Goal: Task Accomplishment & Management: Use online tool/utility

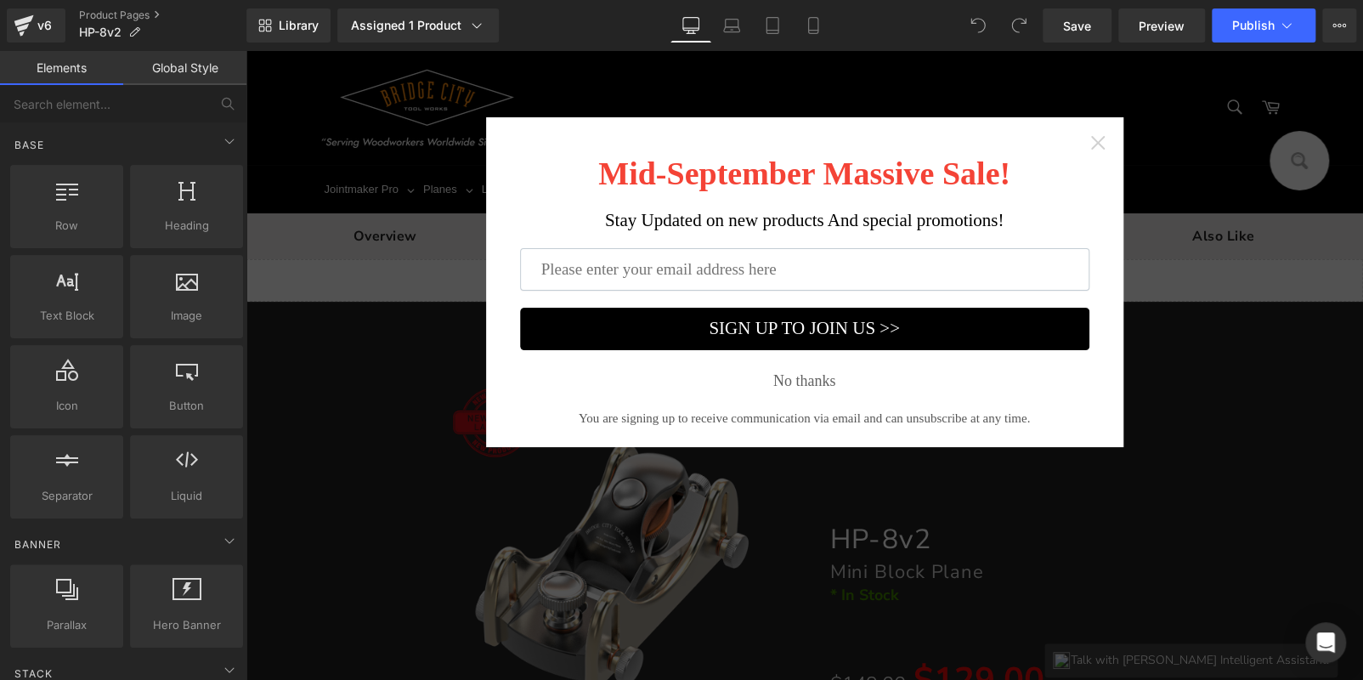
click at [1089, 134] on icon "Close widget" at bounding box center [1097, 142] width 17 height 17
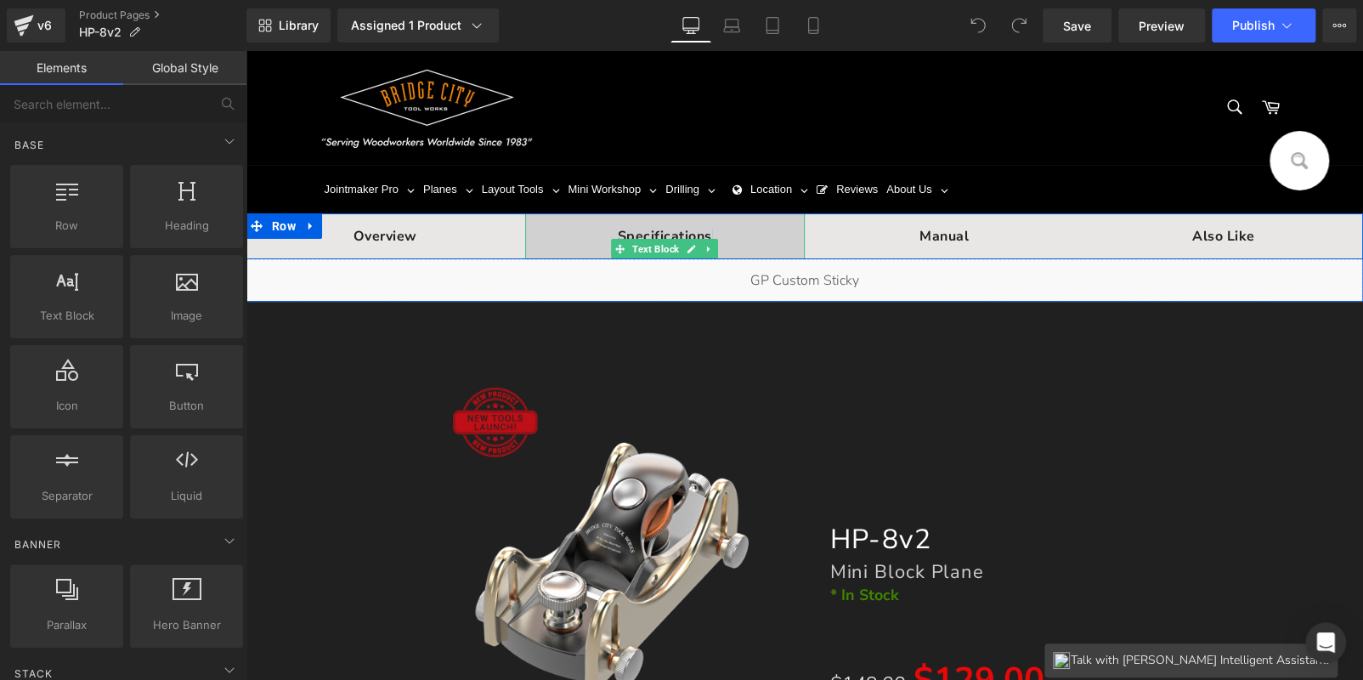
click at [668, 228] on span "pecifications" at bounding box center [669, 236] width 86 height 19
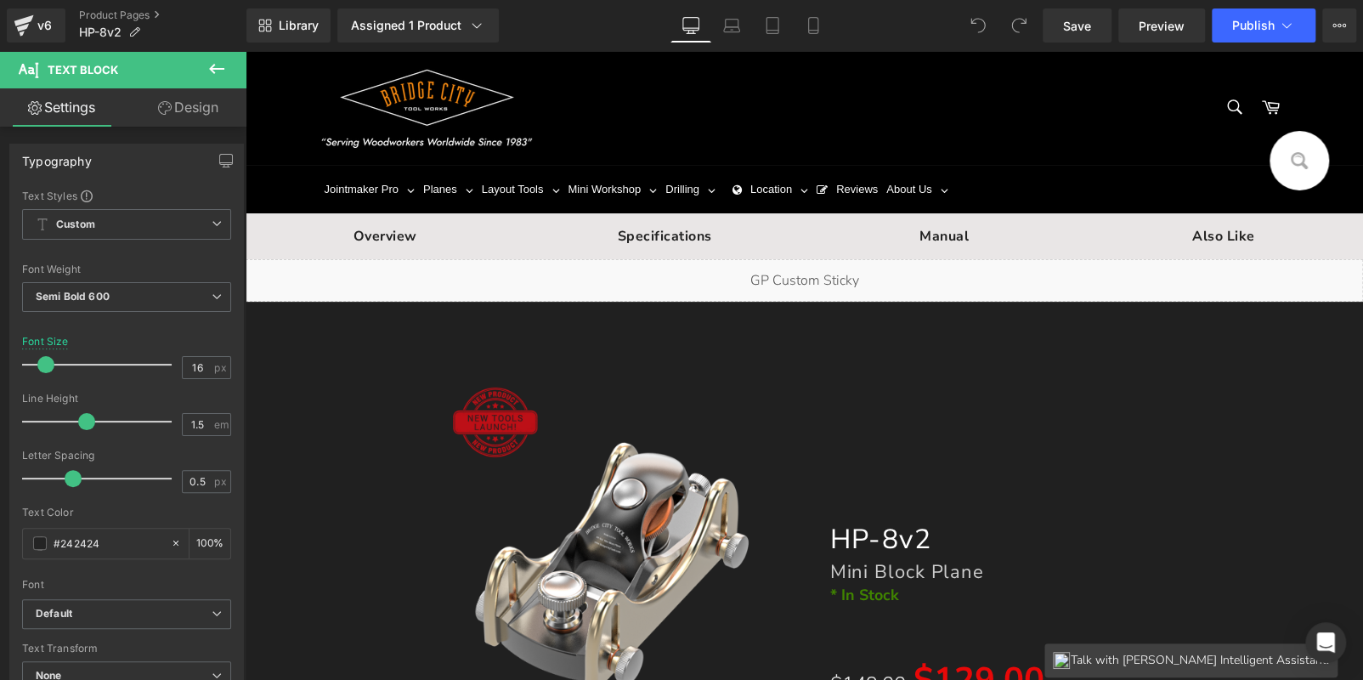
drag, startPoint x: 1354, startPoint y: 350, endPoint x: 1596, endPoint y: 76, distance: 365.4
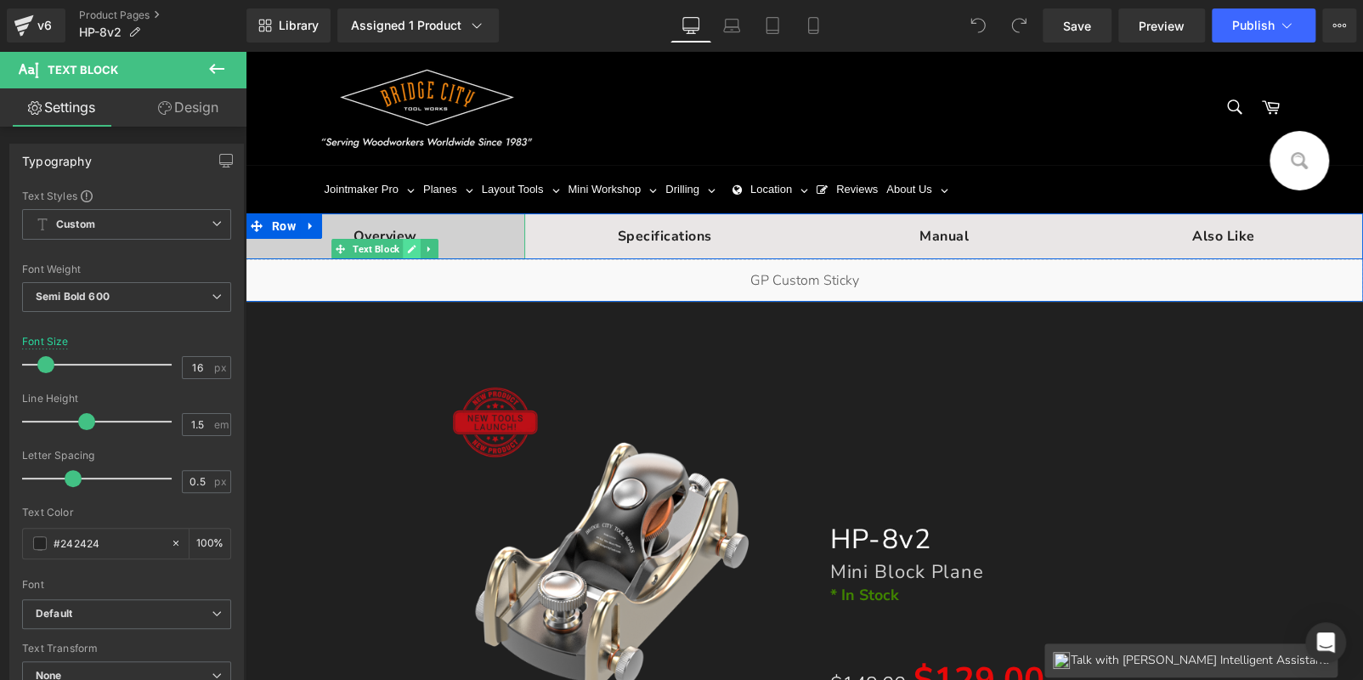
click at [407, 243] on link at bounding box center [413, 249] width 18 height 20
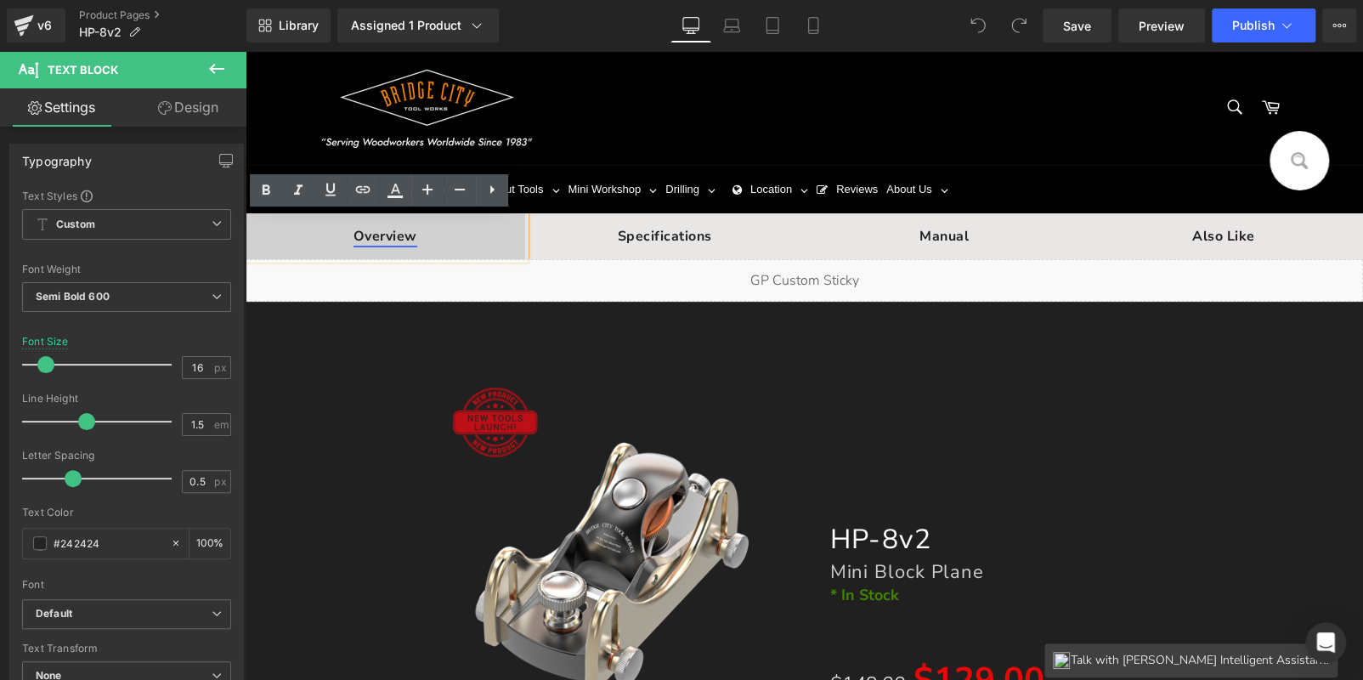
click at [388, 231] on span "Overview" at bounding box center [386, 236] width 64 height 19
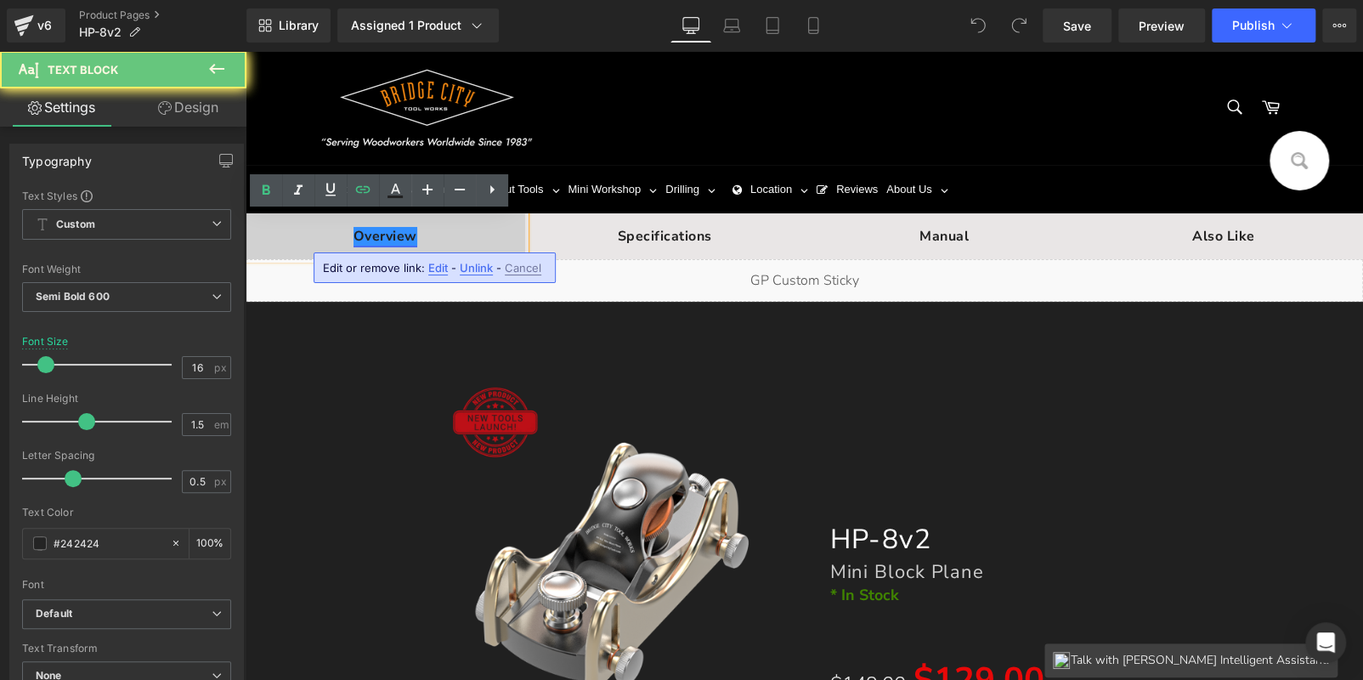
click at [388, 231] on span "Overview" at bounding box center [386, 236] width 64 height 19
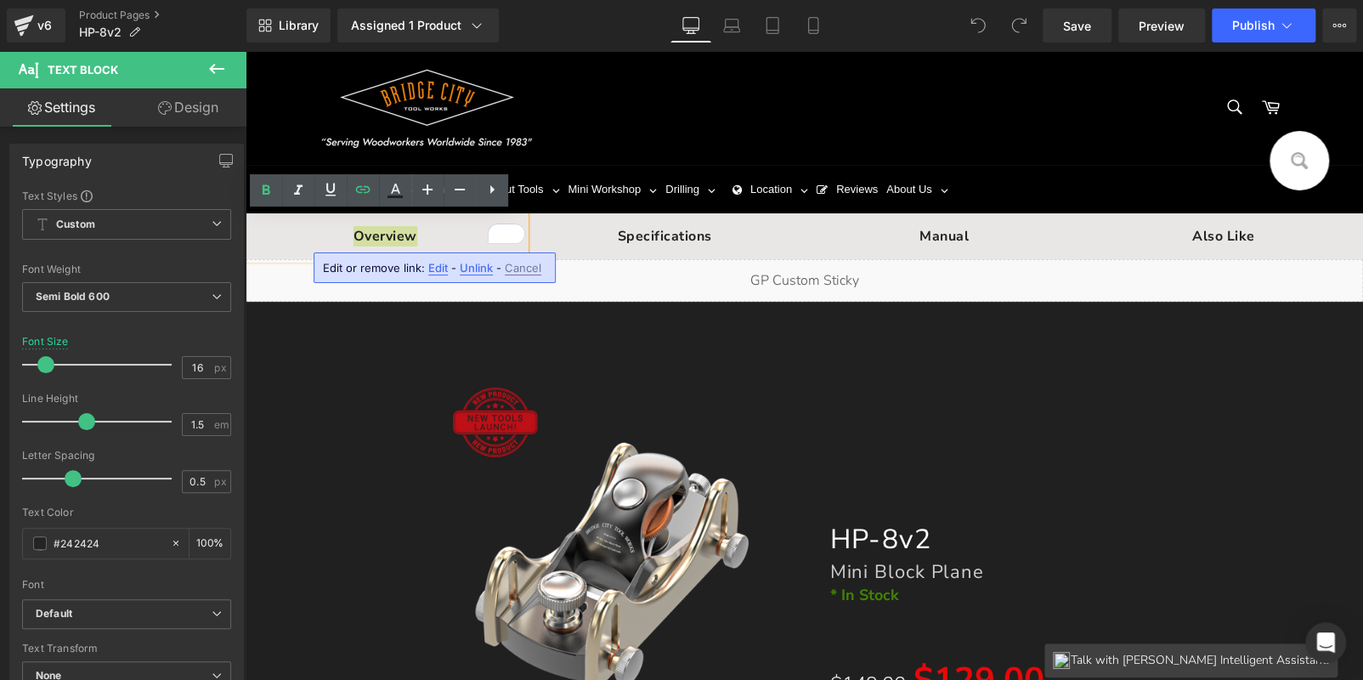
click at [482, 264] on span "Unlink" at bounding box center [476, 268] width 33 height 14
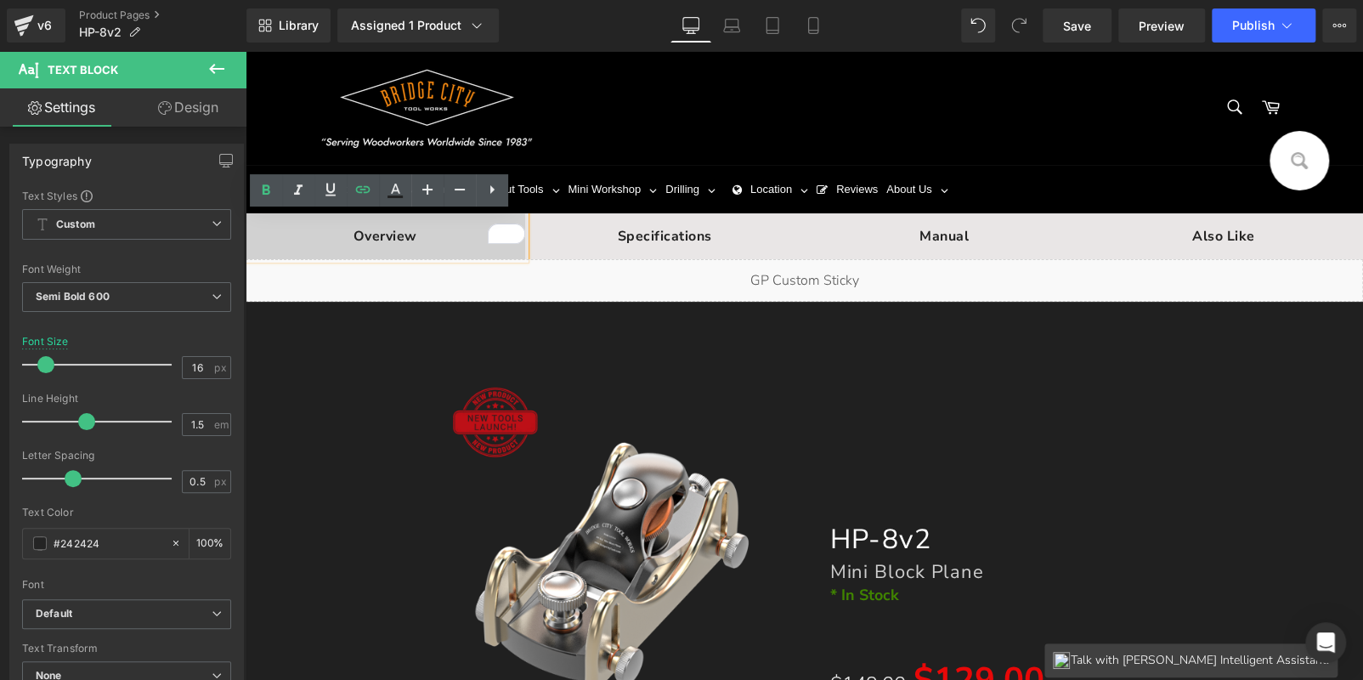
click at [380, 234] on span "Overview" at bounding box center [386, 236] width 64 height 19
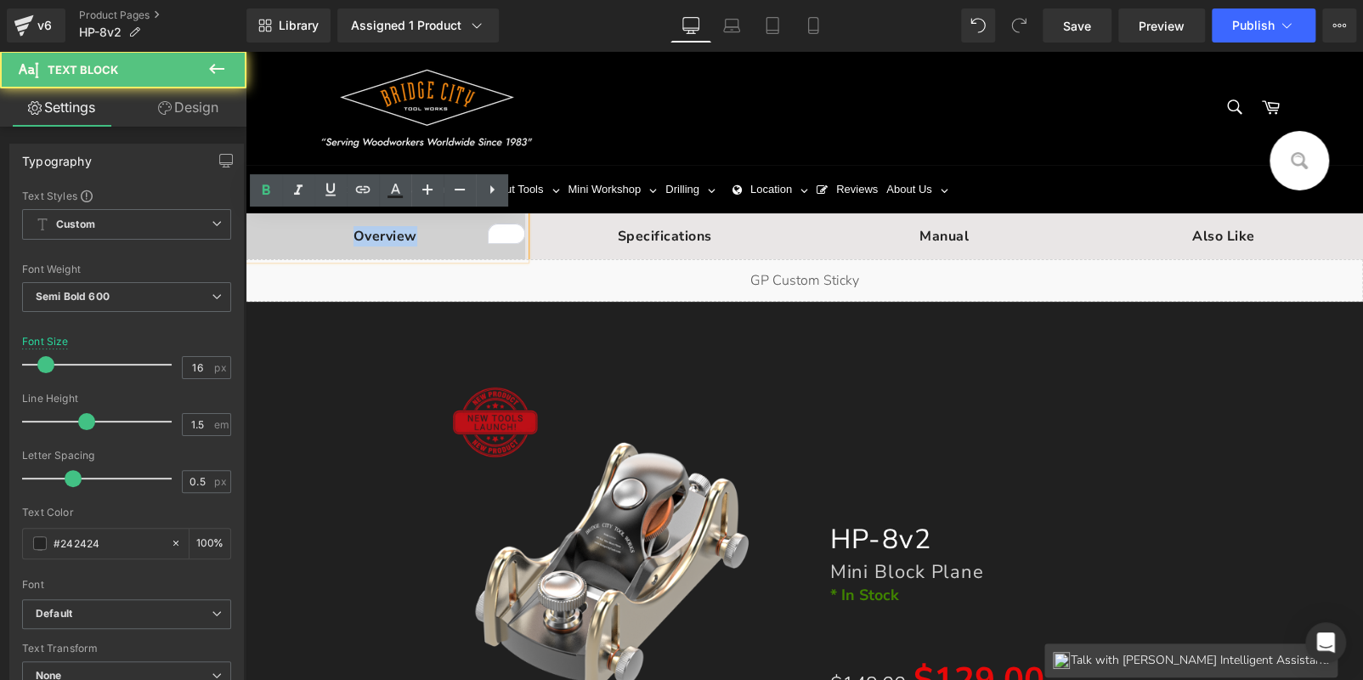
click at [380, 234] on span "Overview" at bounding box center [386, 236] width 64 height 19
click at [384, 235] on span "Overview" at bounding box center [386, 236] width 64 height 19
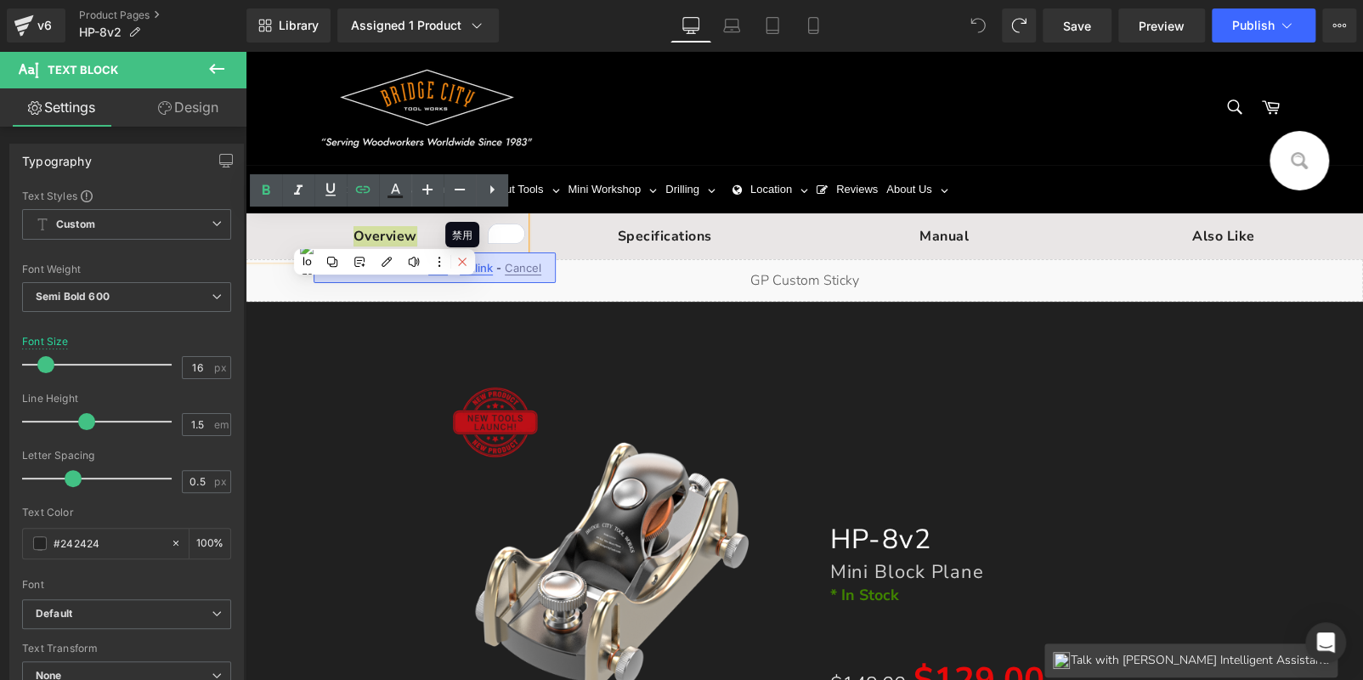
click at [455, 261] on button at bounding box center [462, 262] width 22 height 22
click at [433, 294] on span "此页面禁用" at bounding box center [417, 295] width 59 height 15
click at [433, 264] on span "Edit" at bounding box center [438, 268] width 20 height 14
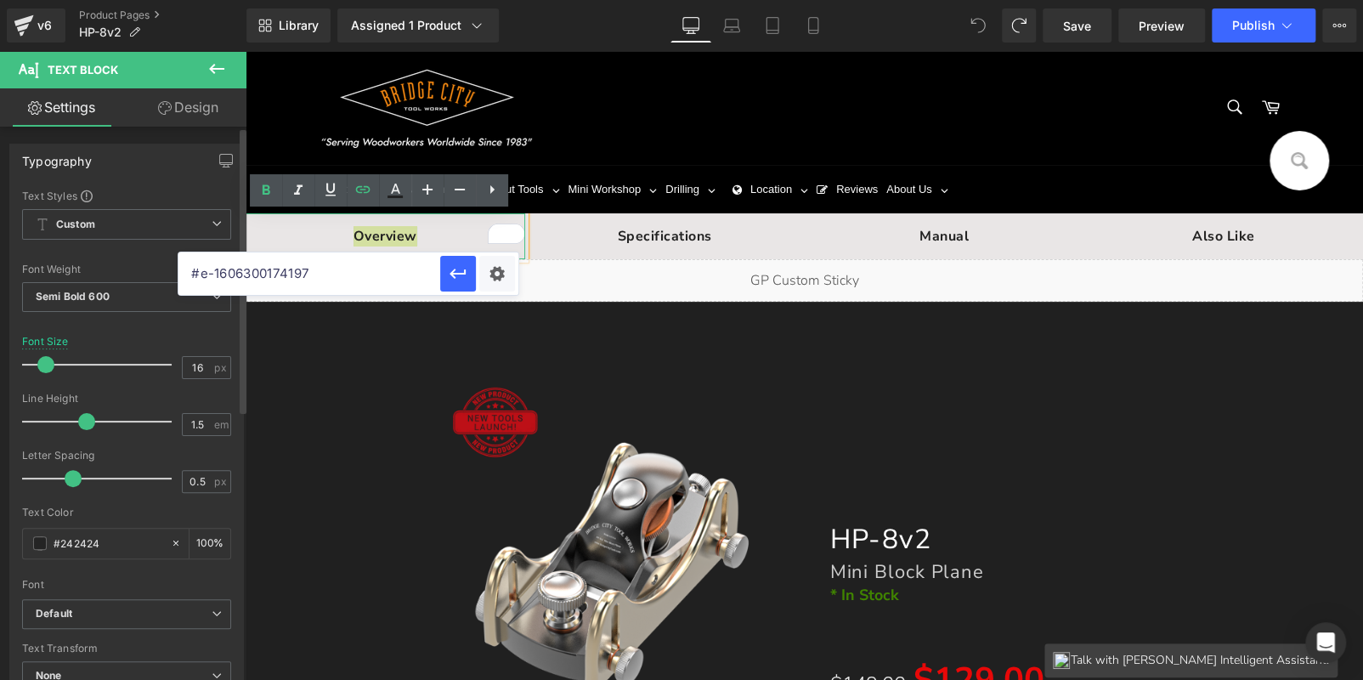
drag, startPoint x: 348, startPoint y: 270, endPoint x: 133, endPoint y: 280, distance: 216.1
click at [137, 0] on div "You are previewing how the will restyle your page. You can not edit Elements in…" at bounding box center [681, 0] width 1363 height 0
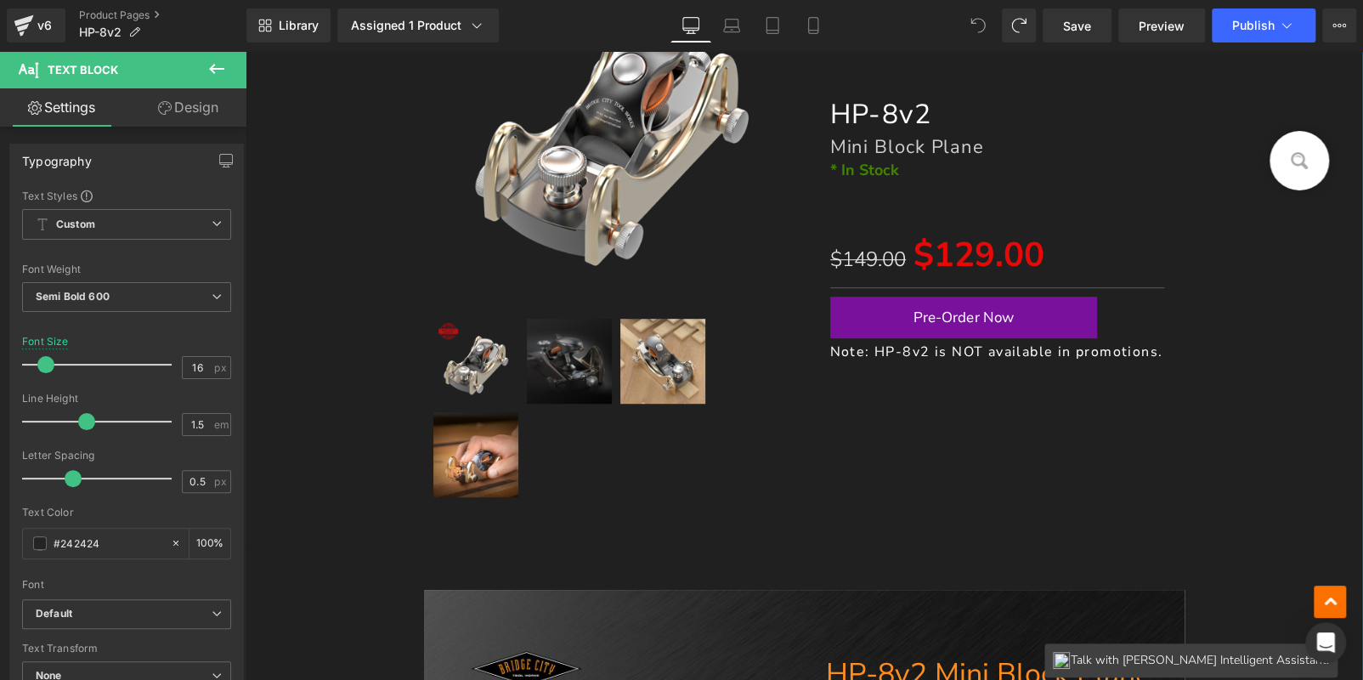
scroll to position [850, 0]
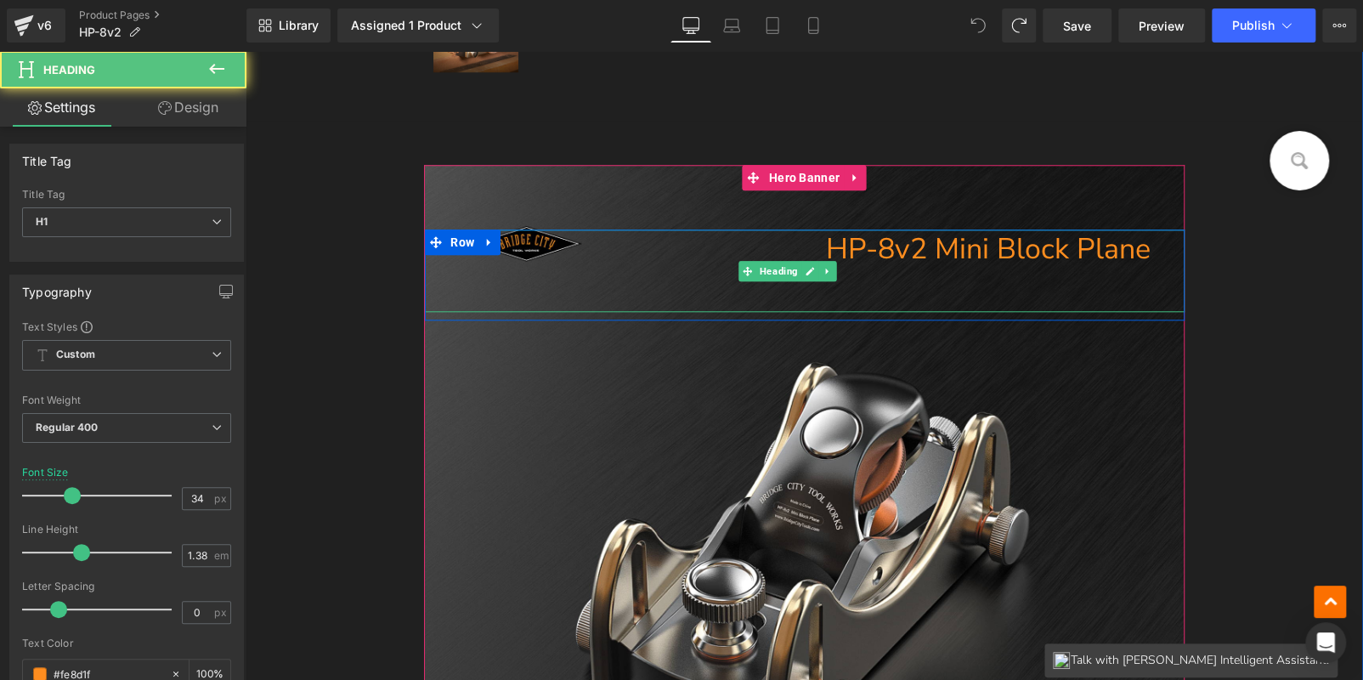
click at [730, 297] on div "HP-8v2 Mini Block Plane" at bounding box center [804, 270] width 760 height 82
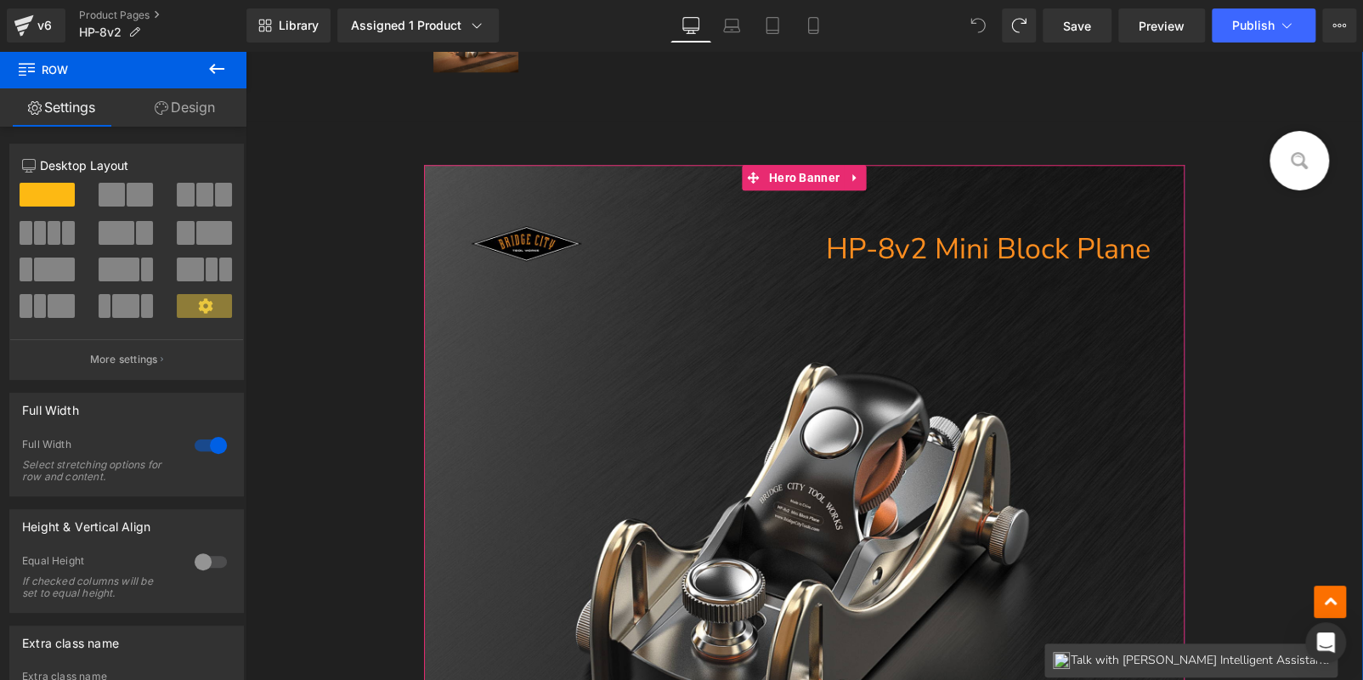
click at [710, 213] on div "HP-8v2 Mini Block Plane Heading Row" at bounding box center [804, 487] width 760 height 644
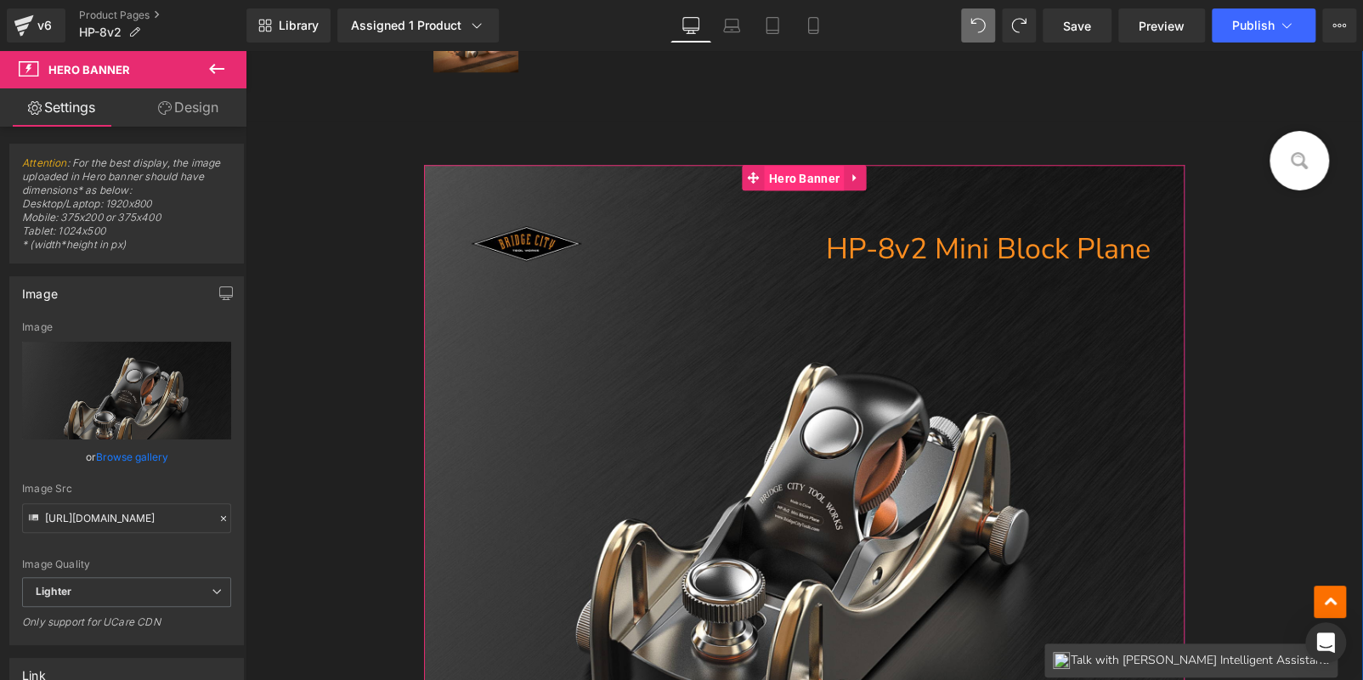
click at [788, 174] on span "Hero Banner" at bounding box center [804, 178] width 79 height 25
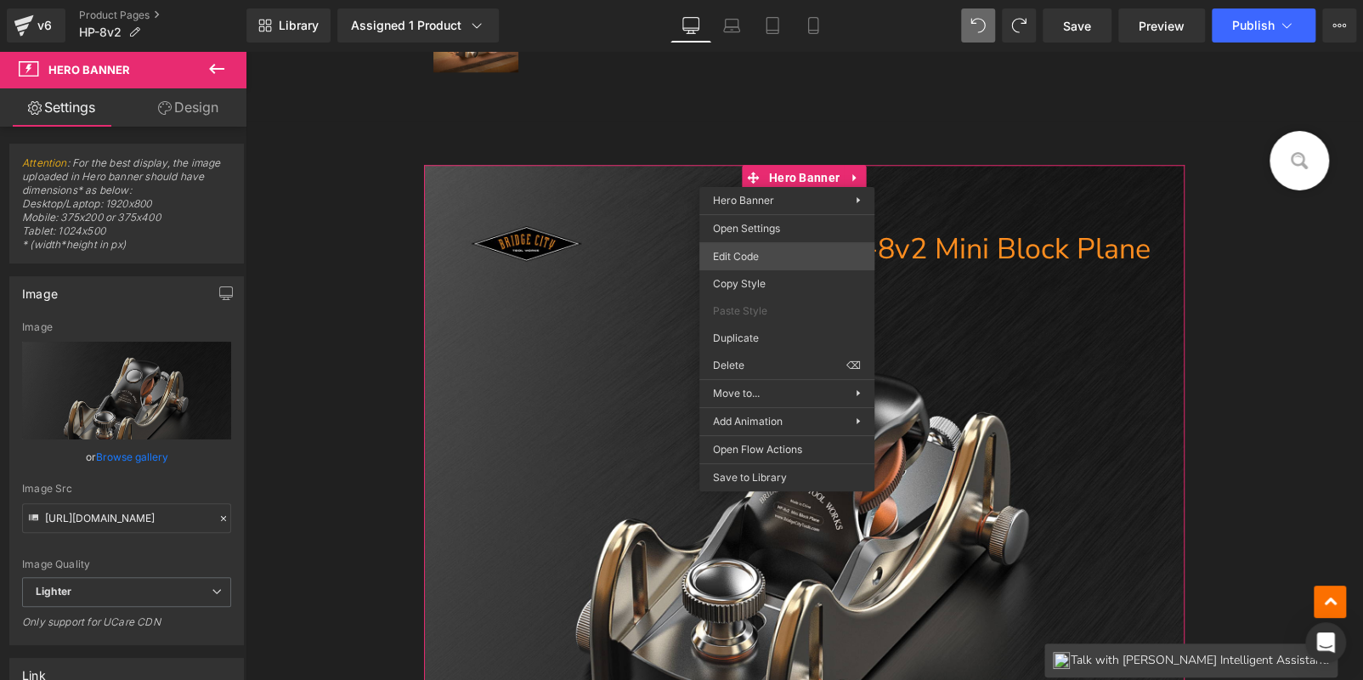
click at [760, 0] on div "Hero Banner You are previewing how the will restyle your page. You can not edit…" at bounding box center [681, 0] width 1363 height 0
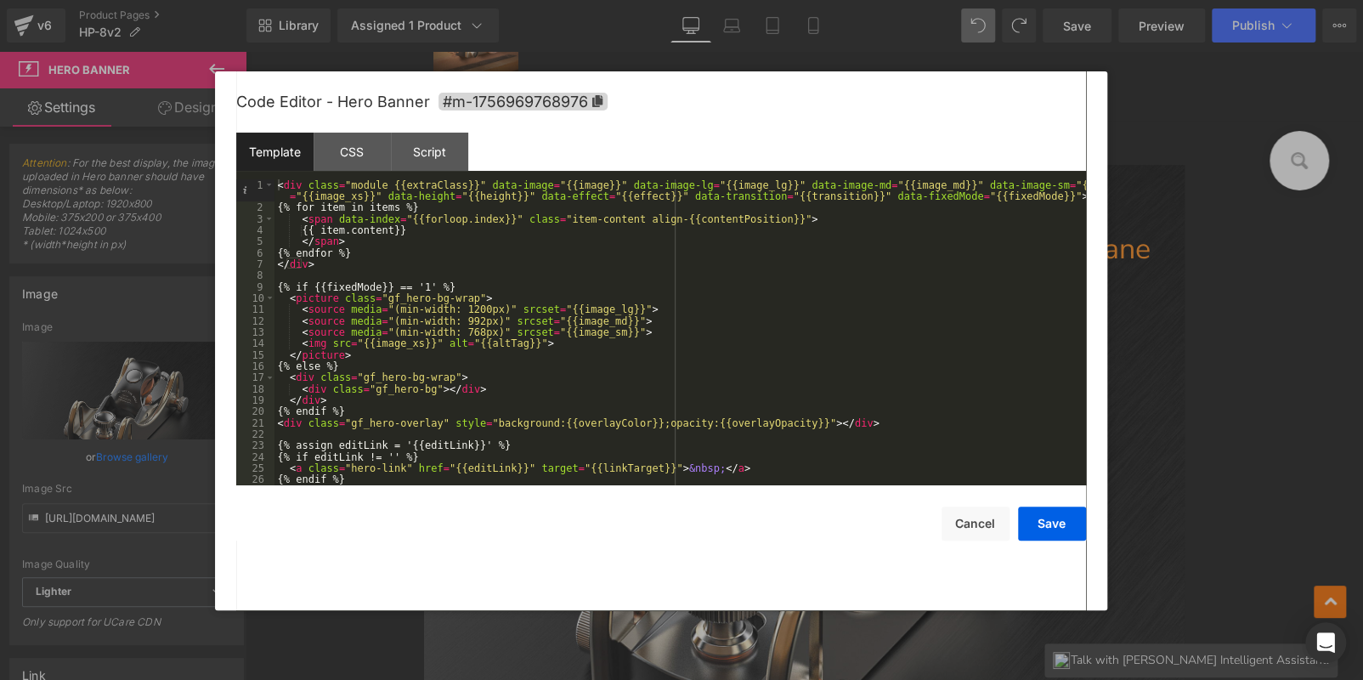
click at [1219, 161] on div at bounding box center [681, 340] width 1363 height 680
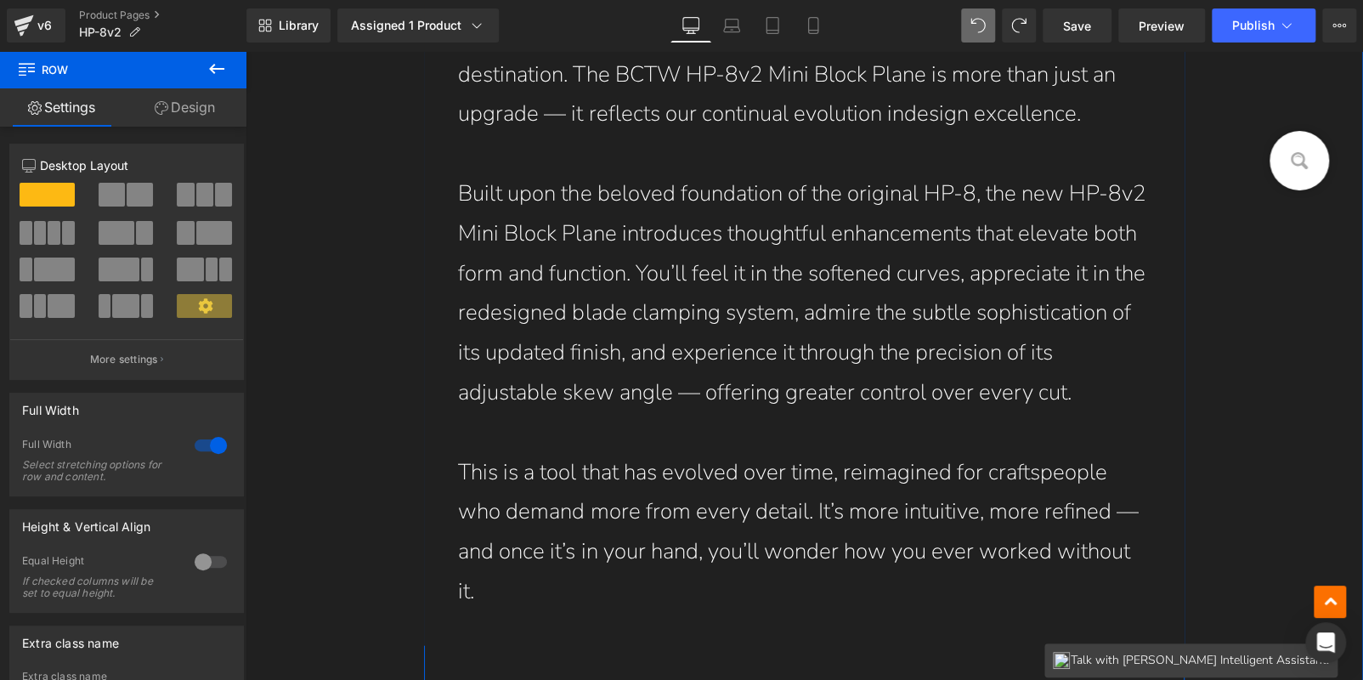
scroll to position [1360, 0]
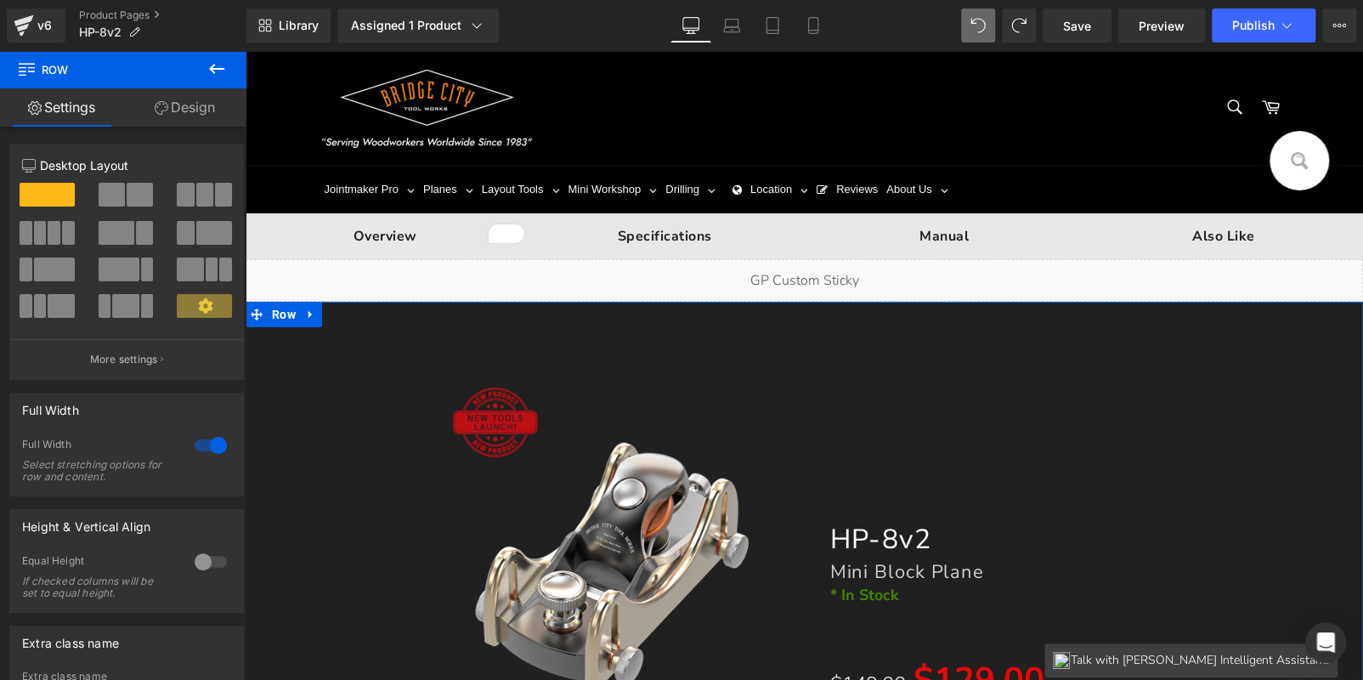
scroll to position [0, 0]
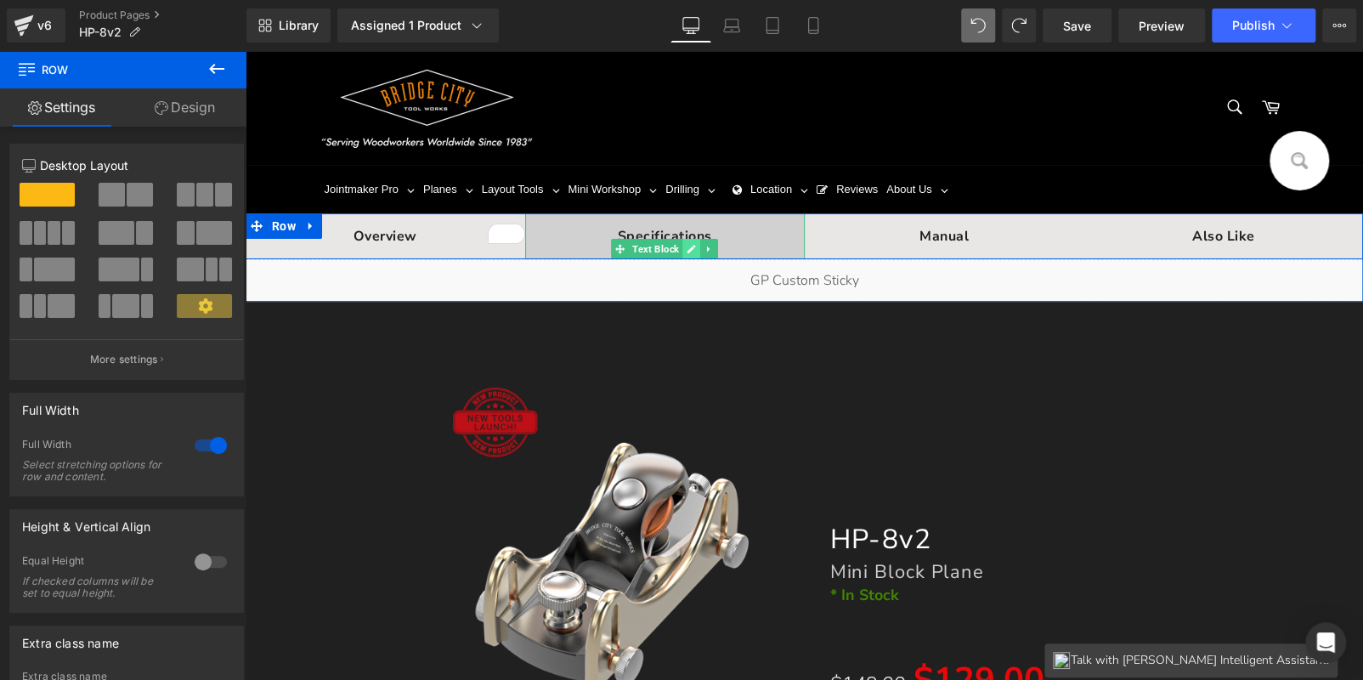
click at [688, 244] on icon at bounding box center [691, 249] width 9 height 10
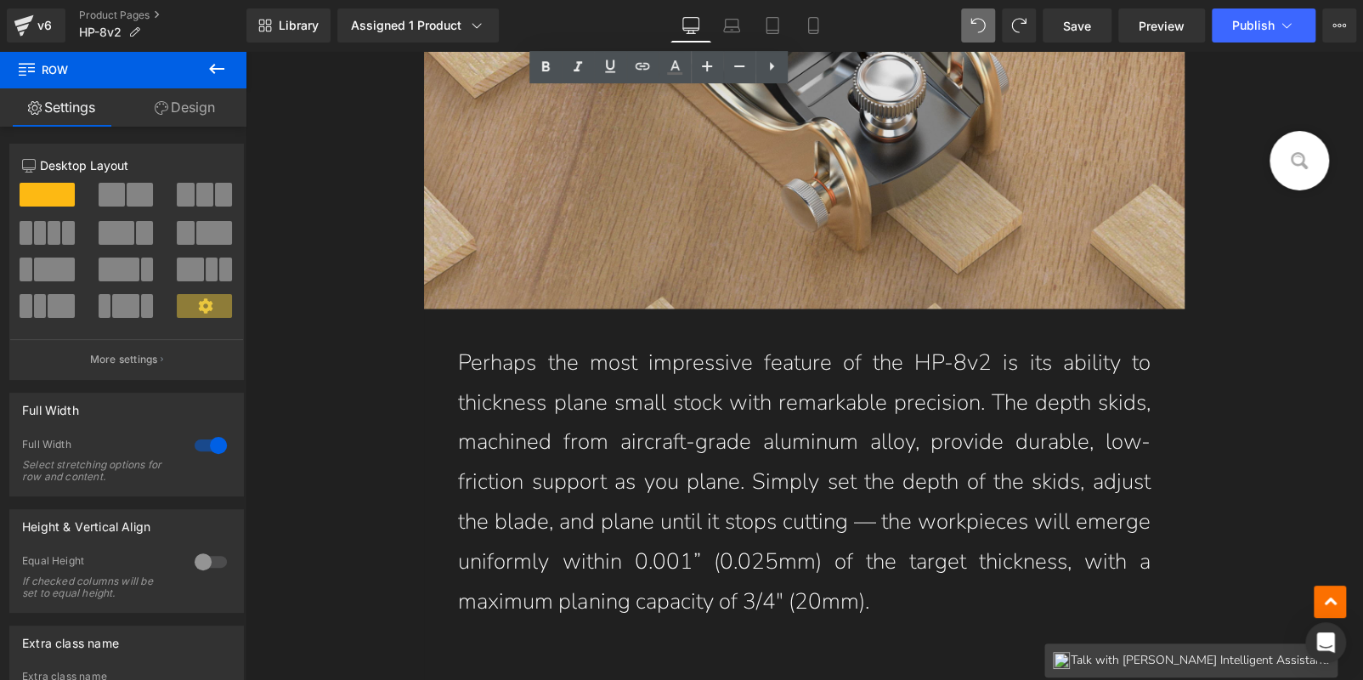
scroll to position [12916, 0]
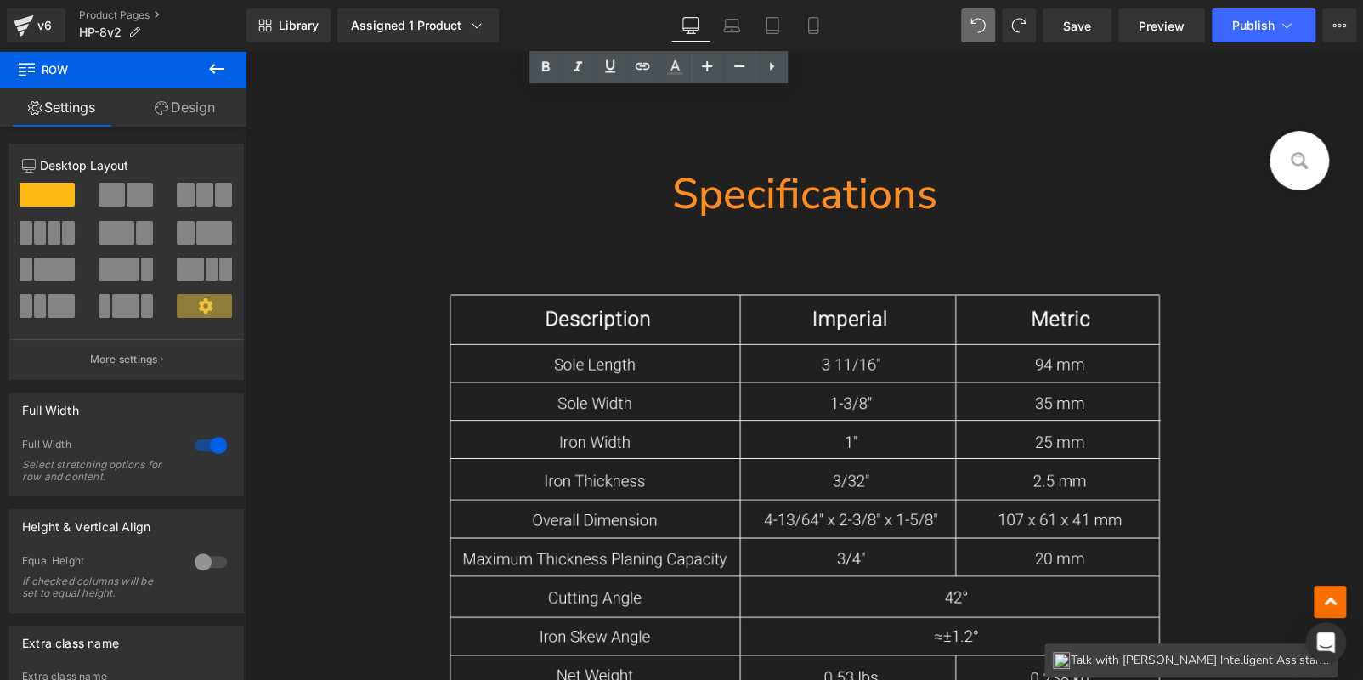
click at [748, 252] on div at bounding box center [804, 243] width 760 height 42
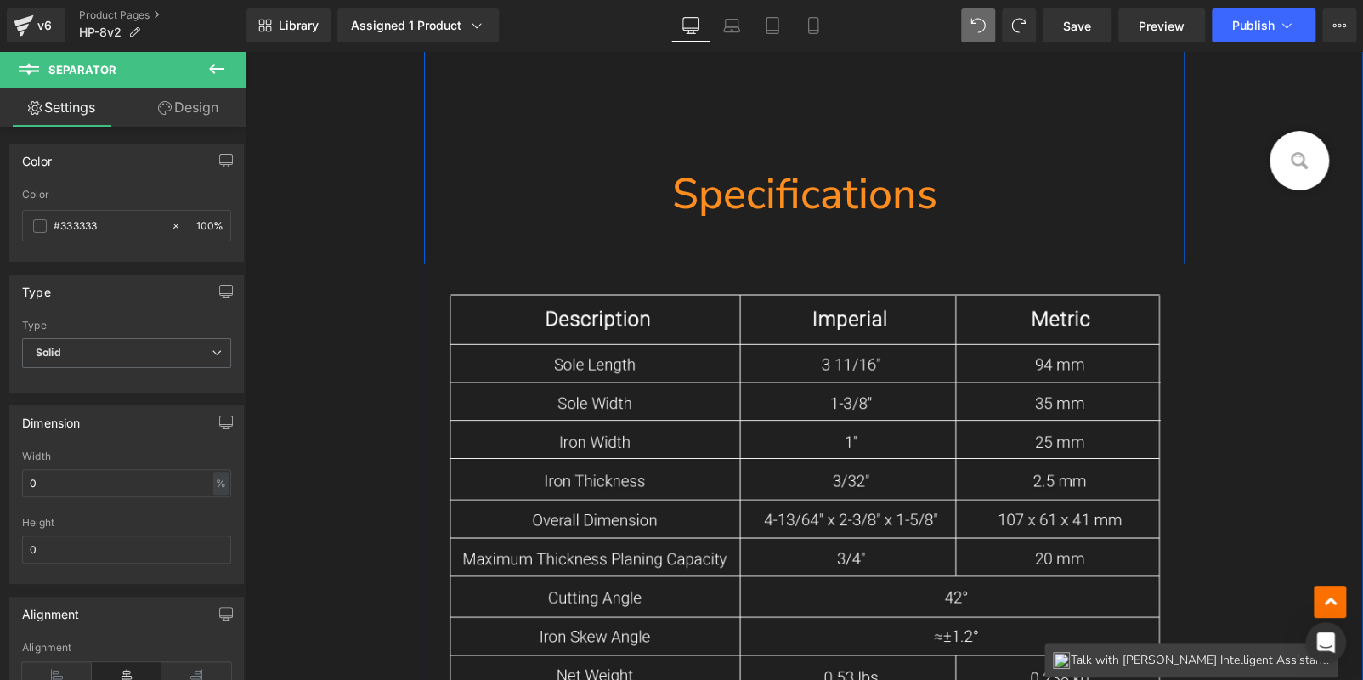
scroll to position [12747, 0]
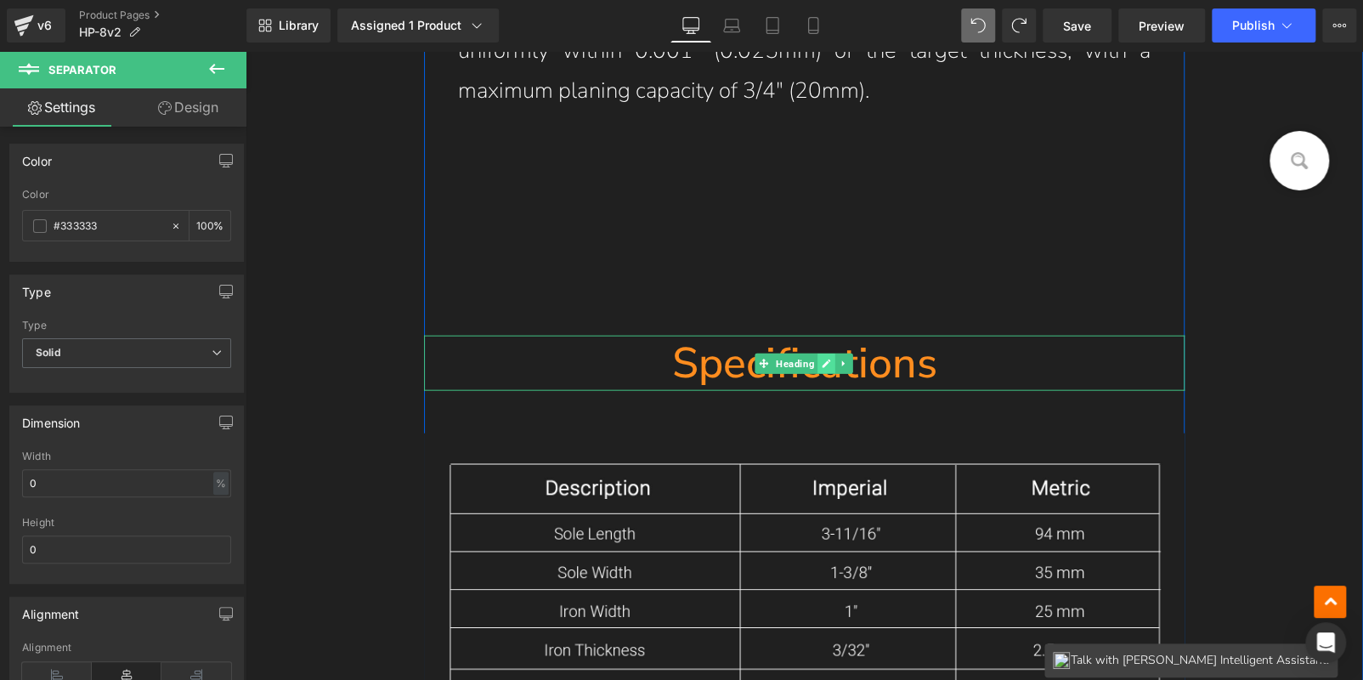
click at [822, 359] on icon at bounding box center [826, 364] width 9 height 10
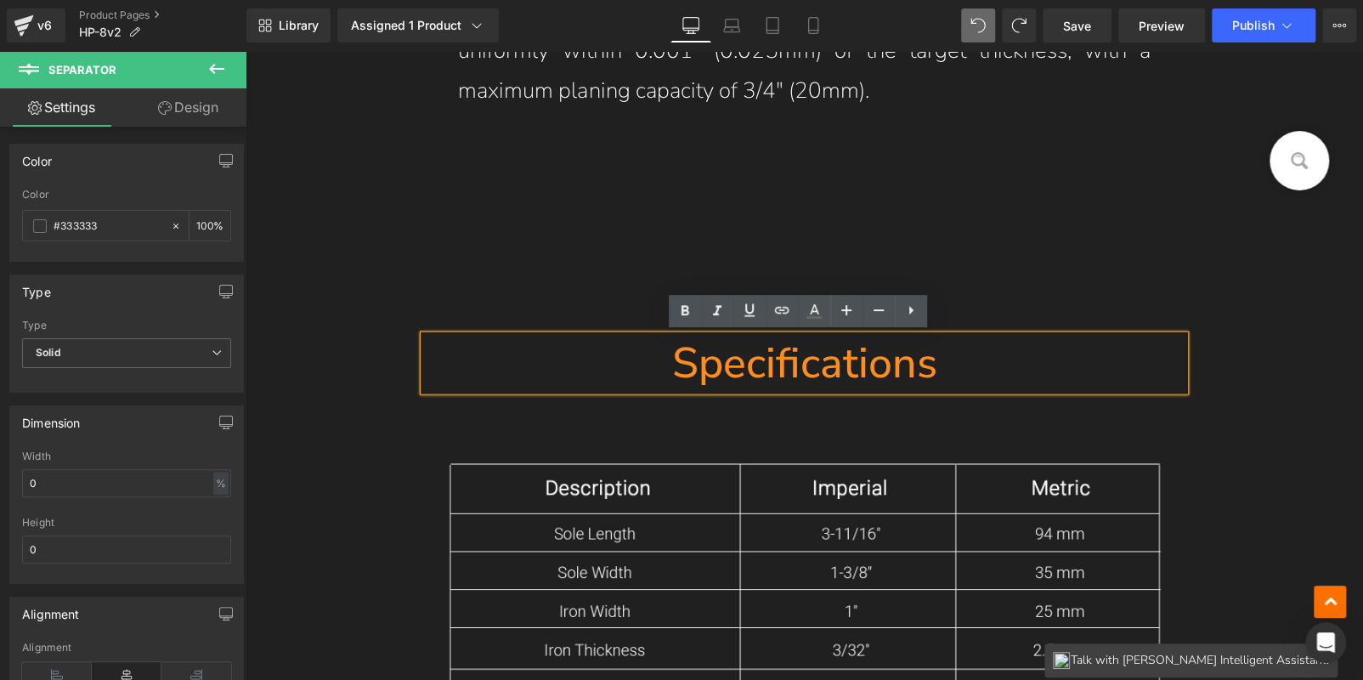
click at [821, 359] on h1 "Specifications" at bounding box center [804, 363] width 760 height 55
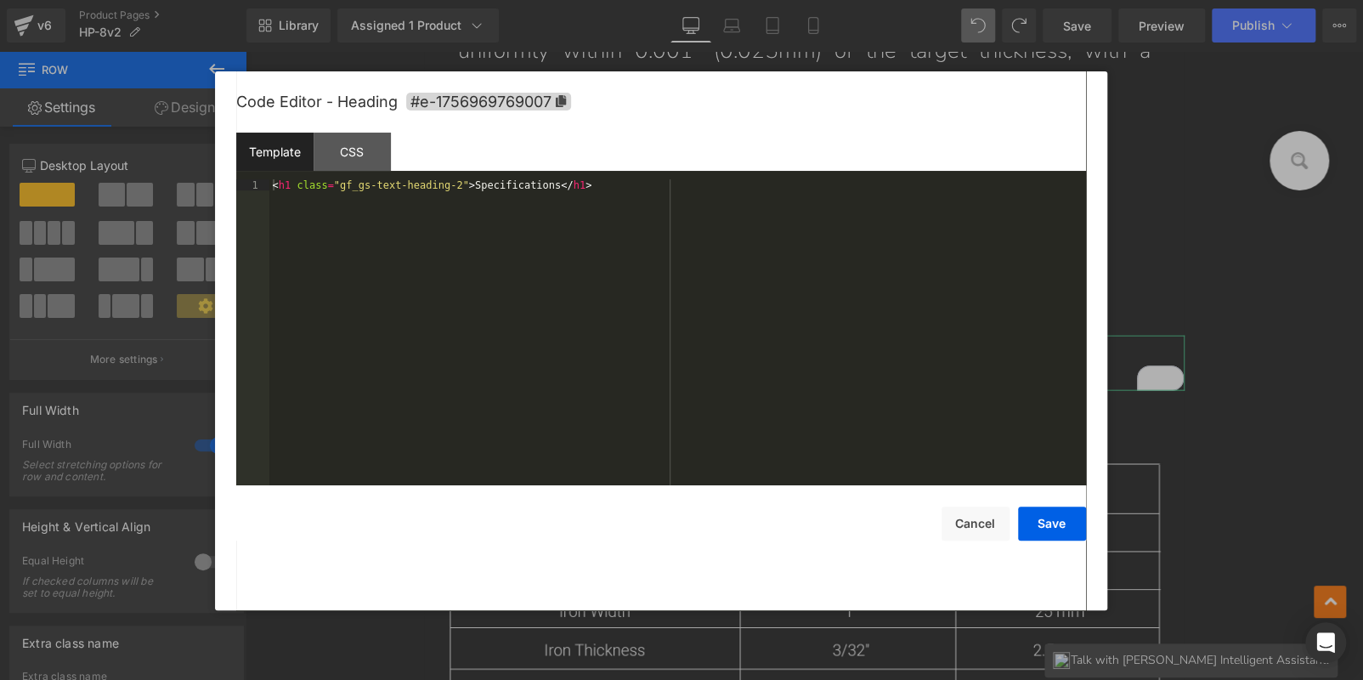
click at [545, 0] on div "Hero Banner You are previewing how the will restyle your page. You can not edit…" at bounding box center [681, 0] width 1363 height 0
click at [563, 101] on icon at bounding box center [560, 101] width 10 height 12
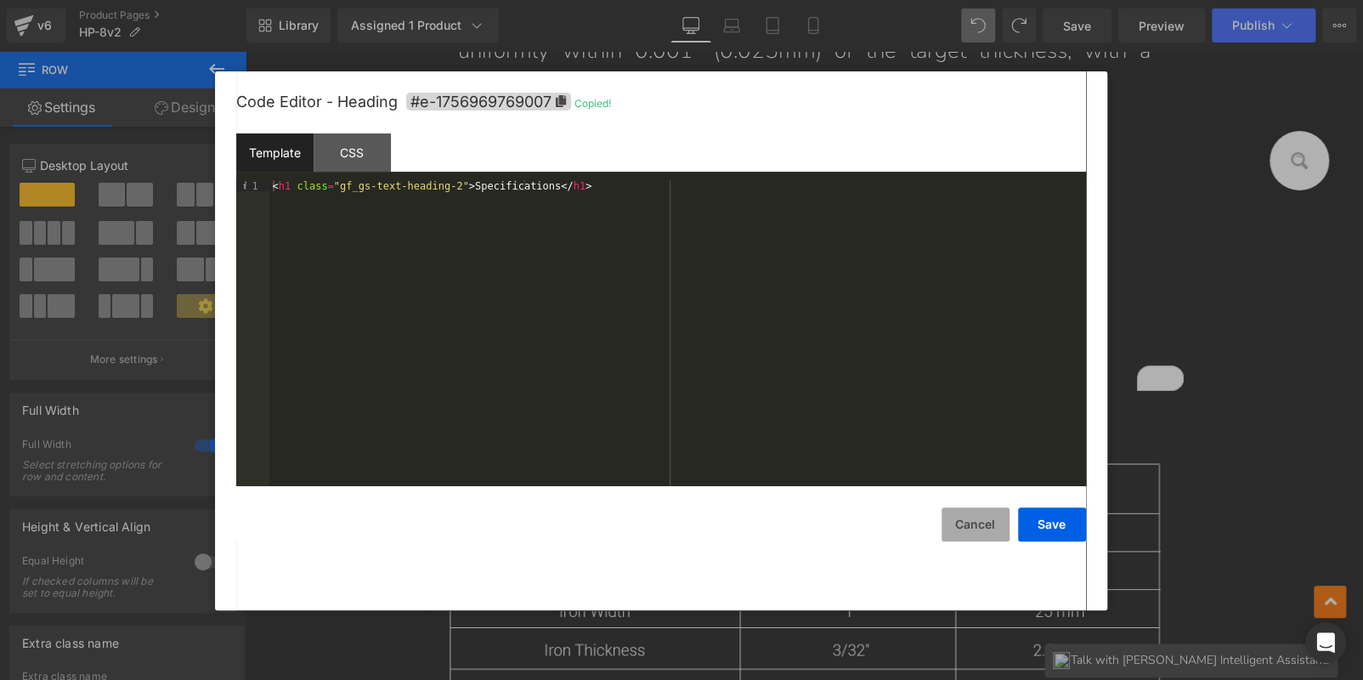
click at [967, 524] on button "Cancel" at bounding box center [976, 524] width 68 height 34
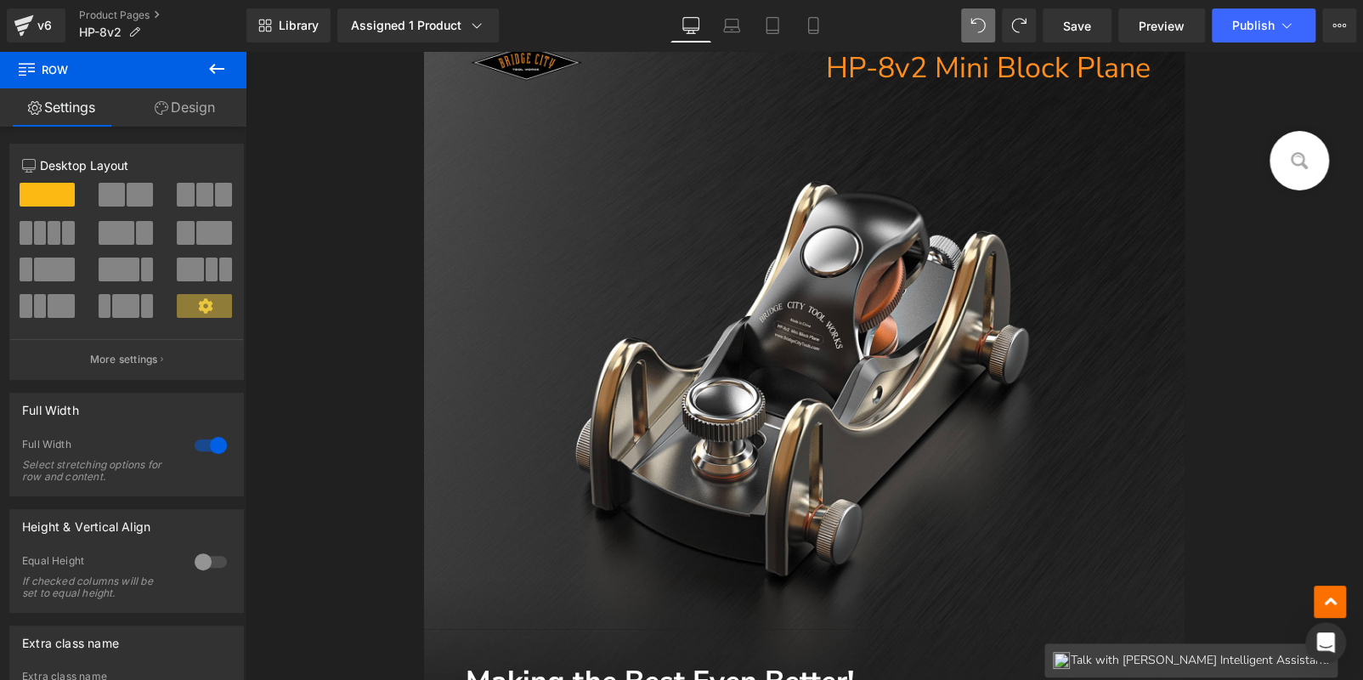
scroll to position [0, 0]
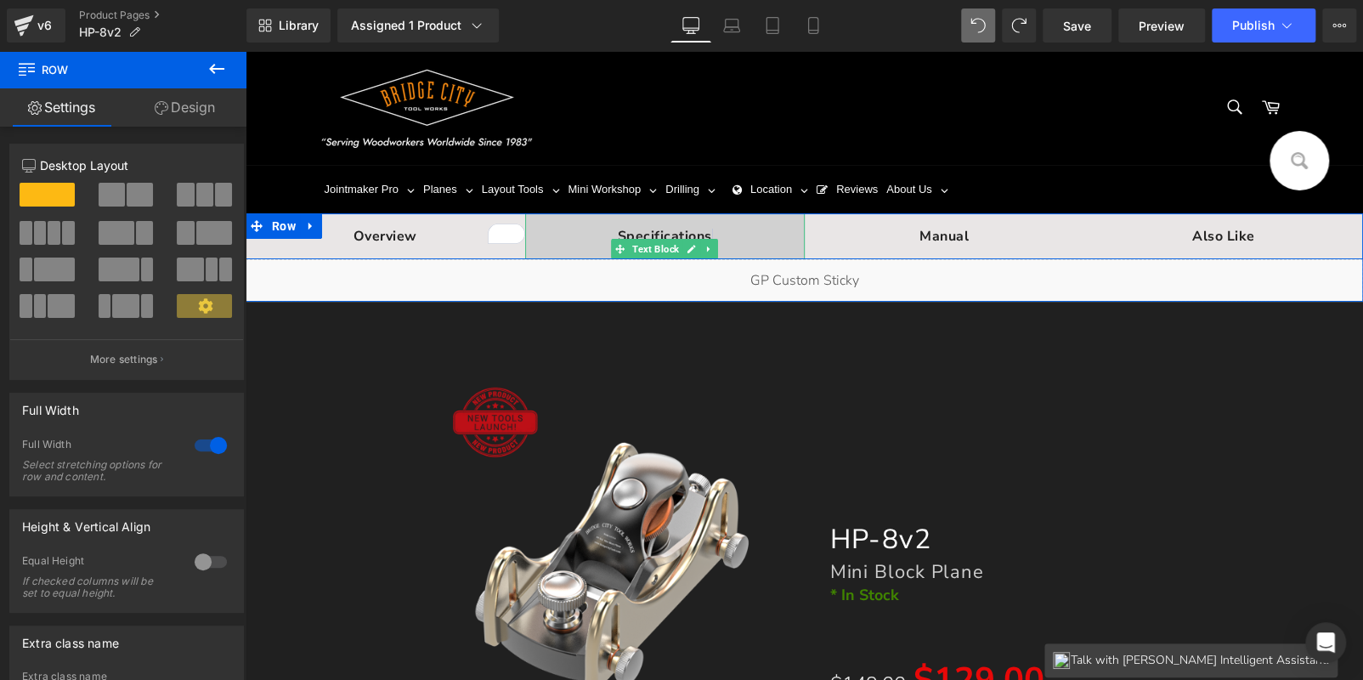
click at [682, 246] on link at bounding box center [691, 249] width 18 height 20
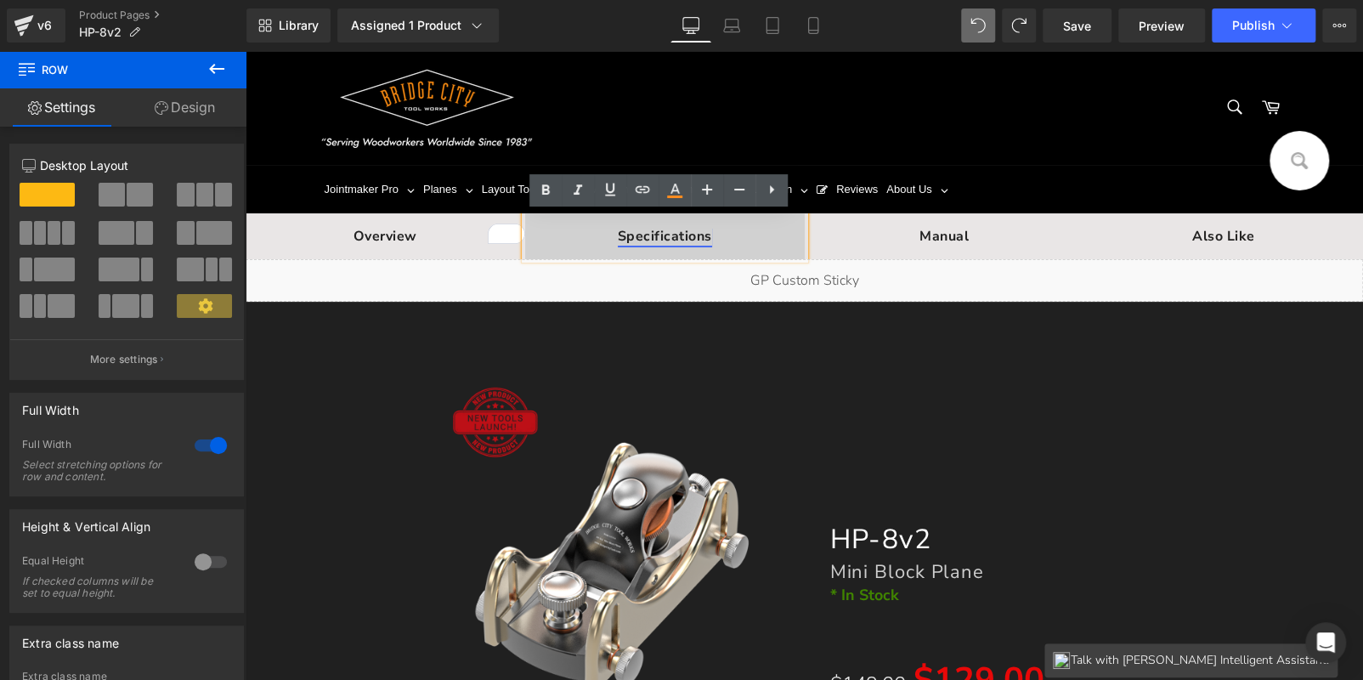
click at [676, 238] on span "pecifications" at bounding box center [669, 236] width 86 height 19
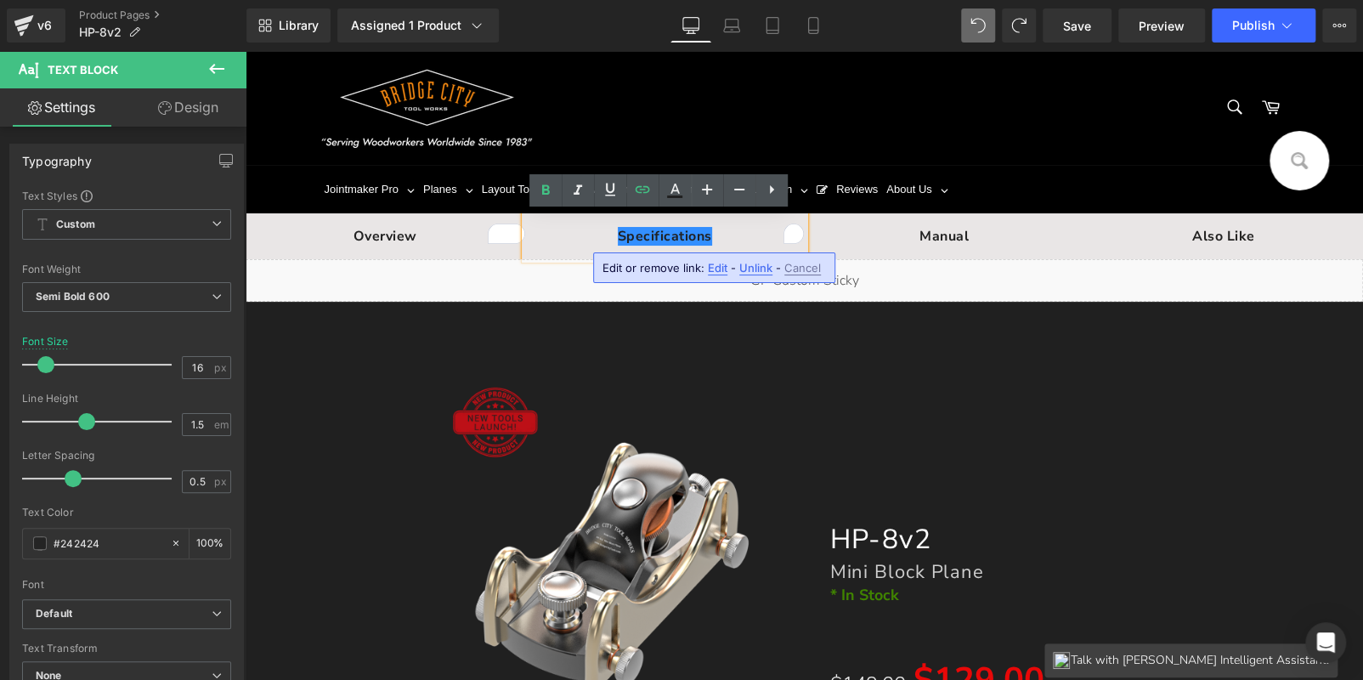
click at [713, 268] on span "Edit" at bounding box center [718, 268] width 20 height 14
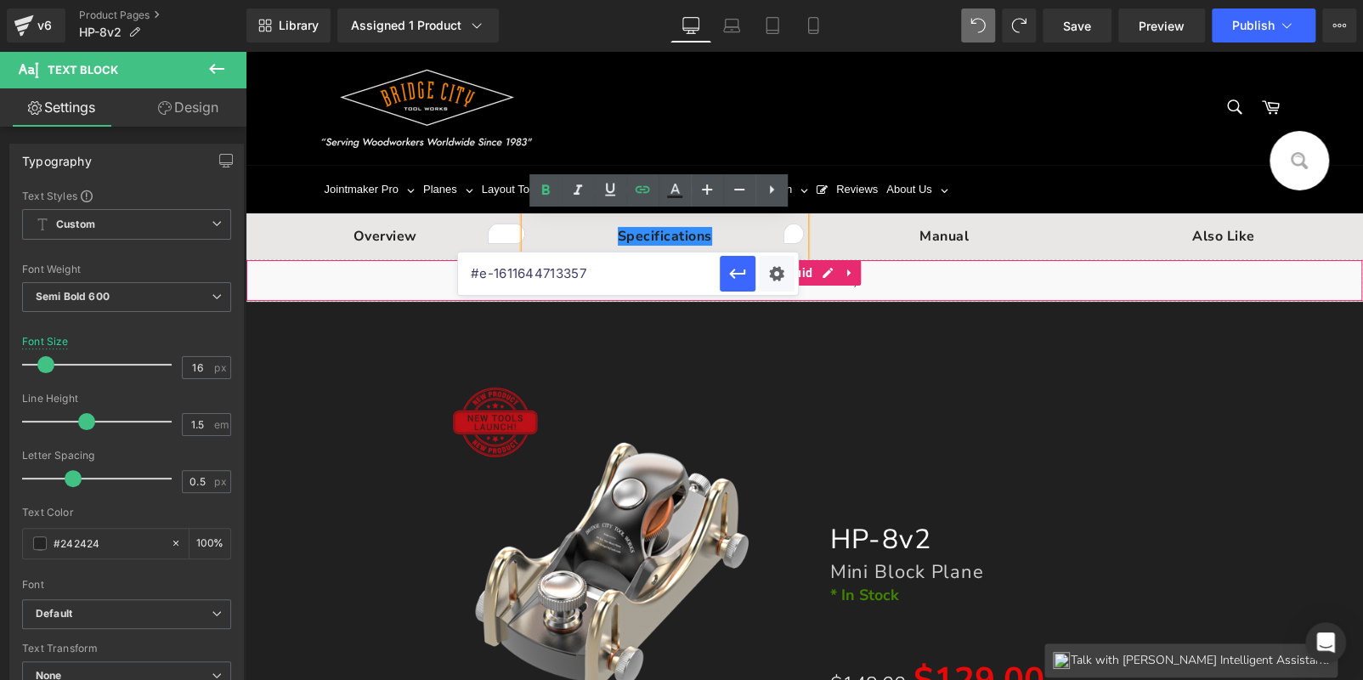
drag, startPoint x: 933, startPoint y: 326, endPoint x: 361, endPoint y: 270, distance: 574.7
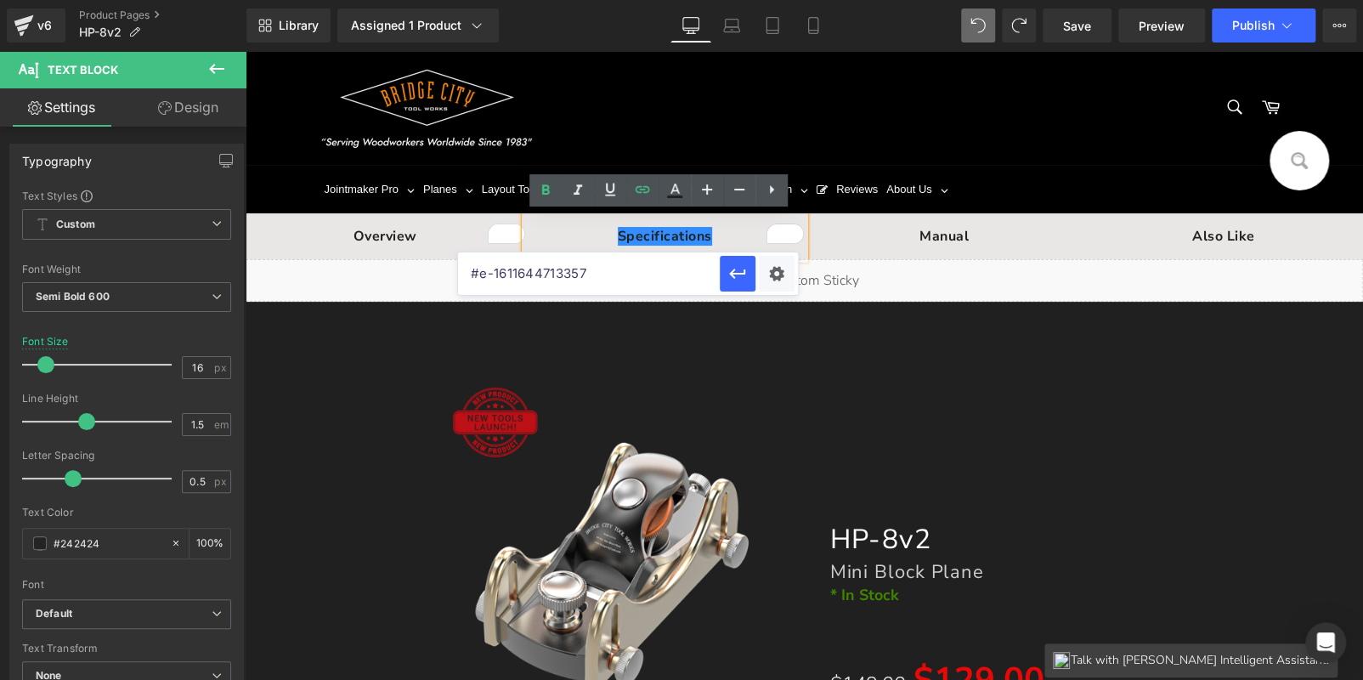
paste input "75696976900"
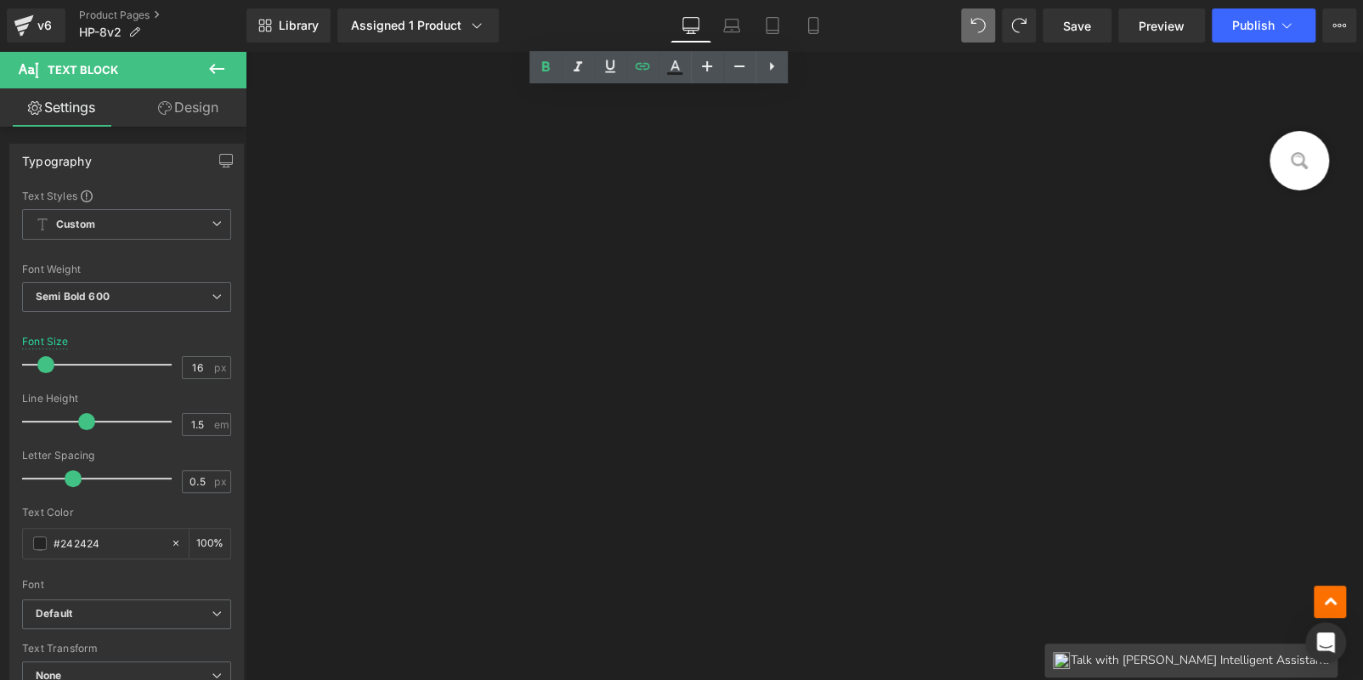
scroll to position [13500, 0]
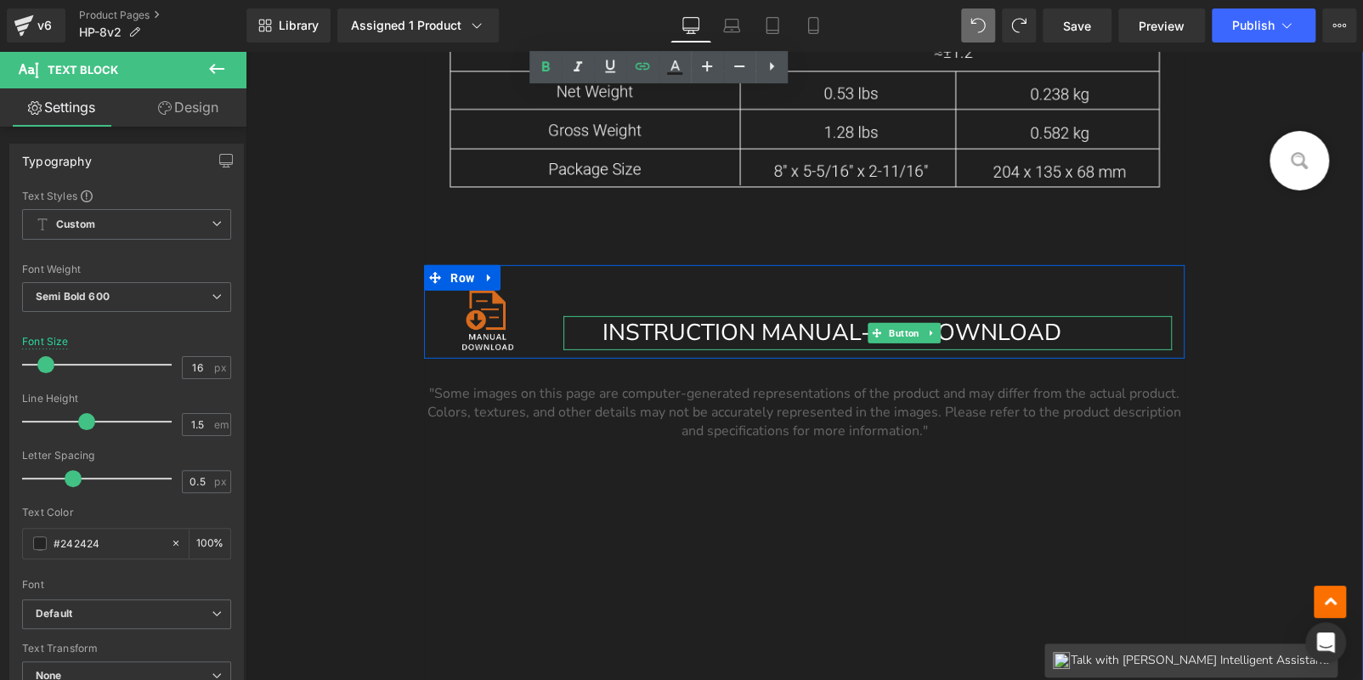
click at [989, 326] on span "INSTRUCTION MANUAL-PDF DOWNLOAD" at bounding box center [832, 332] width 459 height 31
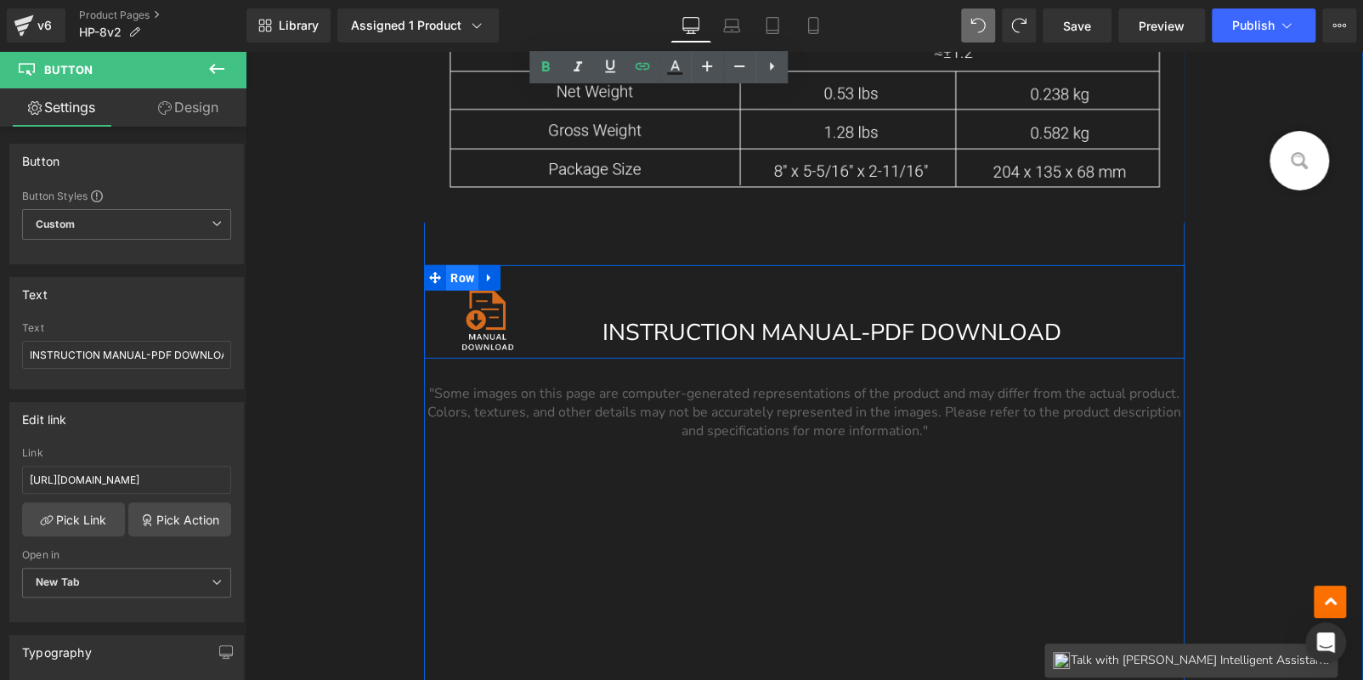
click at [455, 271] on span "Row" at bounding box center [462, 277] width 32 height 25
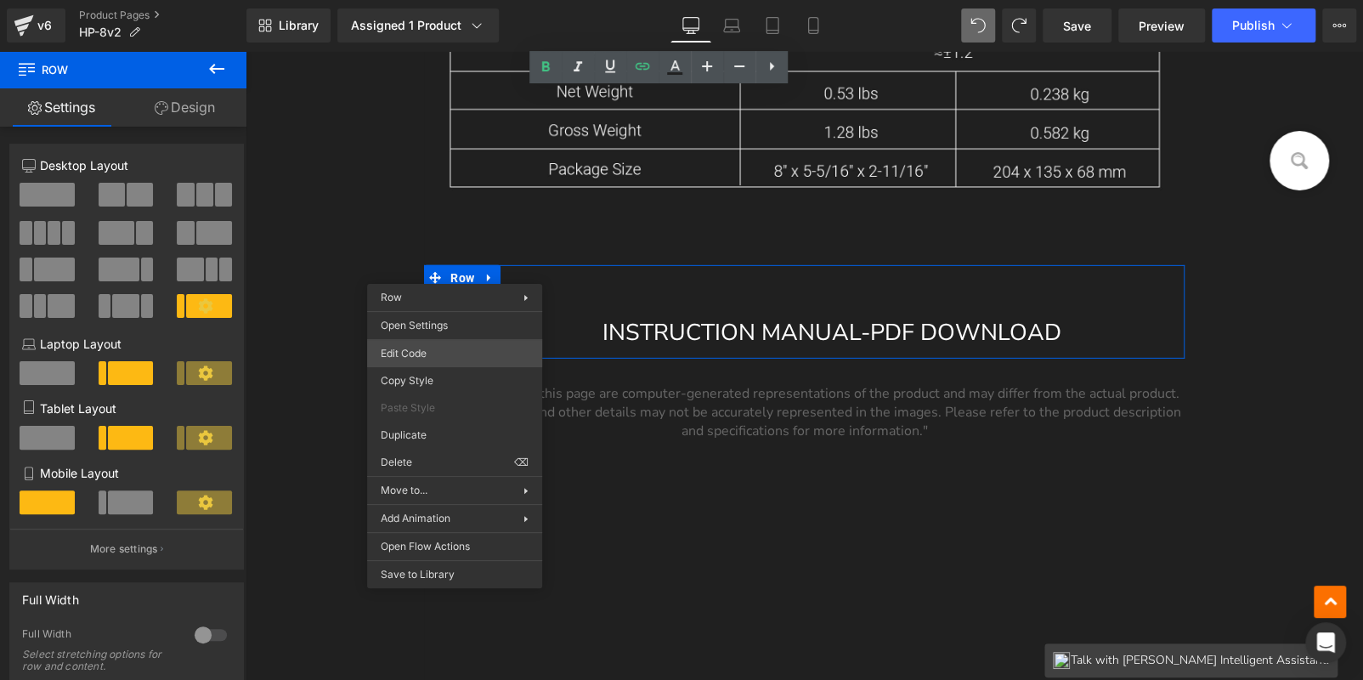
click at [450, 0] on div "Row You are previewing how the will restyle your page. You can not edit Element…" at bounding box center [681, 0] width 1363 height 0
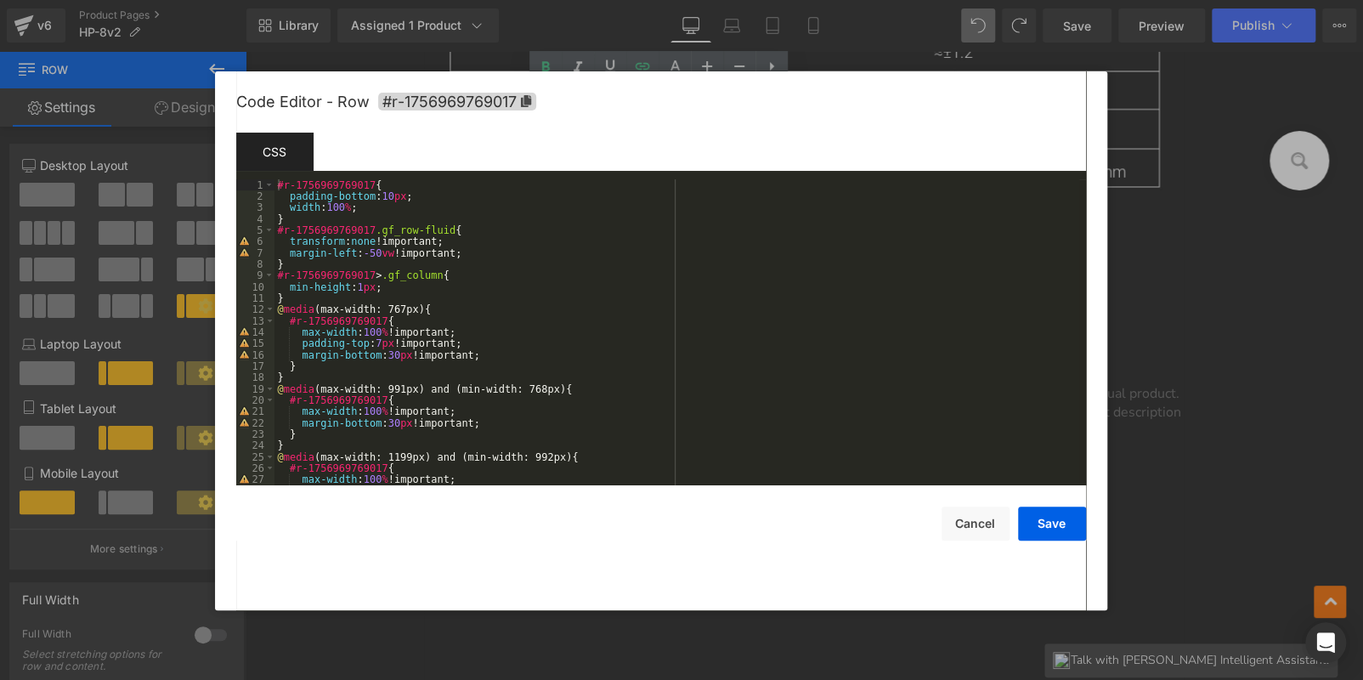
click at [1280, 341] on div at bounding box center [681, 340] width 1363 height 680
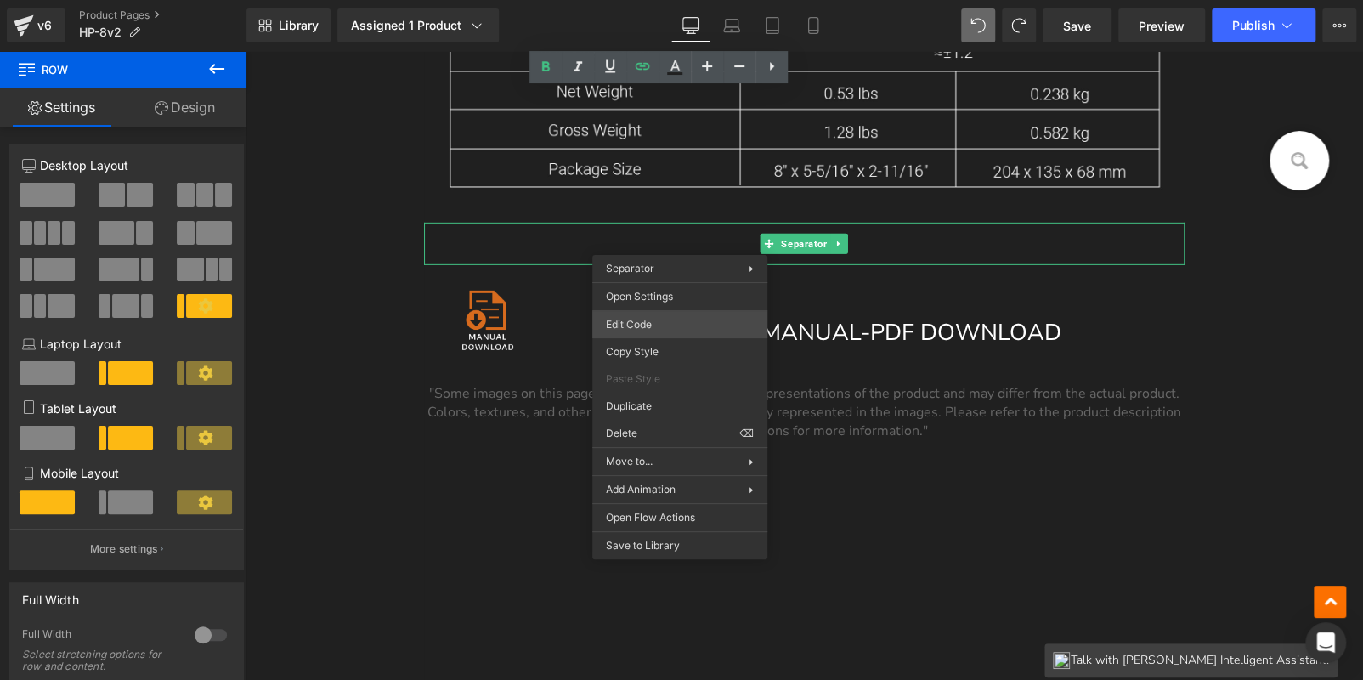
click at [645, 0] on div "Row You are previewing how the will restyle your page. You can not edit Element…" at bounding box center [681, 0] width 1363 height 0
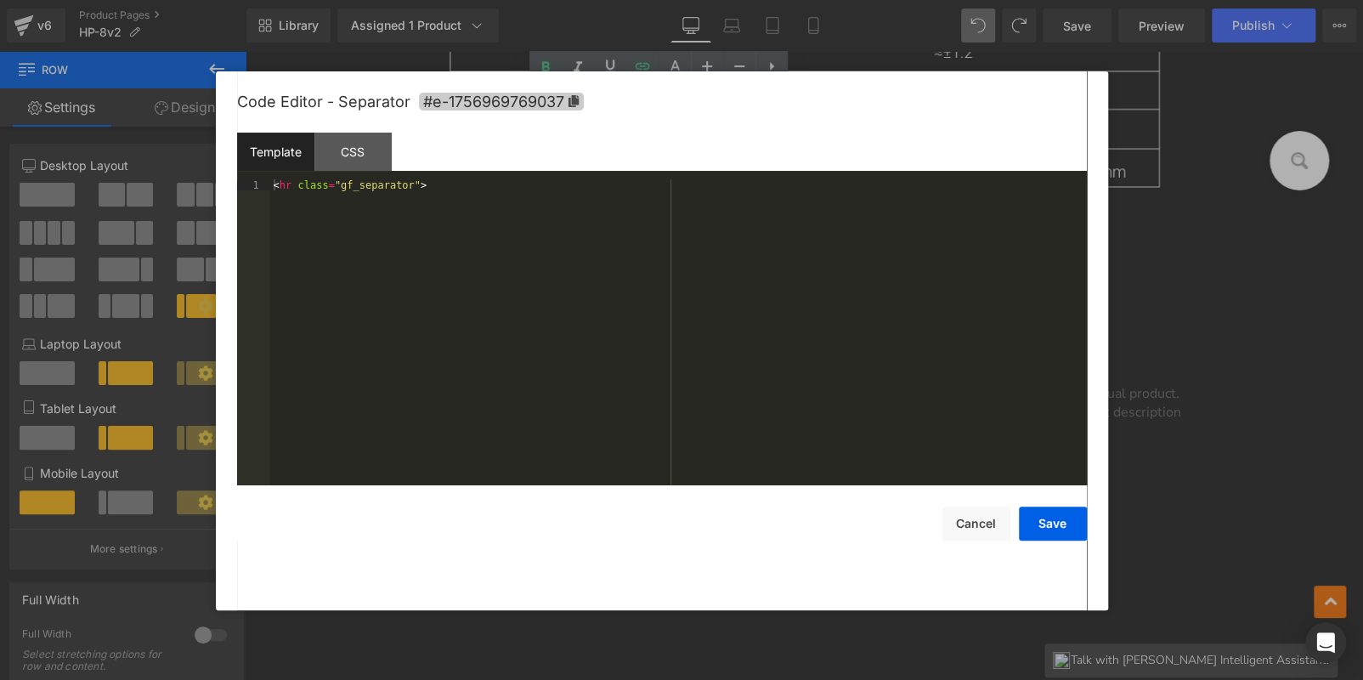
click at [573, 100] on icon at bounding box center [573, 101] width 10 height 12
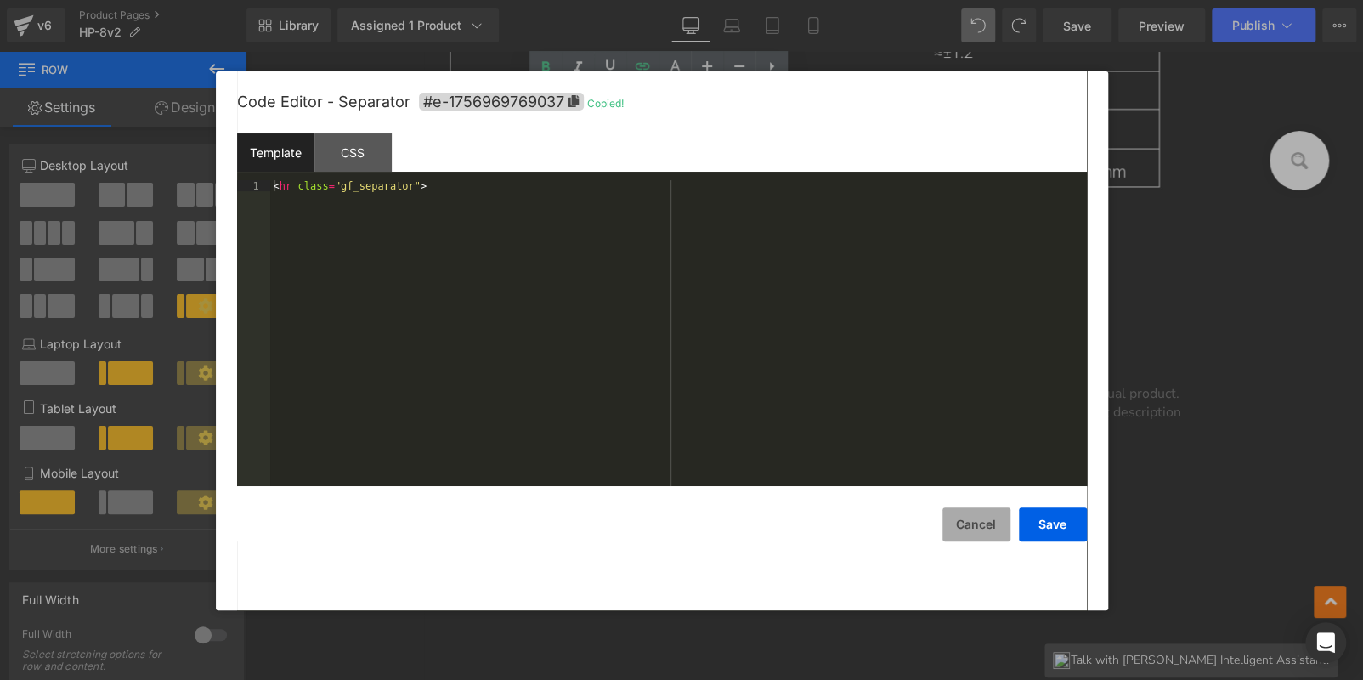
click at [970, 528] on button "Cancel" at bounding box center [976, 524] width 68 height 34
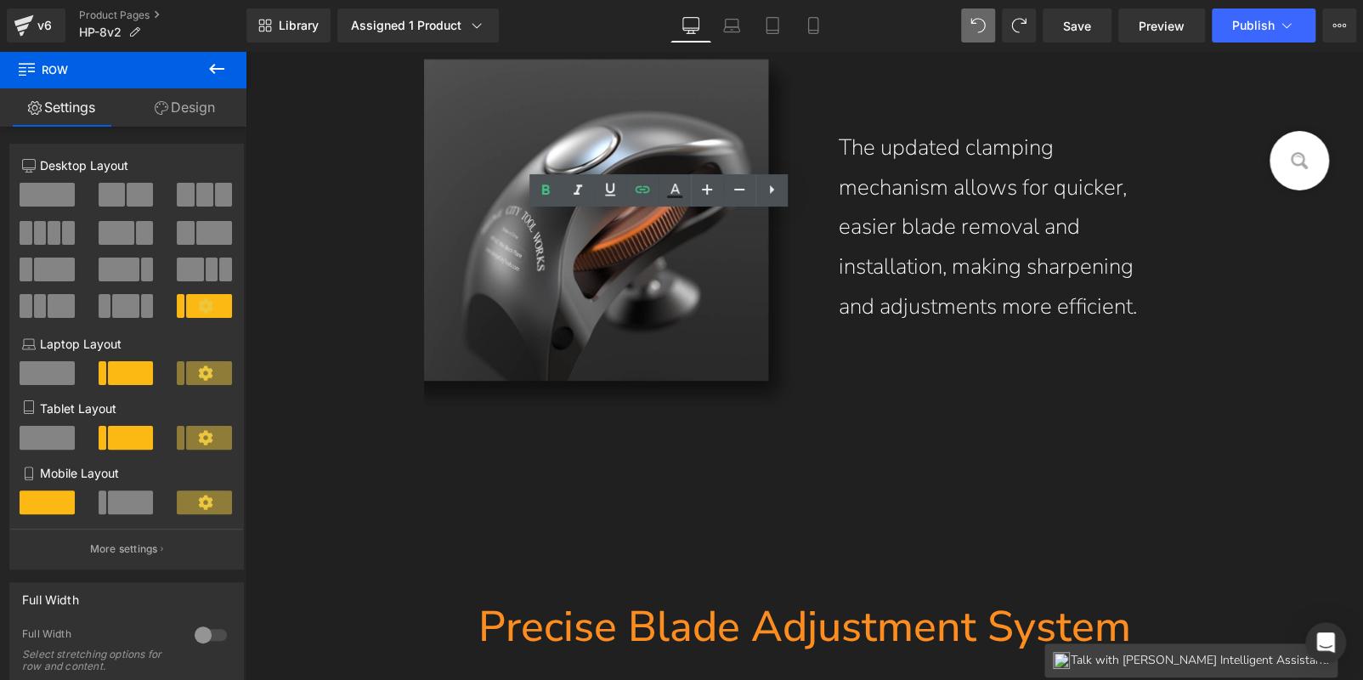
scroll to position [0, 0]
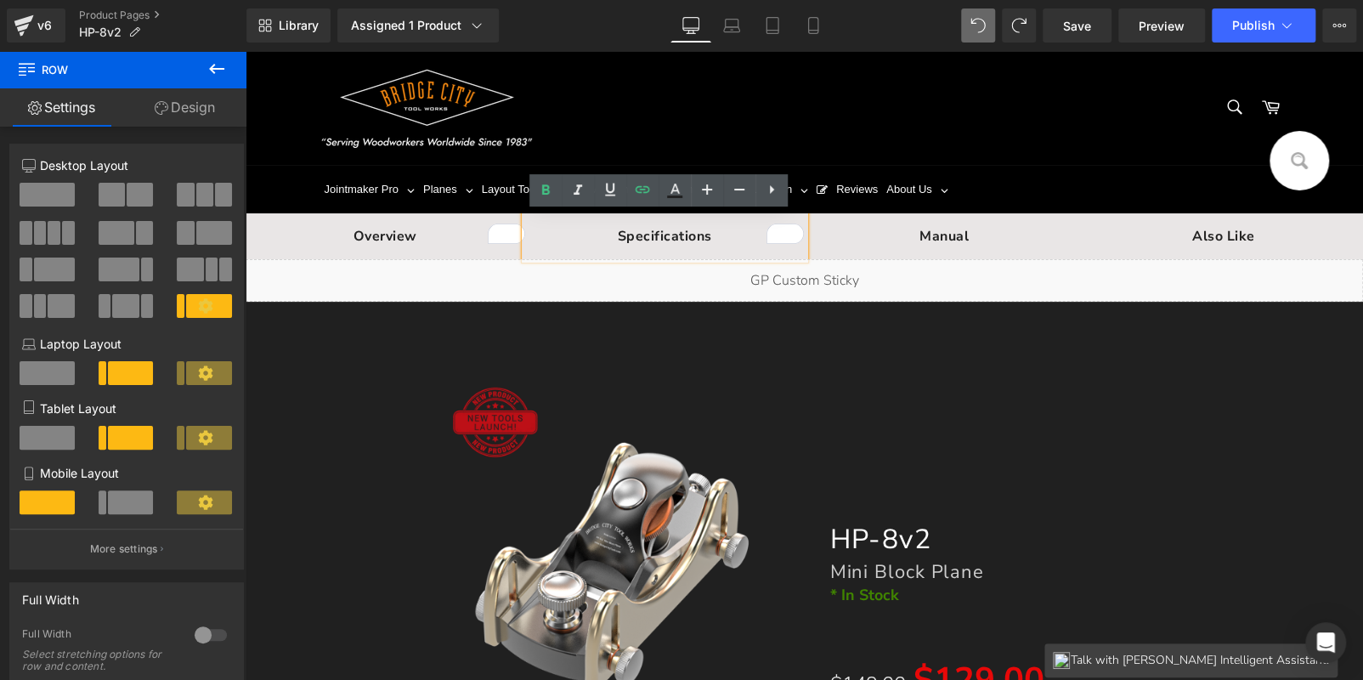
drag, startPoint x: 1351, startPoint y: 553, endPoint x: 1516, endPoint y: 93, distance: 488.4
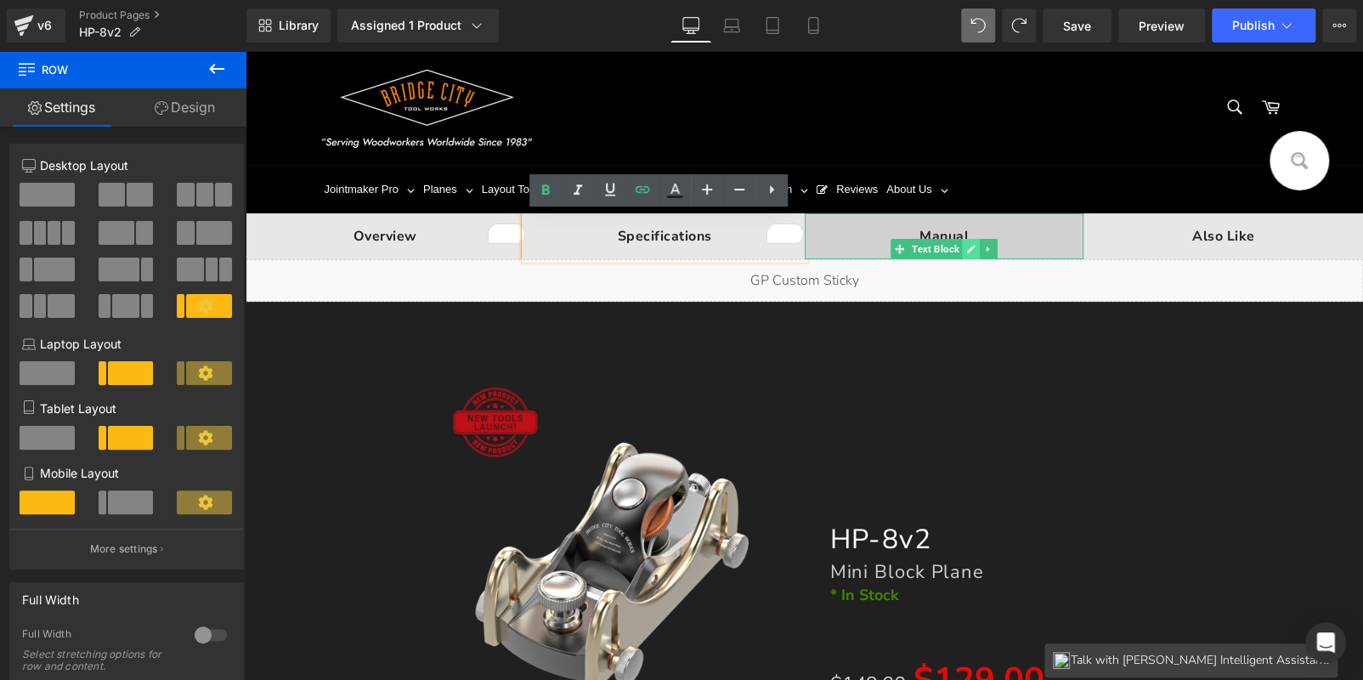
click at [962, 242] on link at bounding box center [971, 249] width 18 height 20
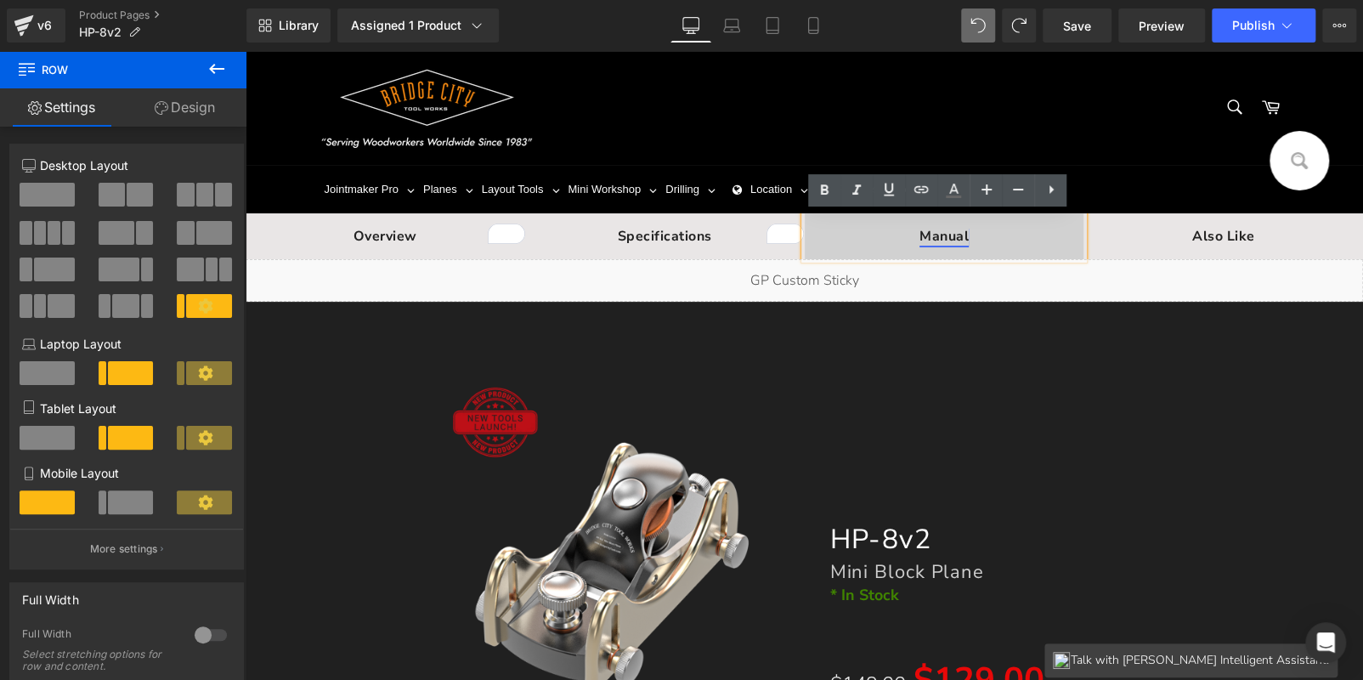
click at [946, 232] on strong "Manual" at bounding box center [944, 236] width 49 height 19
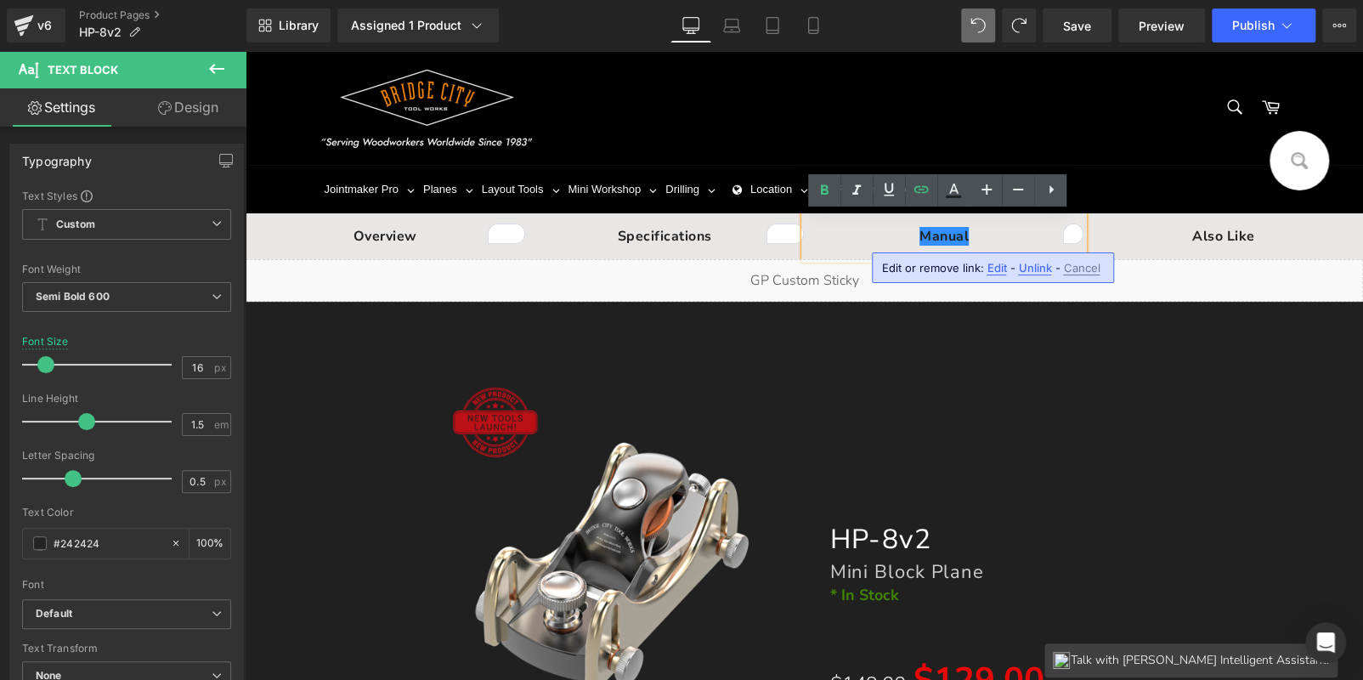
click at [991, 268] on span "Edit" at bounding box center [997, 268] width 20 height 14
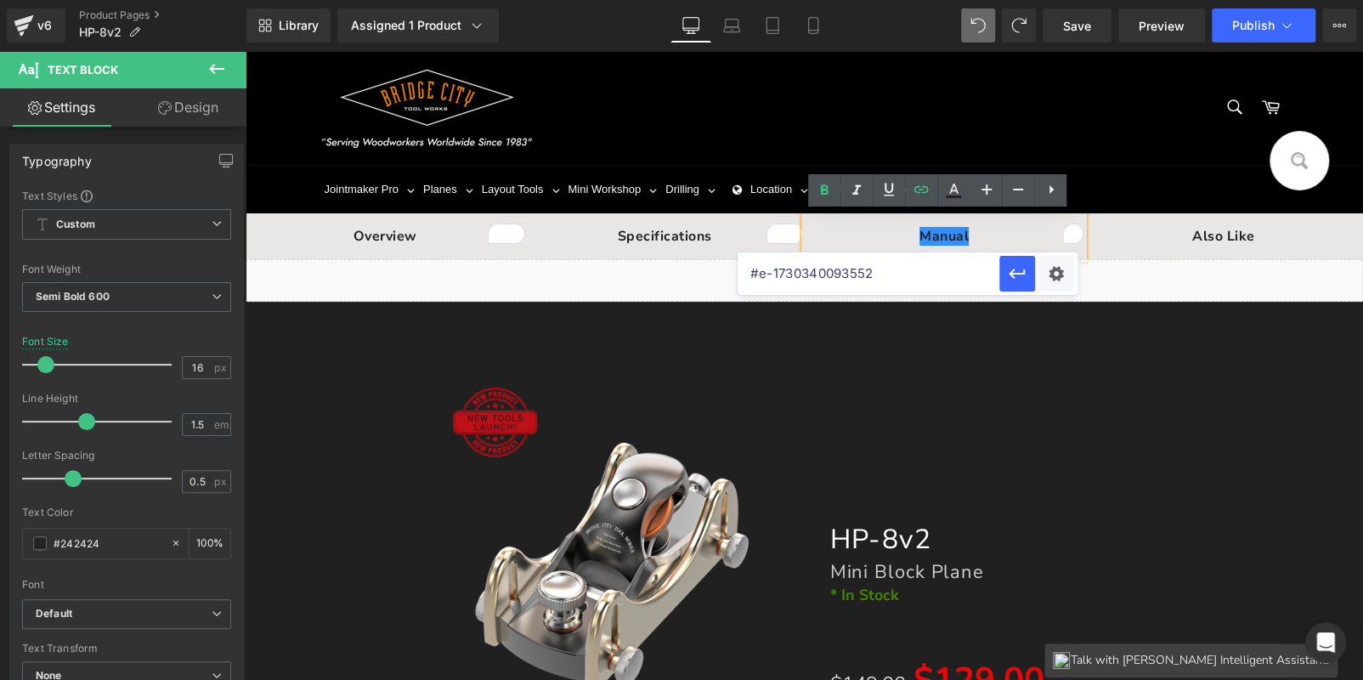
drag, startPoint x: 1050, startPoint y: 313, endPoint x: 606, endPoint y: 264, distance: 446.2
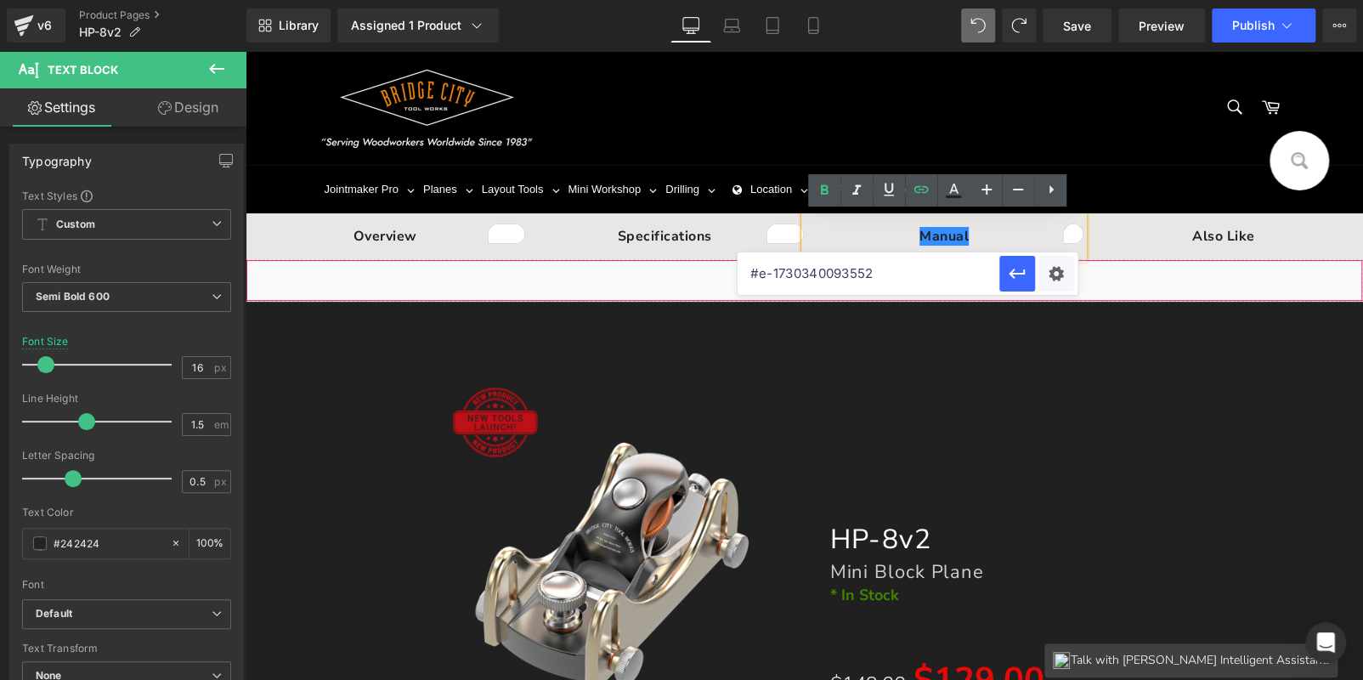
paste input "56969769037"
type input "#e-1756969769037"
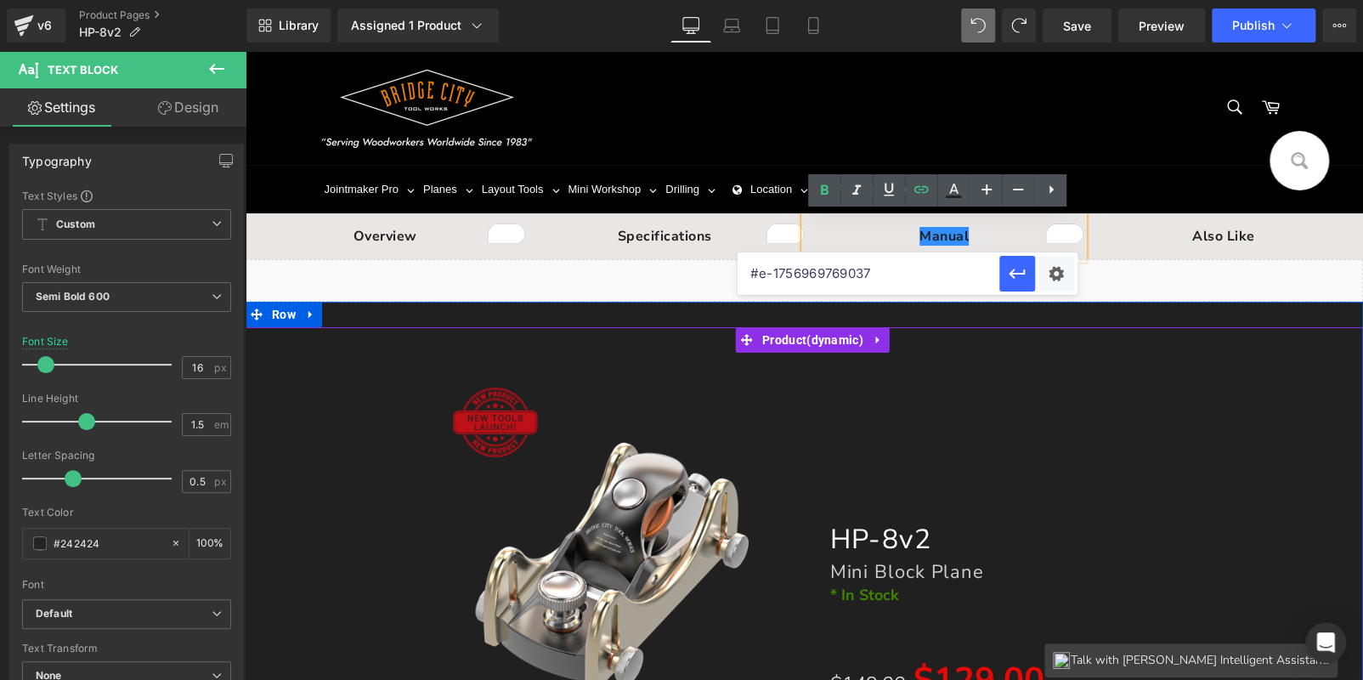
drag, startPoint x: 1316, startPoint y: 396, endPoint x: 1301, endPoint y: 108, distance: 288.5
click at [1316, 395] on div "ON SALE (P) Image" at bounding box center [804, 649] width 1101 height 559
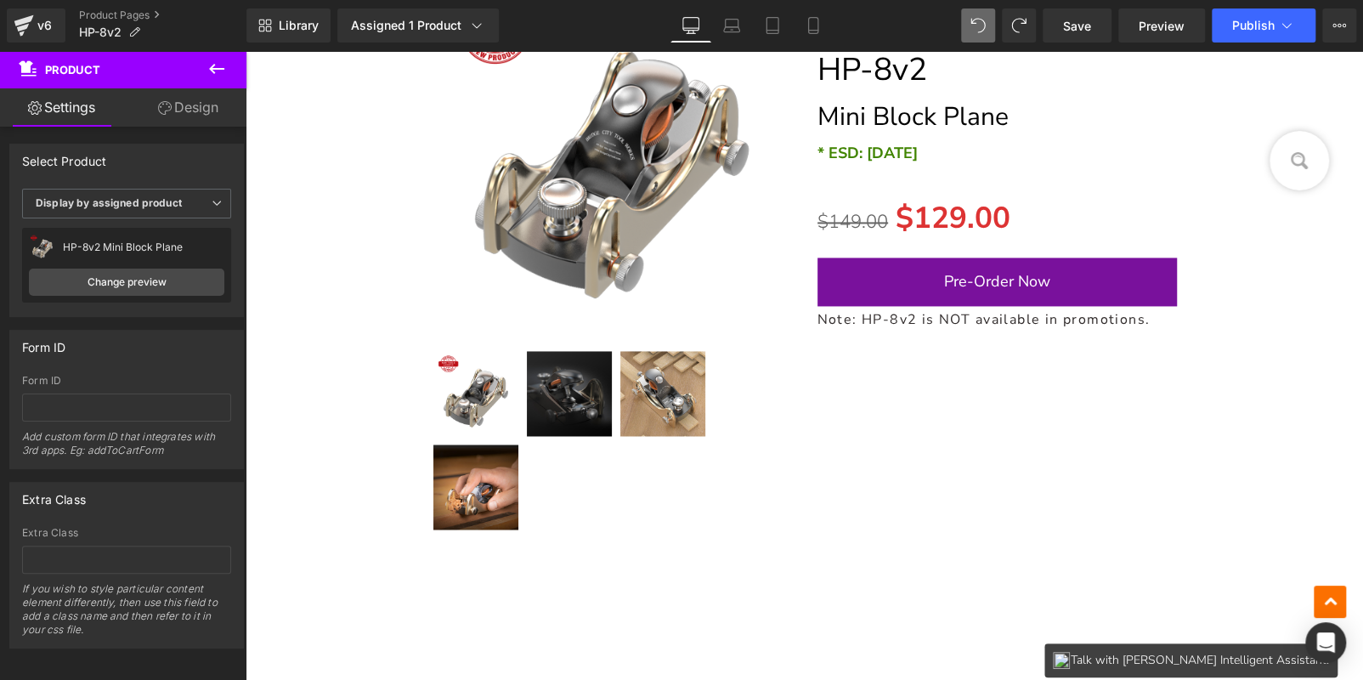
scroll to position [15745, 0]
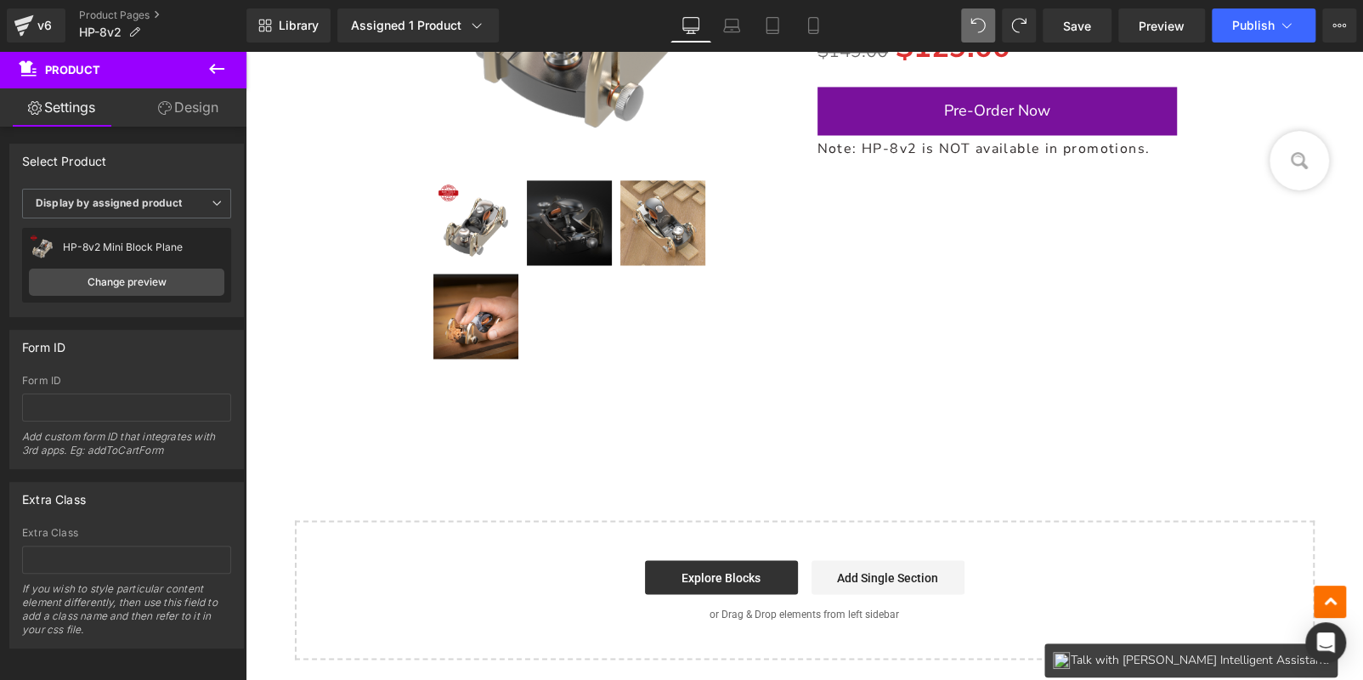
click at [791, 376] on div "ON SALE (P) Image" at bounding box center [805, 76] width 1118 height 644
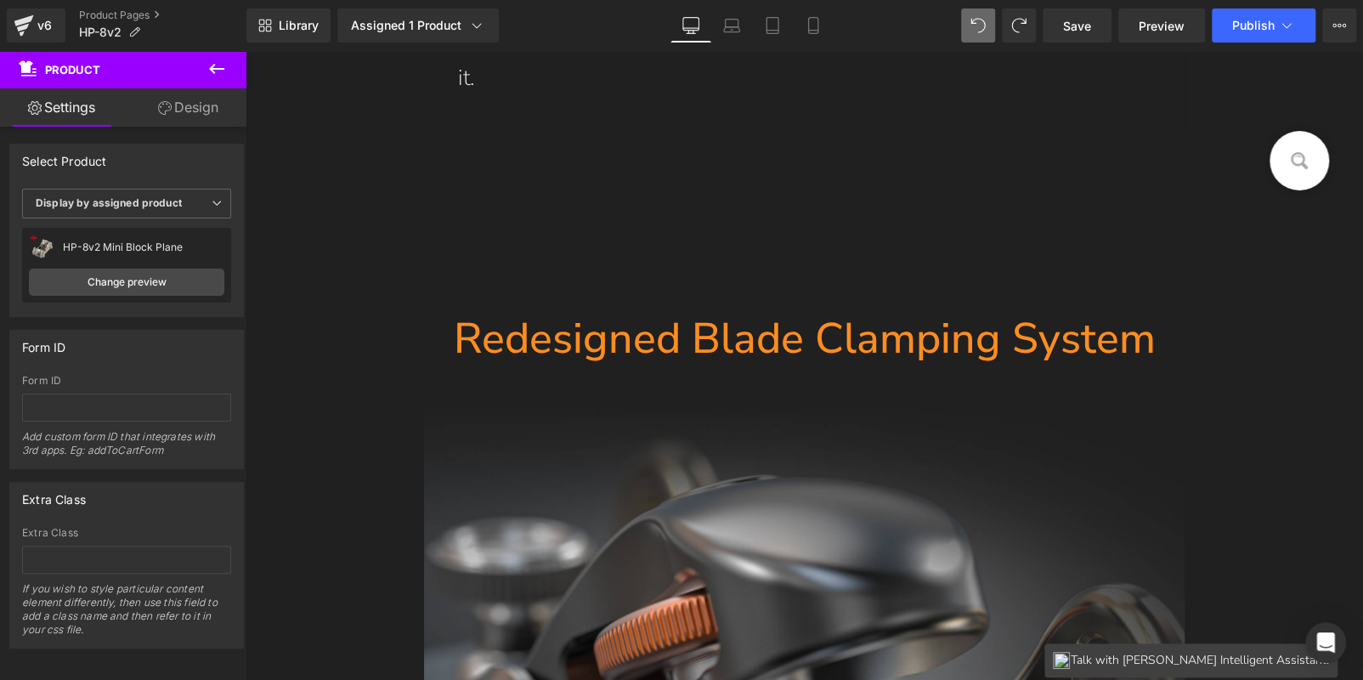
scroll to position [0, 0]
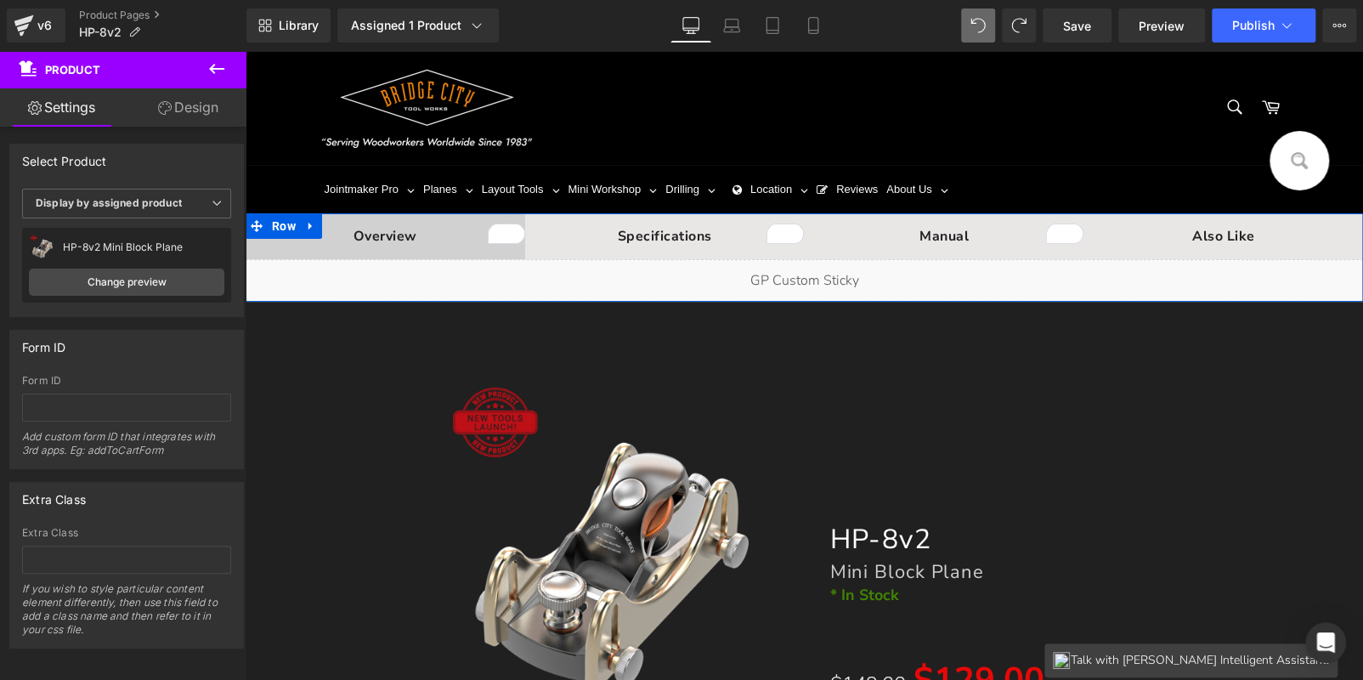
drag, startPoint x: 274, startPoint y: 225, endPoint x: 282, endPoint y: 241, distance: 17.9
click at [274, 225] on span "Row" at bounding box center [284, 225] width 32 height 25
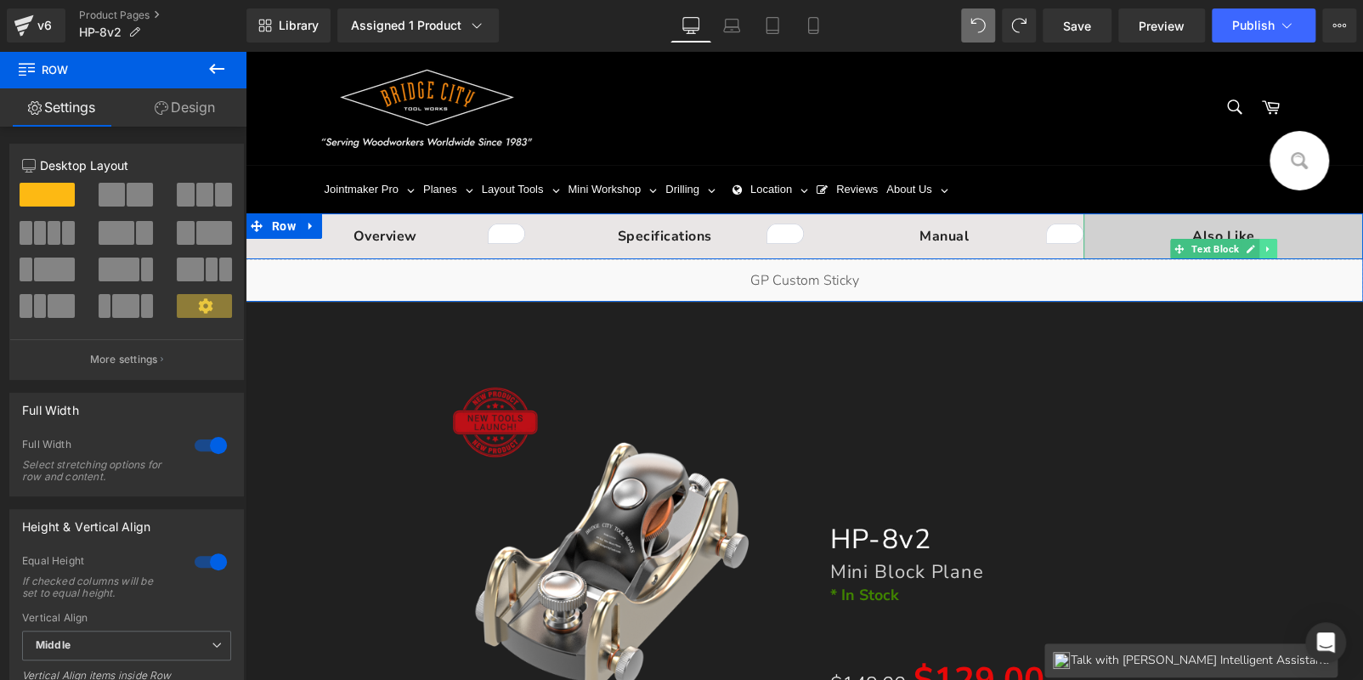
click at [1259, 244] on link at bounding box center [1268, 249] width 18 height 20
click at [1261, 246] on link at bounding box center [1259, 249] width 18 height 20
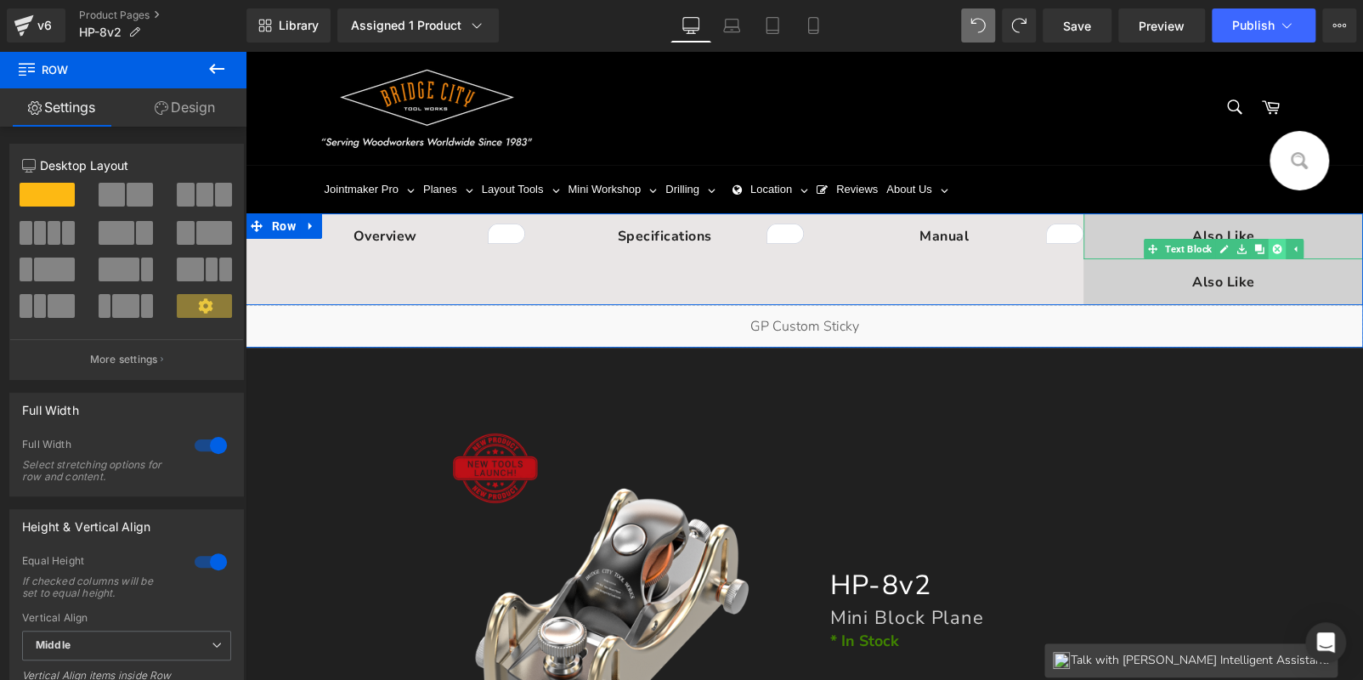
click at [1272, 247] on icon at bounding box center [1276, 249] width 9 height 9
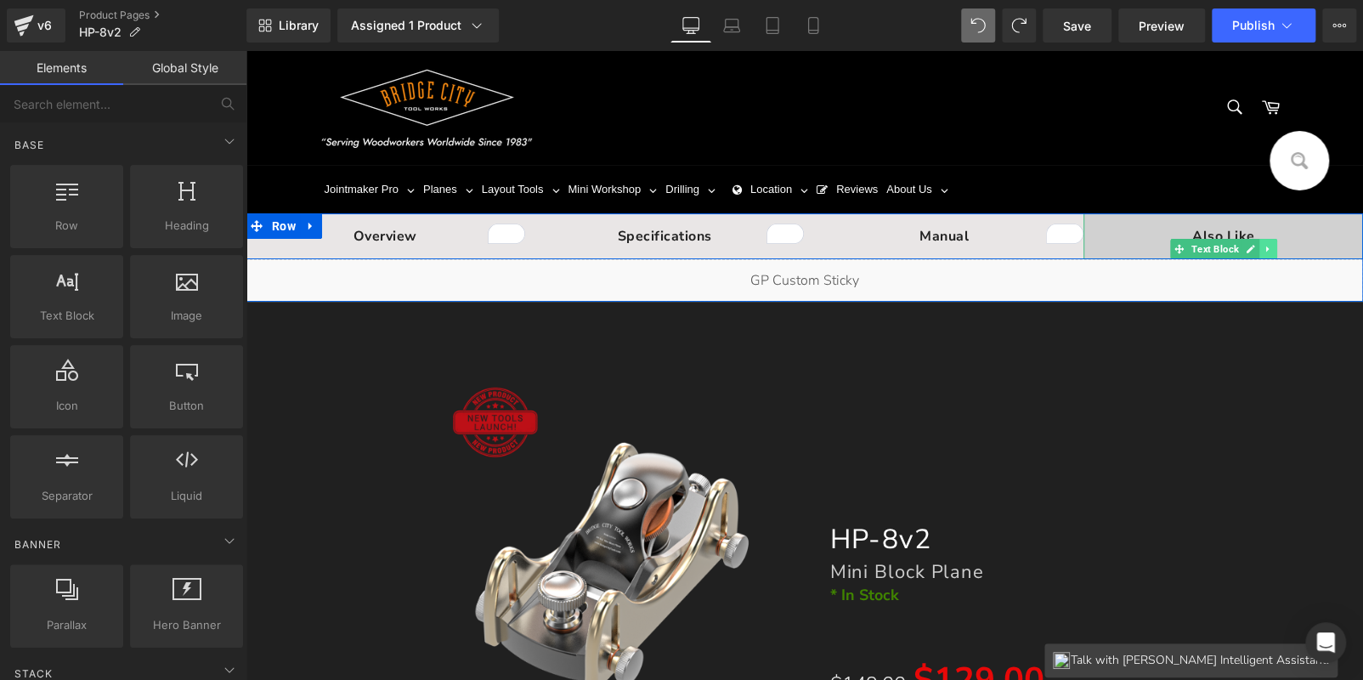
click at [1259, 244] on link at bounding box center [1268, 249] width 18 height 20
click at [1263, 248] on link at bounding box center [1259, 249] width 18 height 20
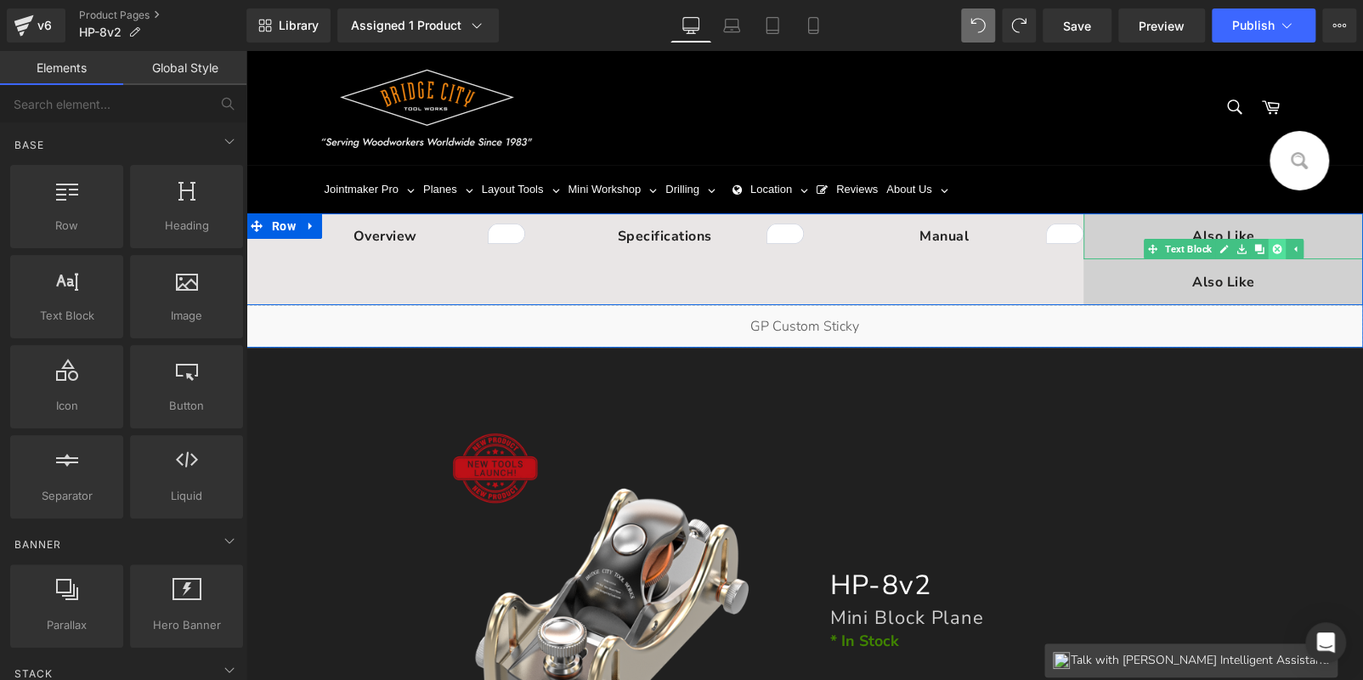
click at [1268, 247] on link at bounding box center [1277, 249] width 18 height 20
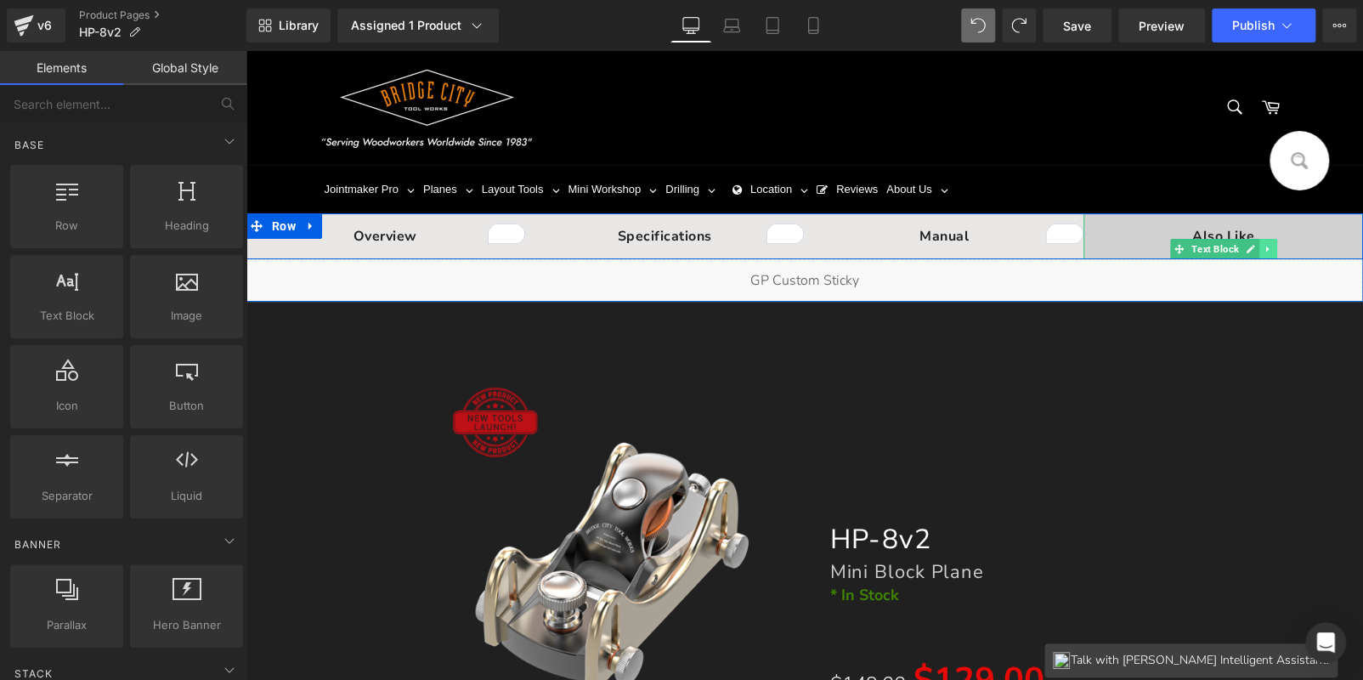
click at [1263, 241] on link at bounding box center [1268, 249] width 18 height 20
click at [1272, 246] on icon at bounding box center [1276, 249] width 9 height 10
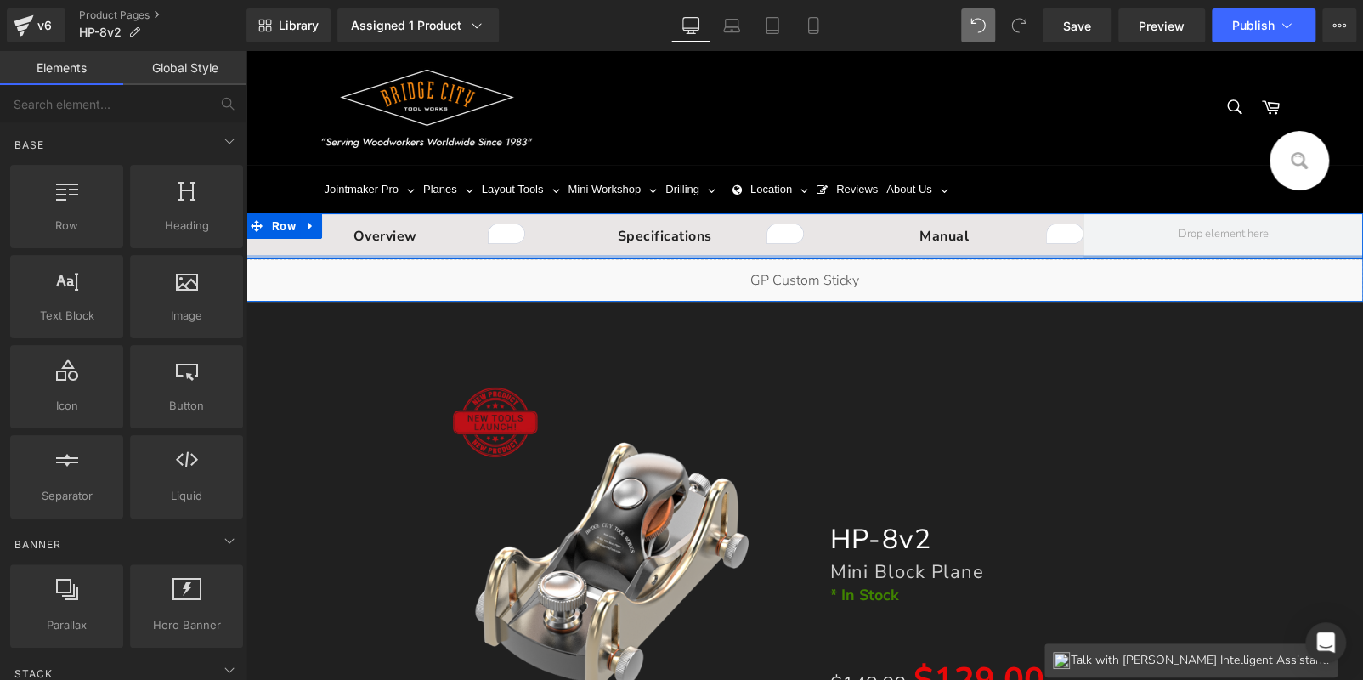
click at [1146, 255] on div at bounding box center [805, 257] width 1118 height 4
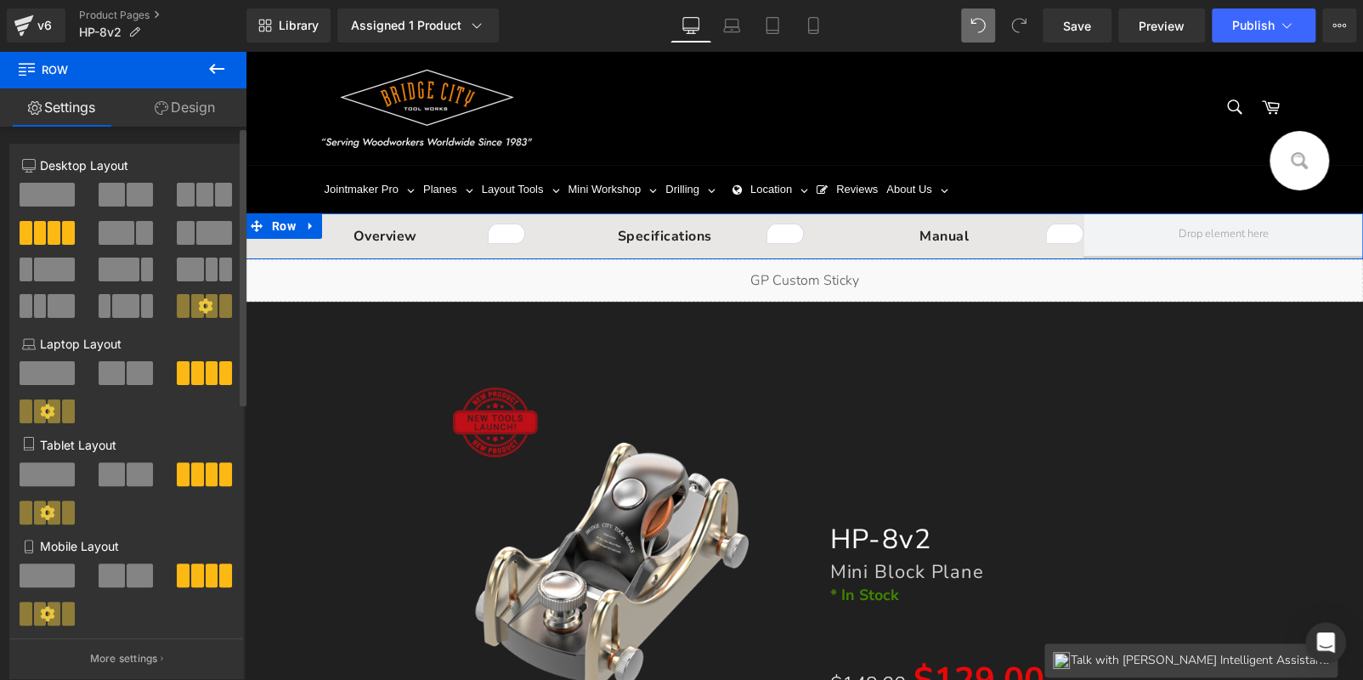
click at [200, 193] on span at bounding box center [204, 195] width 17 height 24
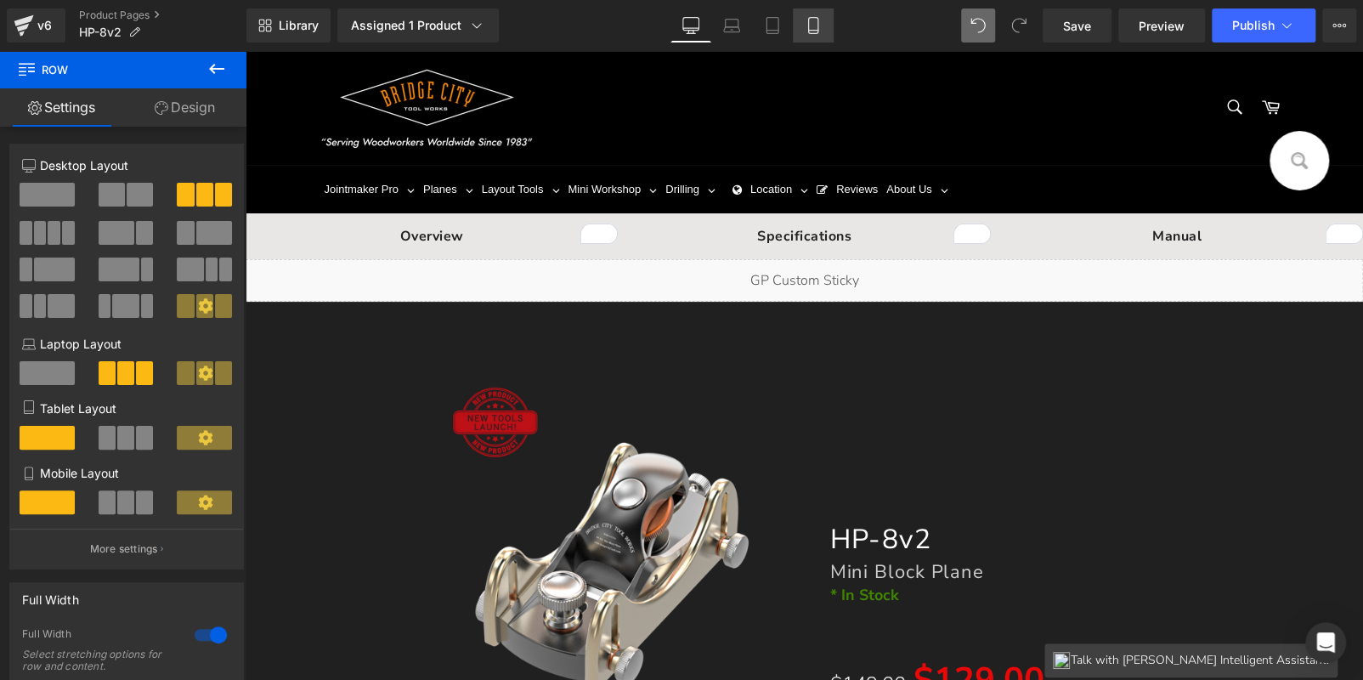
click at [805, 25] on icon at bounding box center [813, 25] width 17 height 17
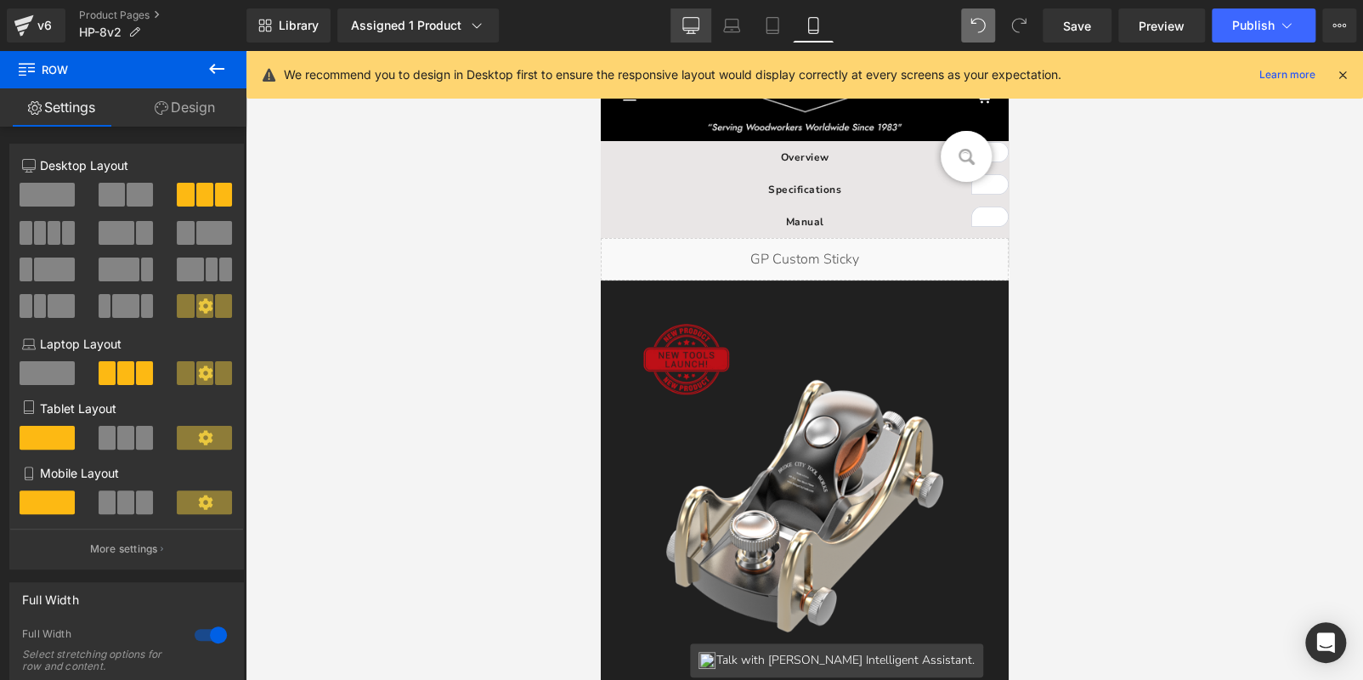
click at [688, 23] on icon at bounding box center [690, 25] width 17 height 17
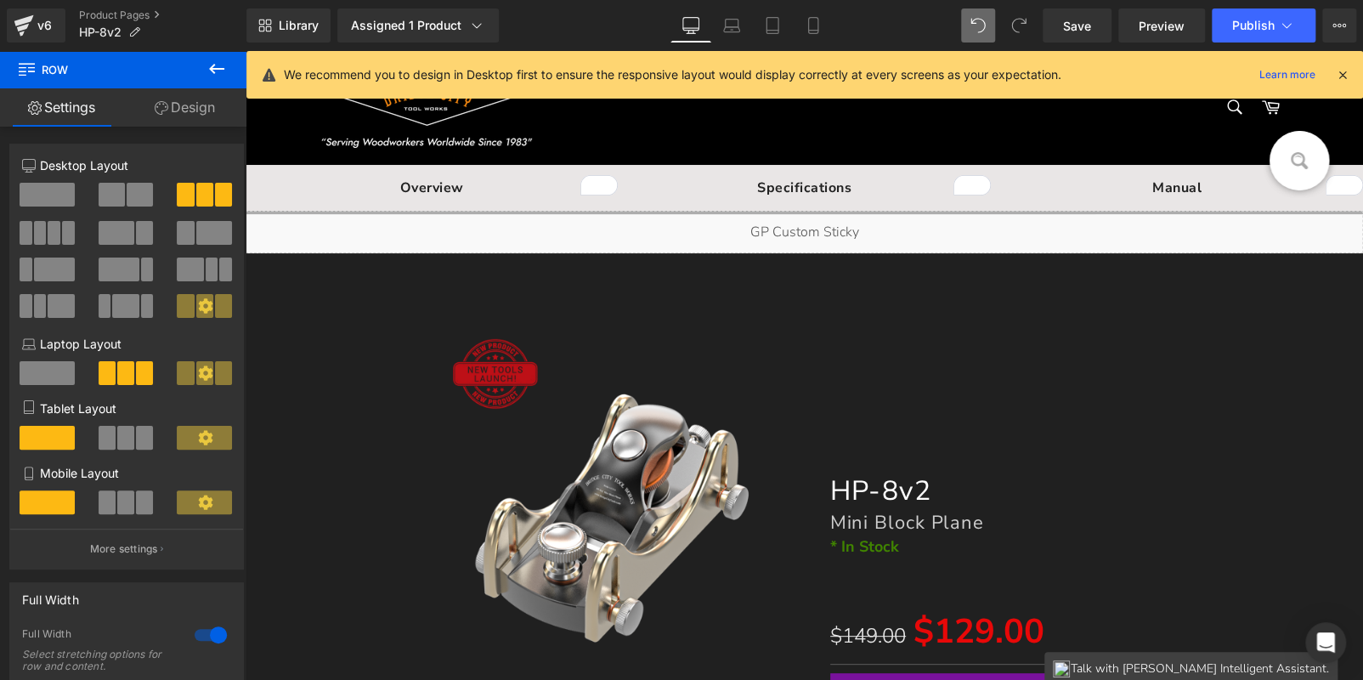
scroll to position [25, 0]
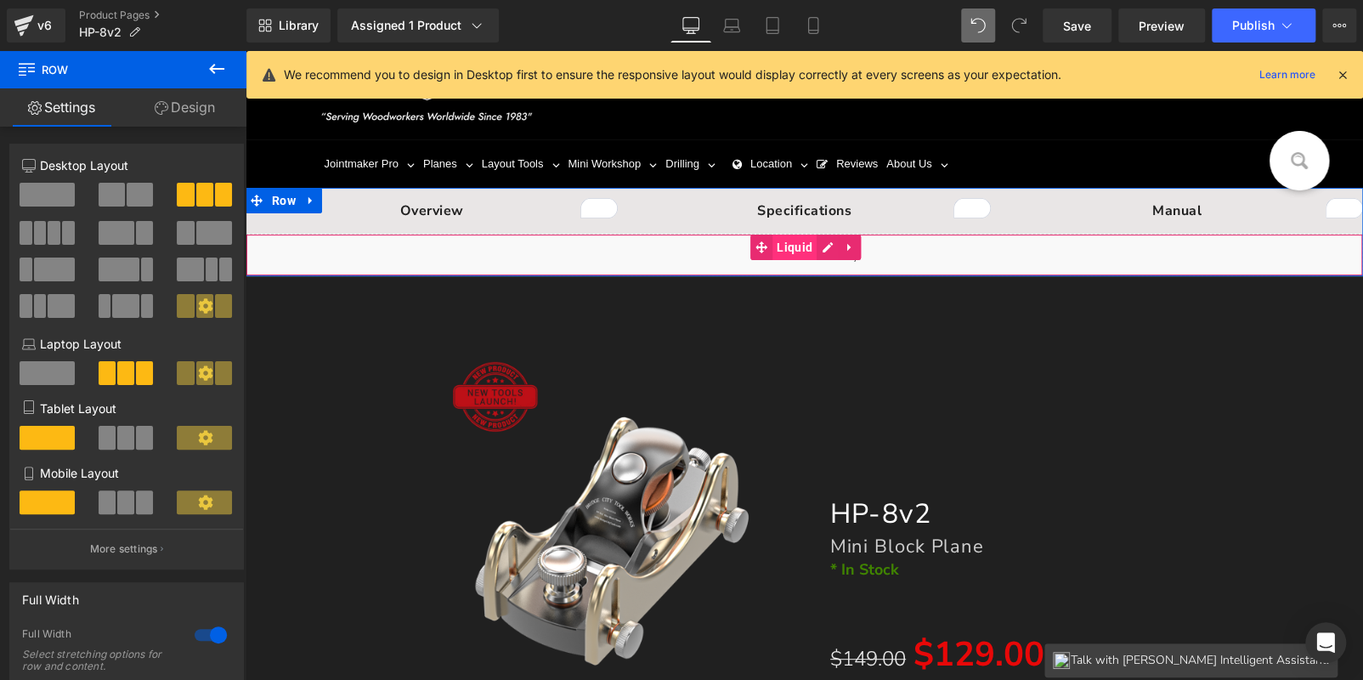
click at [791, 246] on span "Liquid" at bounding box center [794, 247] width 44 height 25
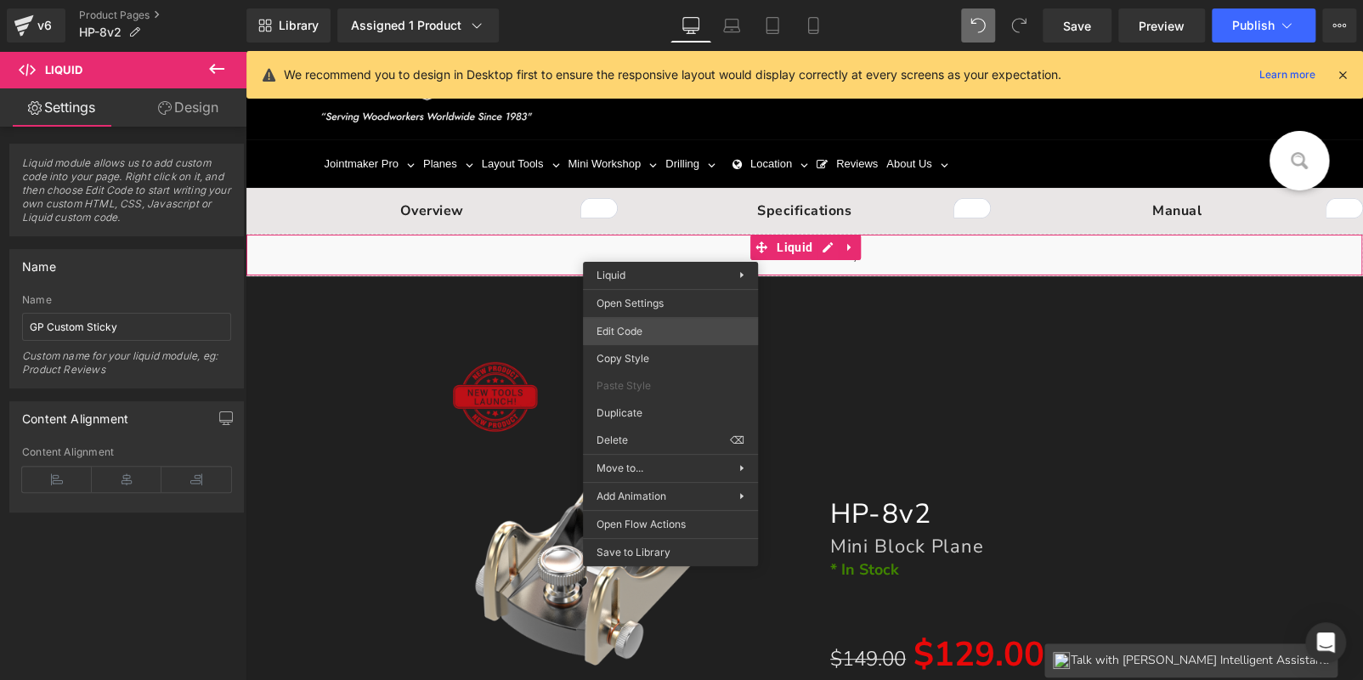
click at [651, 0] on div "Liquid You are previewing how the will restyle your page. You can not edit Elem…" at bounding box center [681, 0] width 1363 height 0
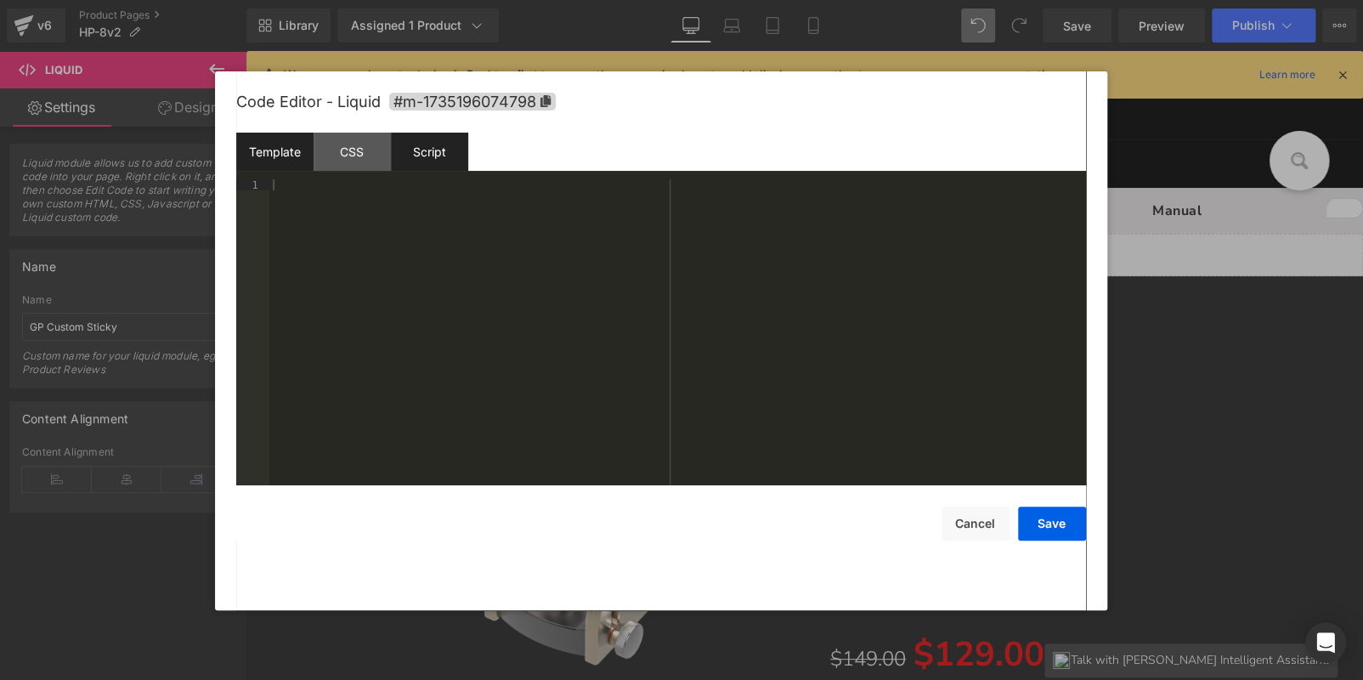
click at [410, 162] on div "Script" at bounding box center [429, 152] width 77 height 38
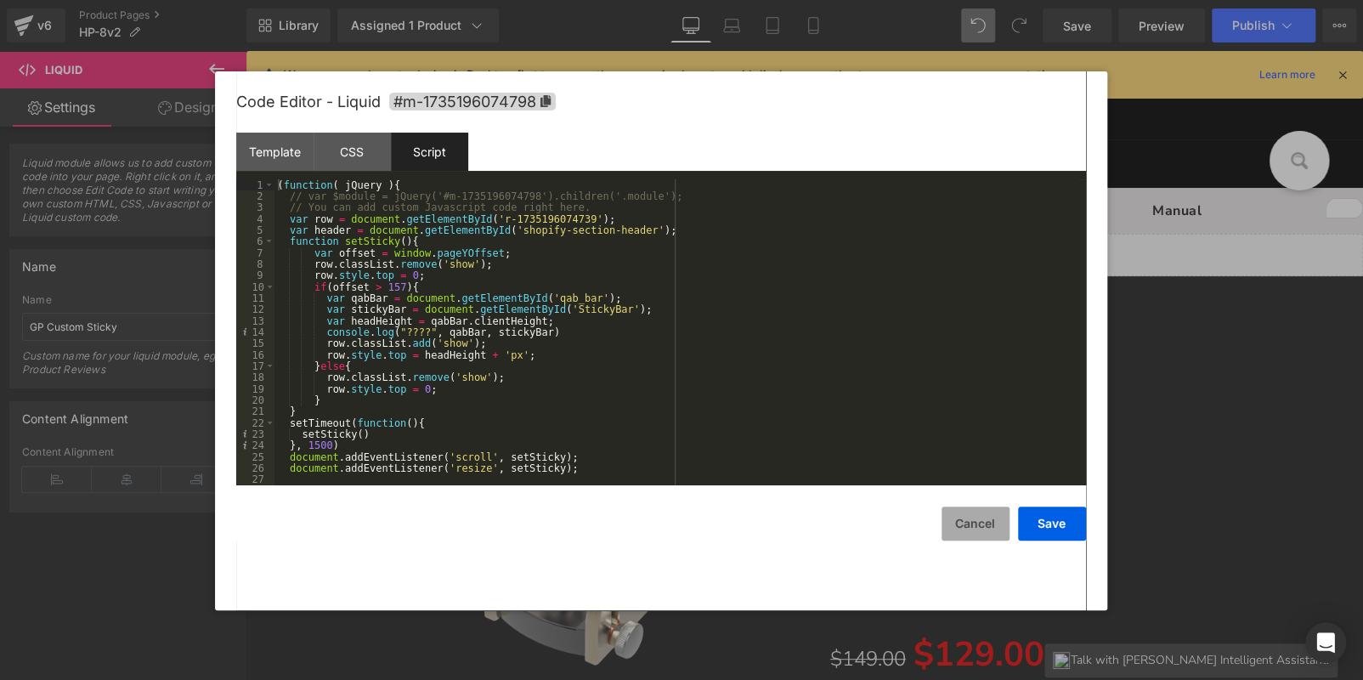
click at [984, 531] on button "Cancel" at bounding box center [976, 523] width 68 height 34
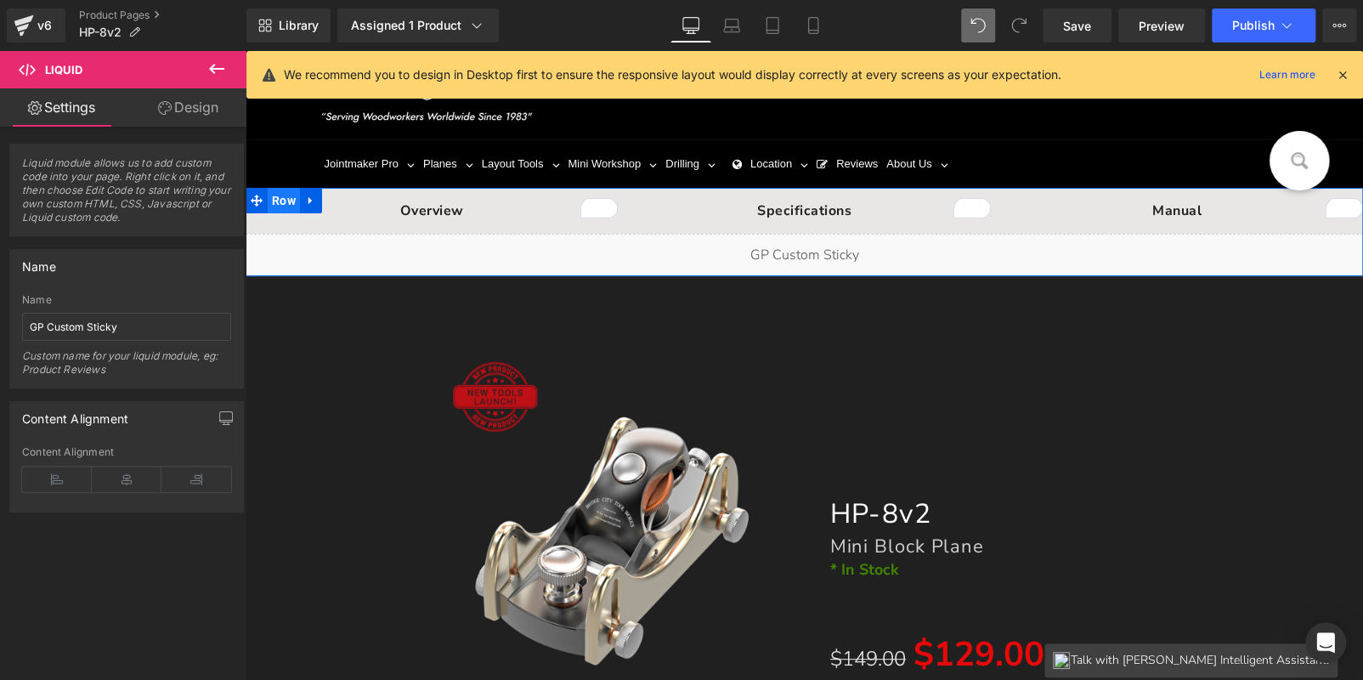
click at [268, 195] on span "Row" at bounding box center [284, 200] width 32 height 25
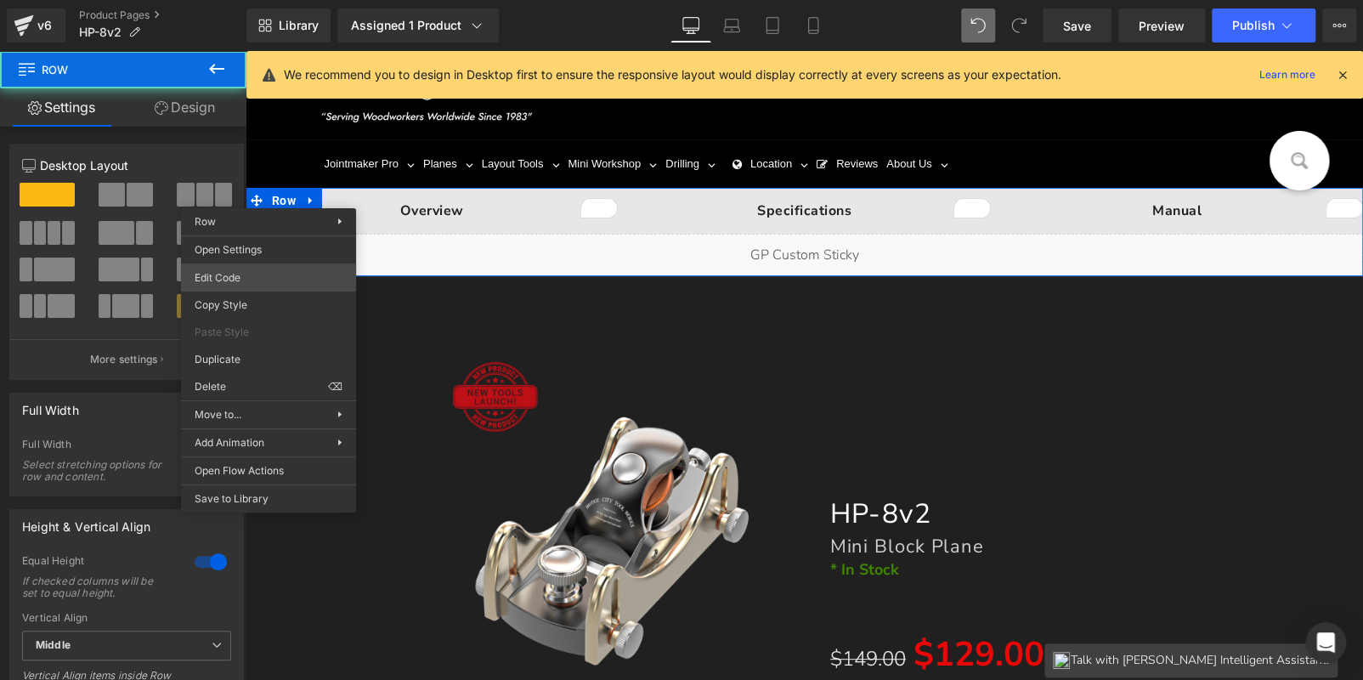
click at [266, 0] on div "Row You are previewing how the will restyle your page. You can not edit Element…" at bounding box center [681, 0] width 1363 height 0
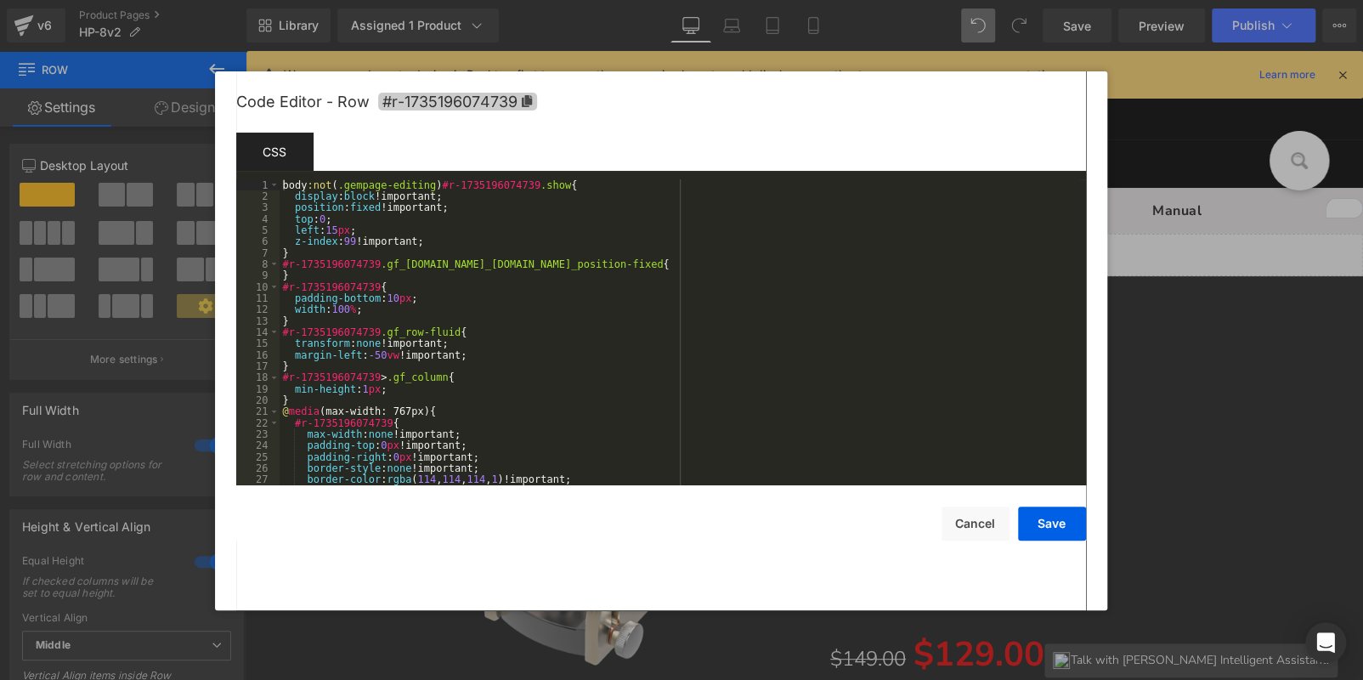
click at [522, 97] on icon at bounding box center [526, 101] width 10 height 12
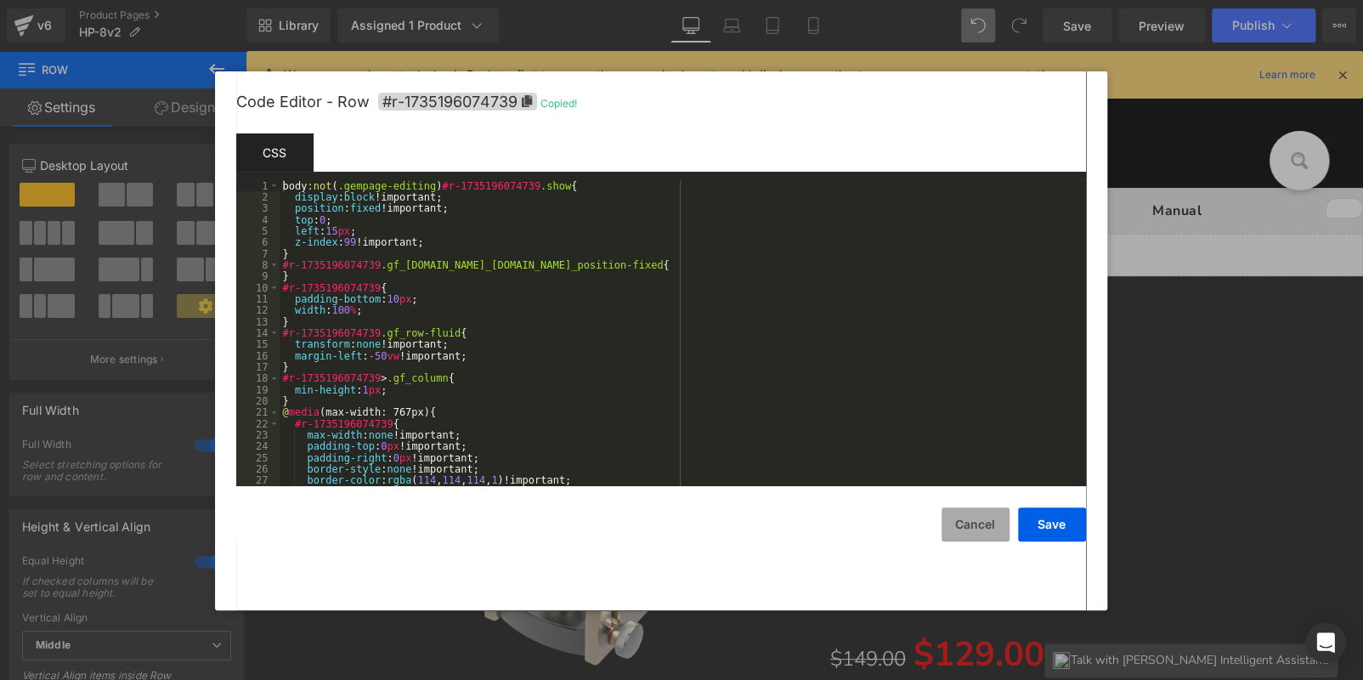
click at [982, 528] on button "Cancel" at bounding box center [976, 524] width 68 height 34
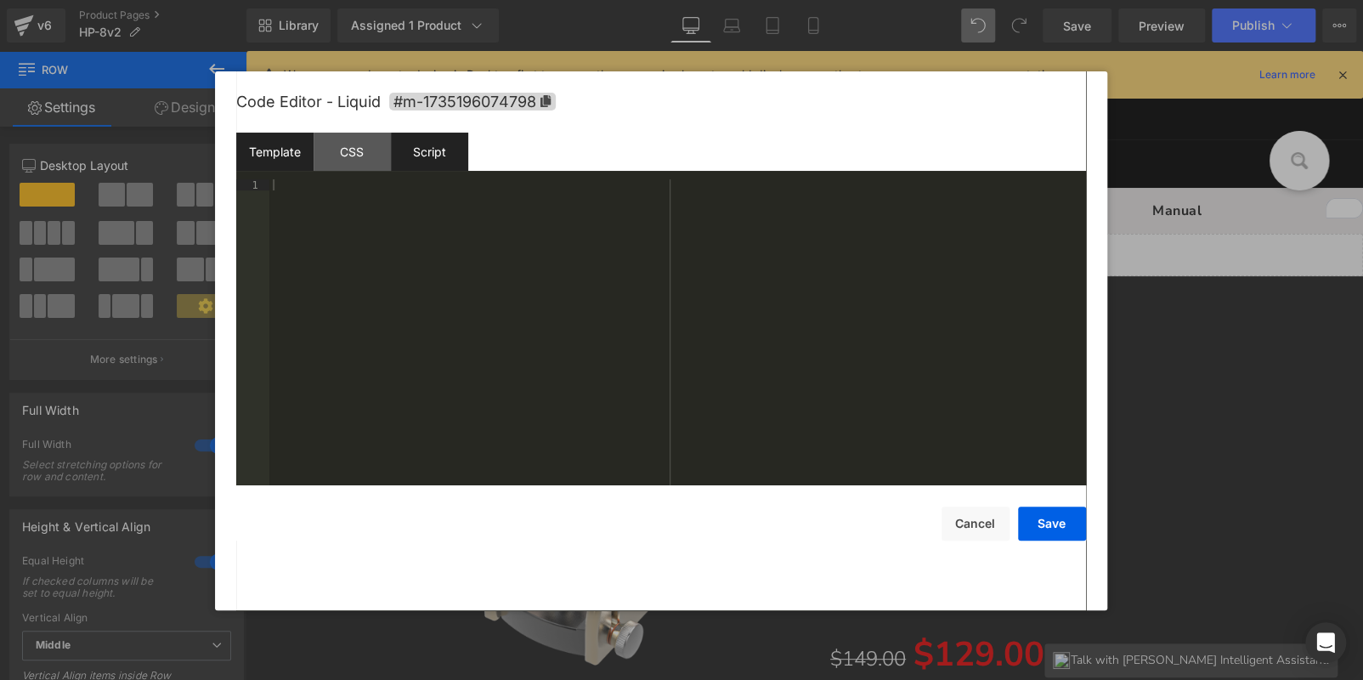
click at [450, 143] on div "Script" at bounding box center [429, 152] width 77 height 38
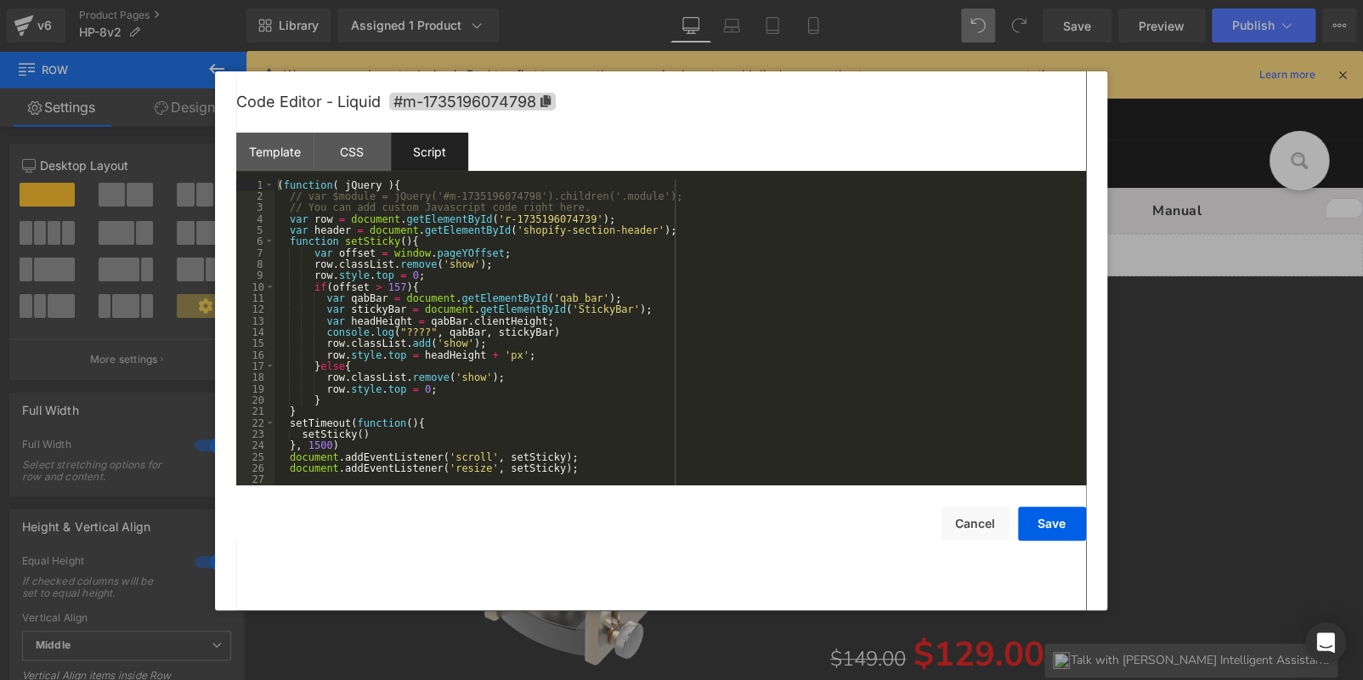
click at [512, 218] on div "( function ( jQuery ) { // var $module = jQuery('#m-1735196074798').children('.…" at bounding box center [676, 343] width 805 height 329
drag, startPoint x: 460, startPoint y: 218, endPoint x: 536, endPoint y: 218, distance: 76.5
click at [536, 218] on div "( function ( jQuery ) { // var $module = jQuery('#m-1735196074798').children('.…" at bounding box center [676, 343] width 805 height 329
click at [1038, 513] on button "Save" at bounding box center [1052, 523] width 68 height 34
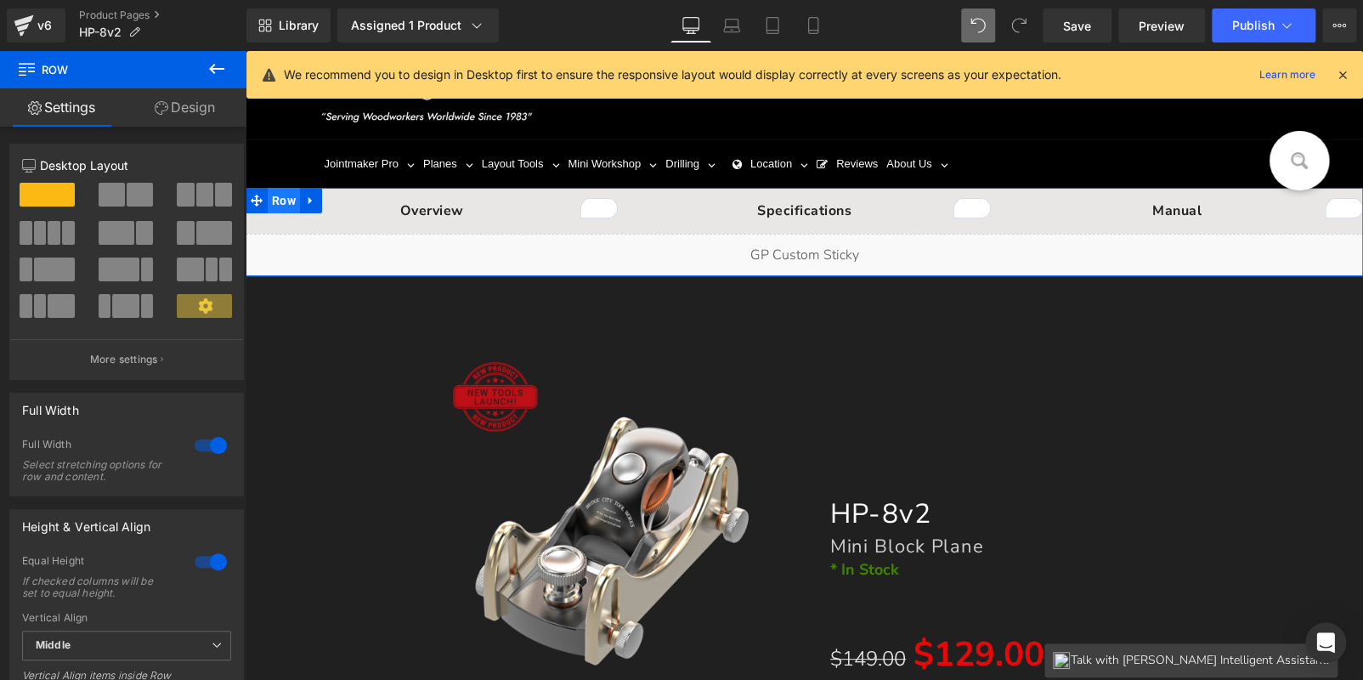
click at [286, 198] on span "Row" at bounding box center [284, 200] width 32 height 25
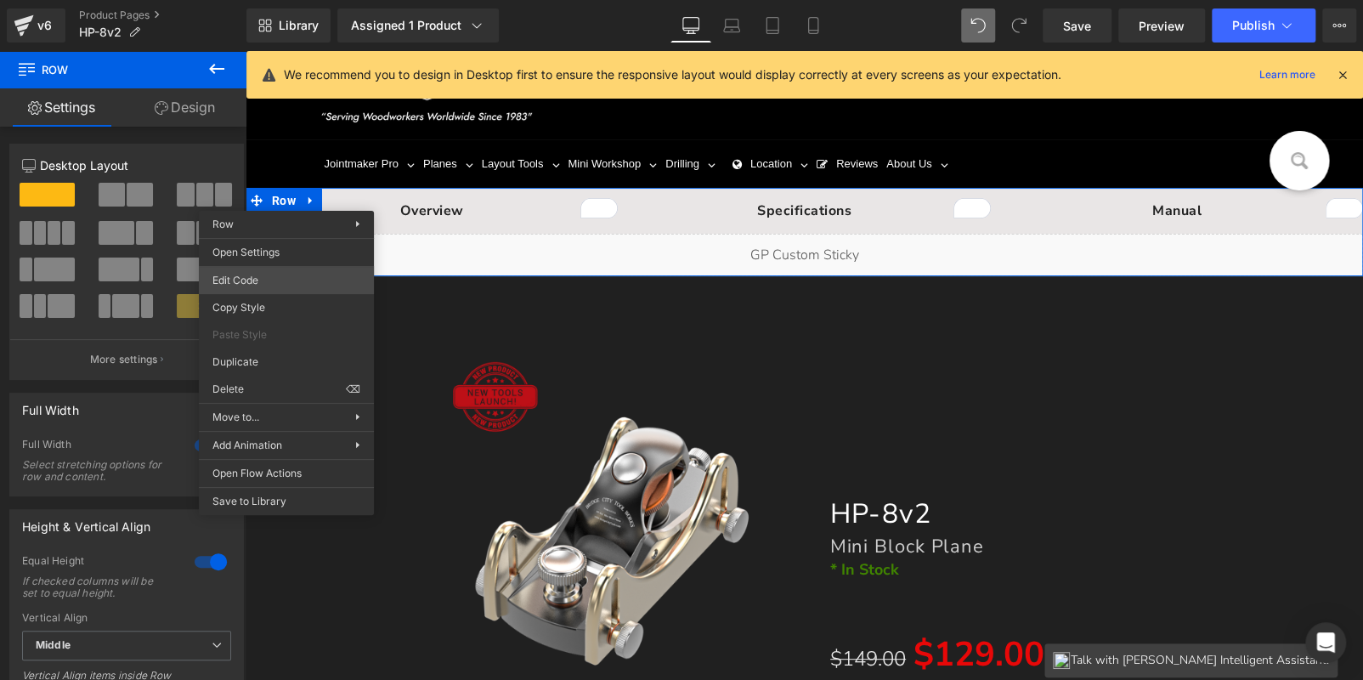
click at [291, 0] on div "Row You are previewing how the will restyle your page. You can not edit Element…" at bounding box center [681, 0] width 1363 height 0
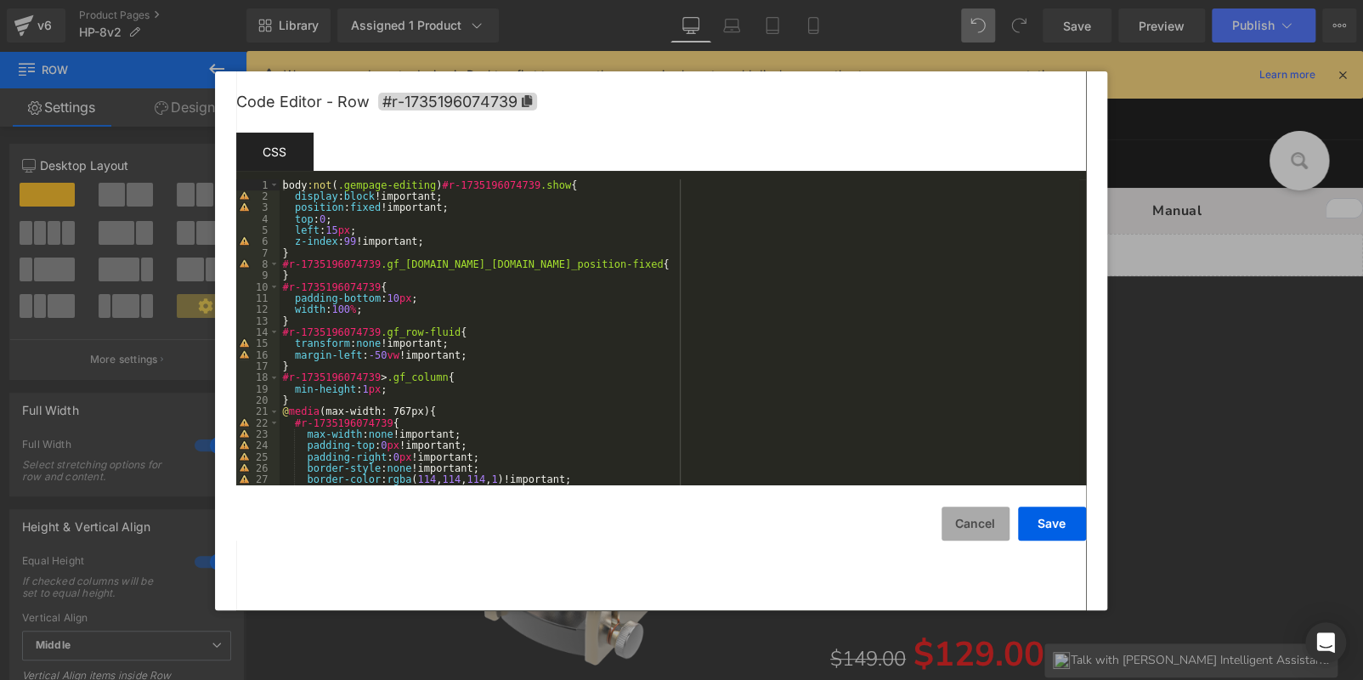
drag, startPoint x: 983, startPoint y: 524, endPoint x: 1004, endPoint y: 509, distance: 26.2
click at [987, 523] on button "Cancel" at bounding box center [976, 523] width 68 height 34
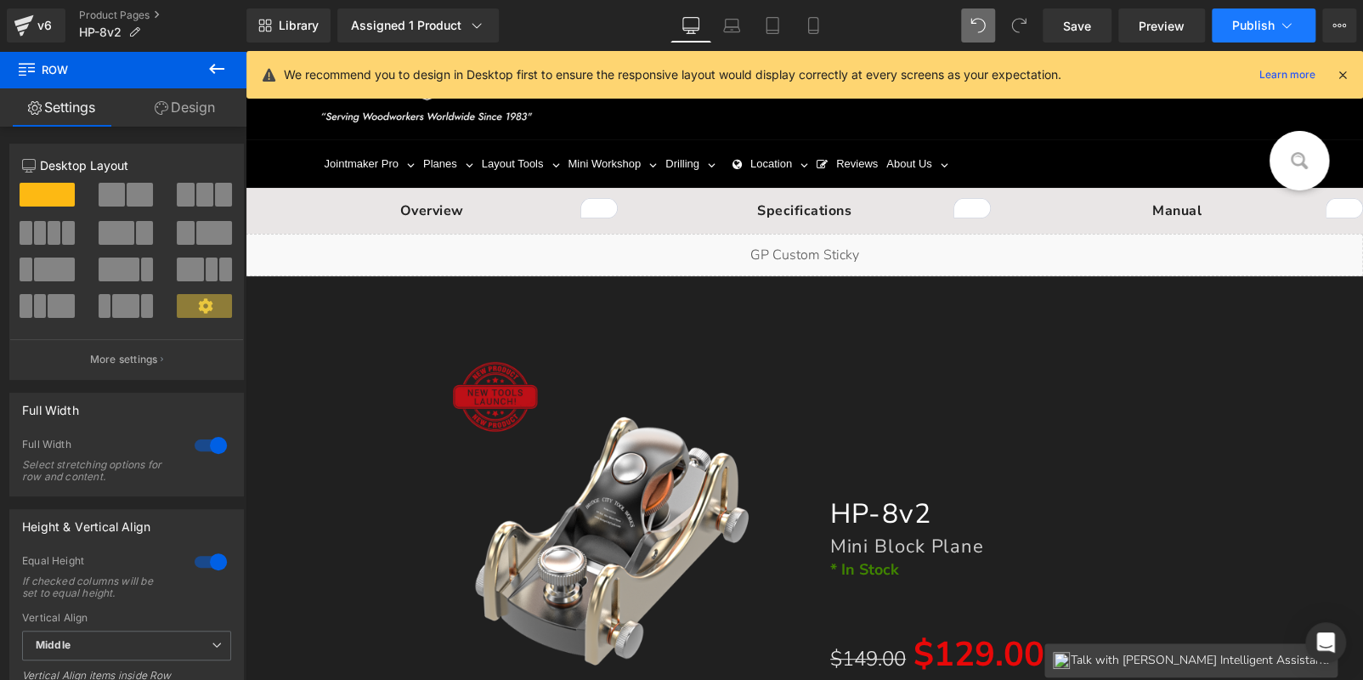
click at [1248, 9] on button "Publish" at bounding box center [1264, 25] width 104 height 34
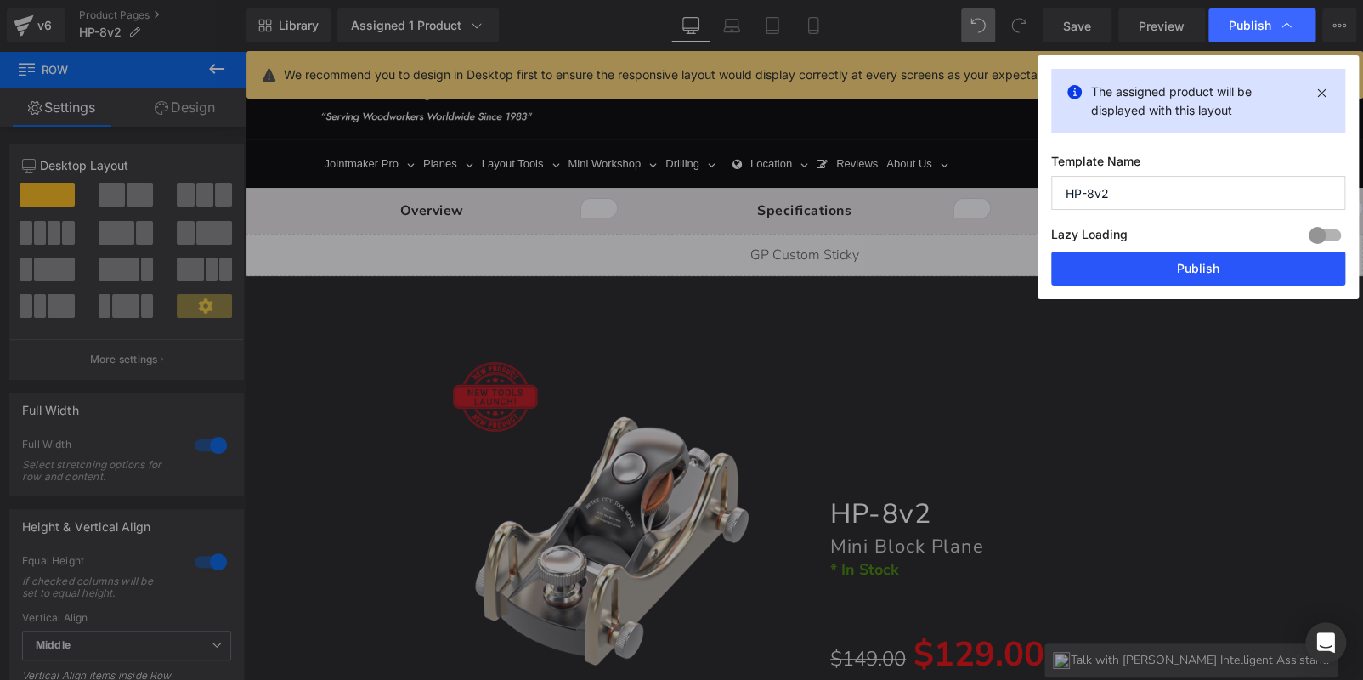
click at [1152, 258] on button "Publish" at bounding box center [1198, 269] width 294 height 34
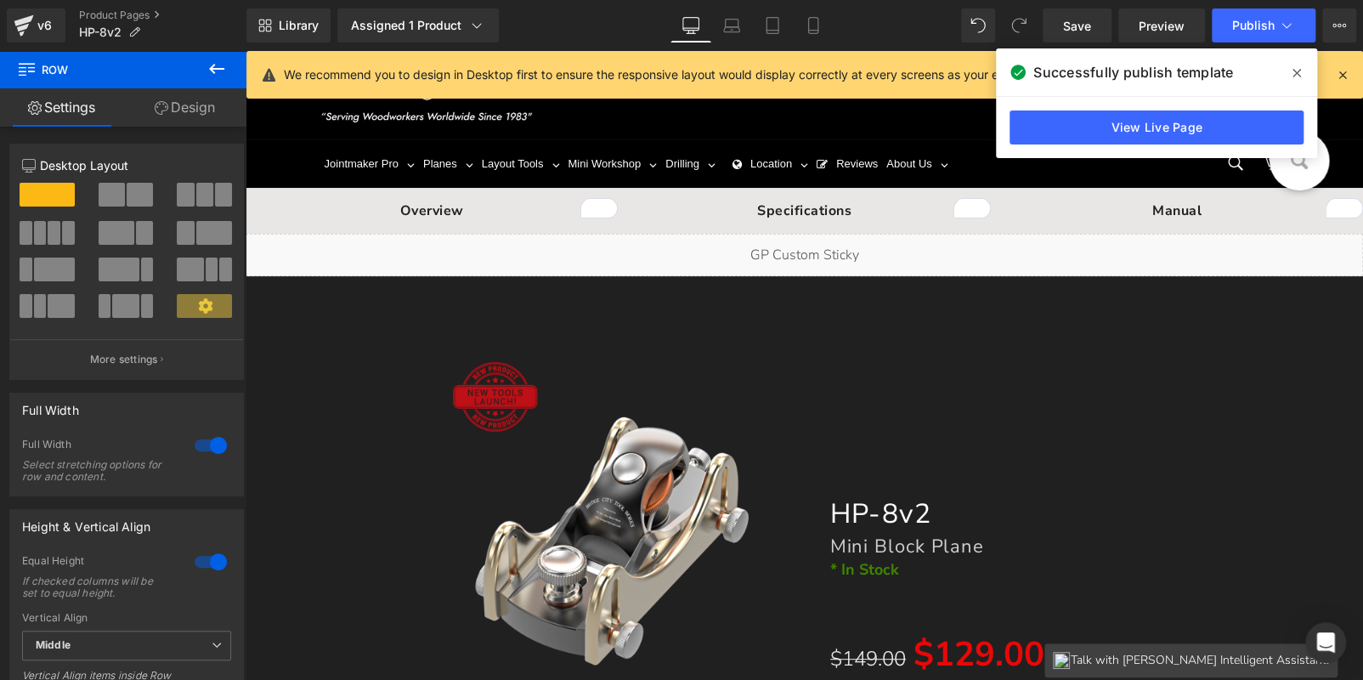
scroll to position [535, 0]
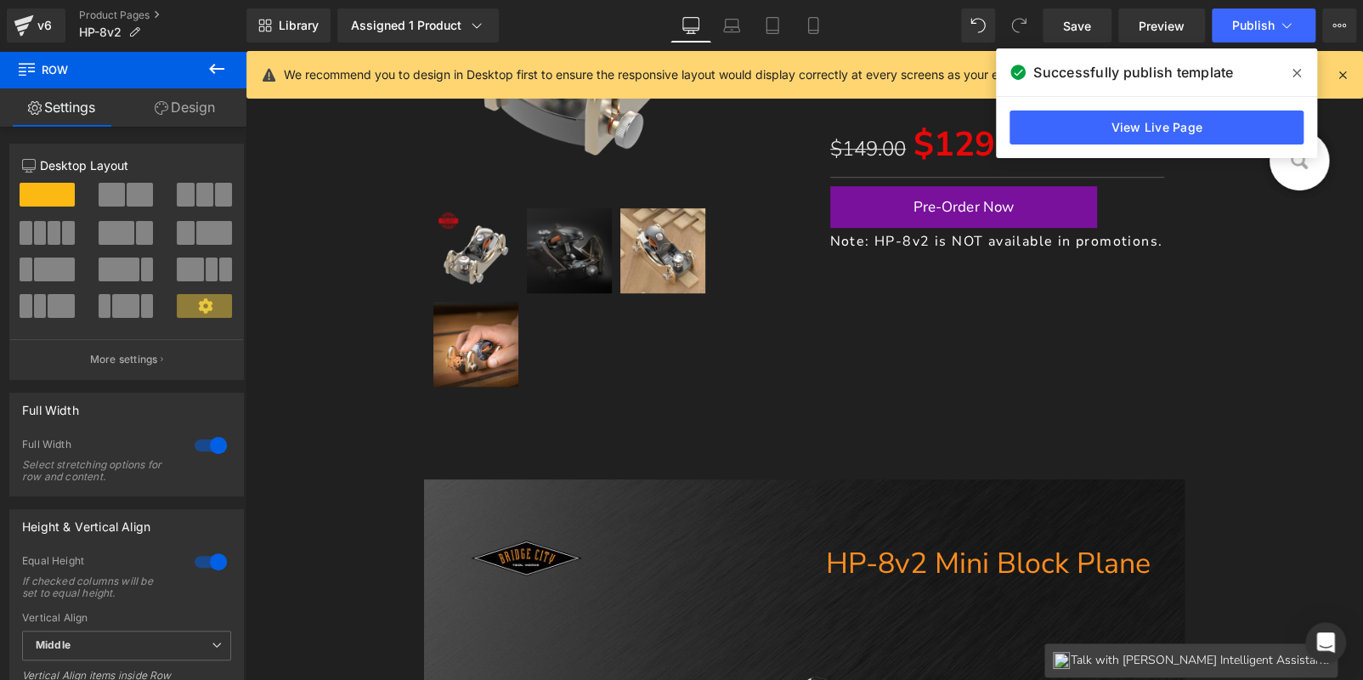
click at [1339, 76] on icon at bounding box center [1342, 74] width 15 height 15
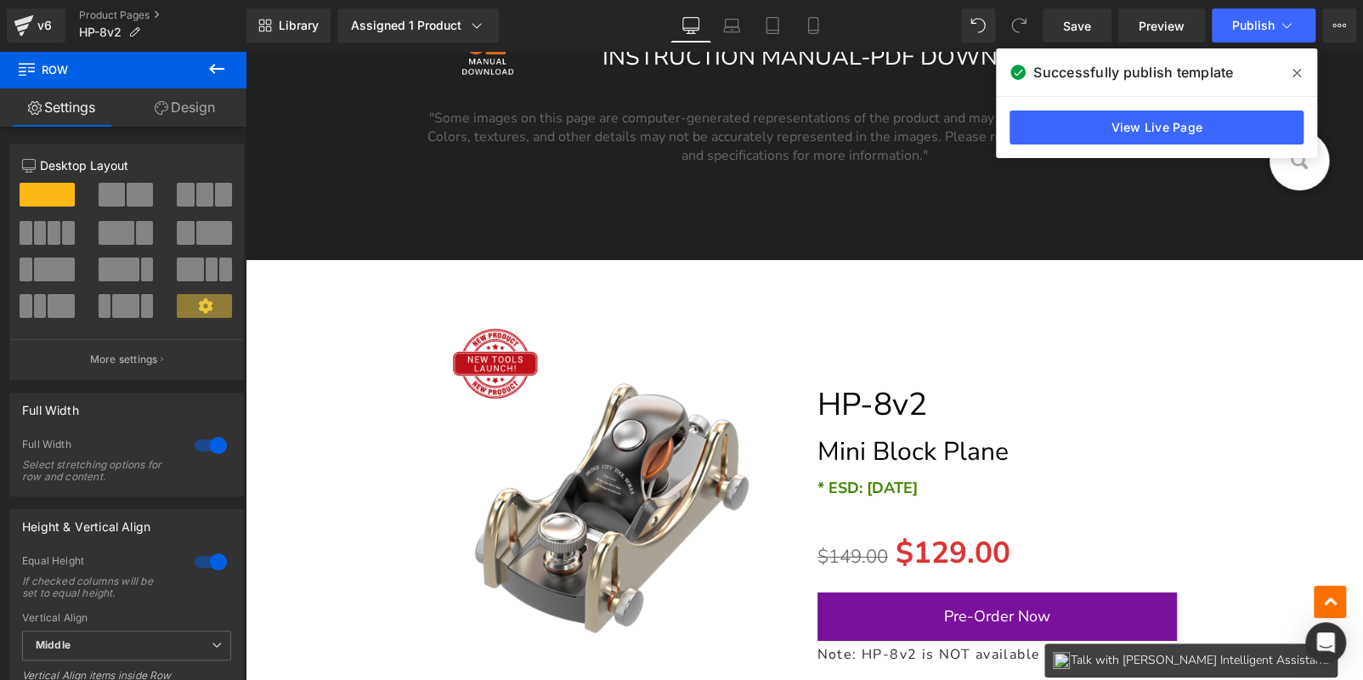
scroll to position [13351, 0]
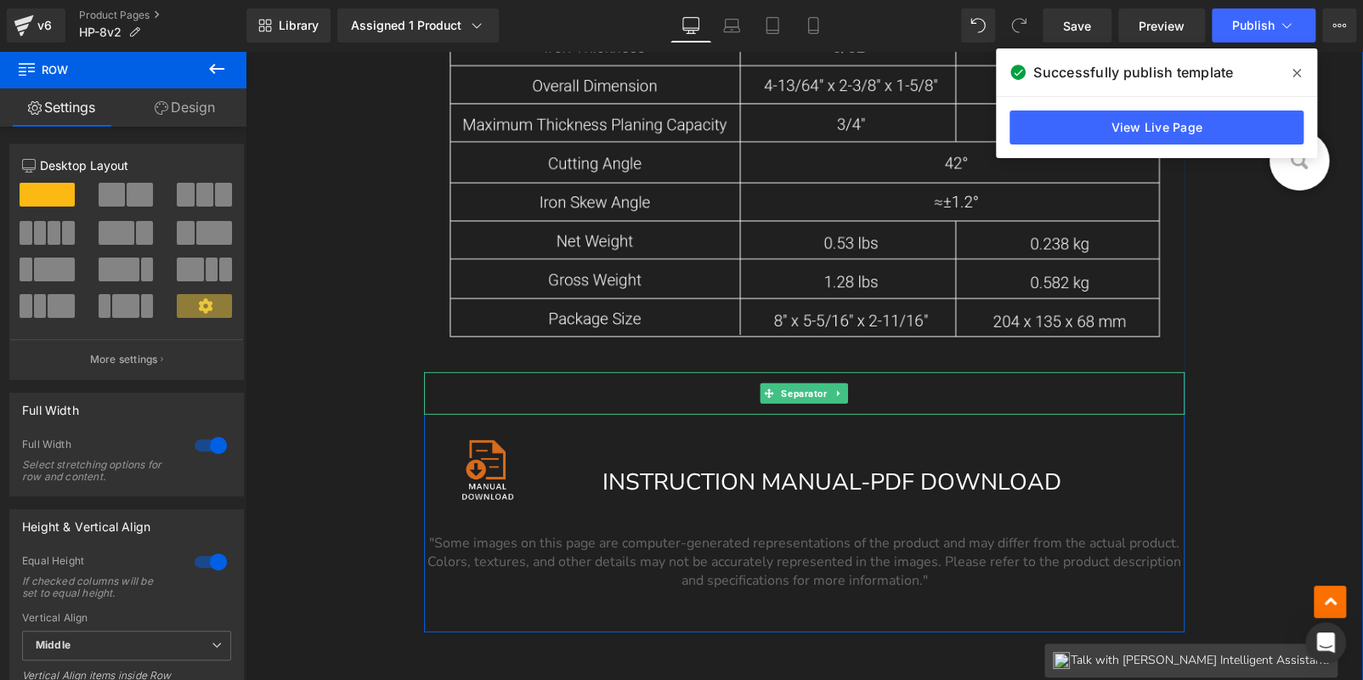
click at [508, 394] on div at bounding box center [804, 393] width 760 height 42
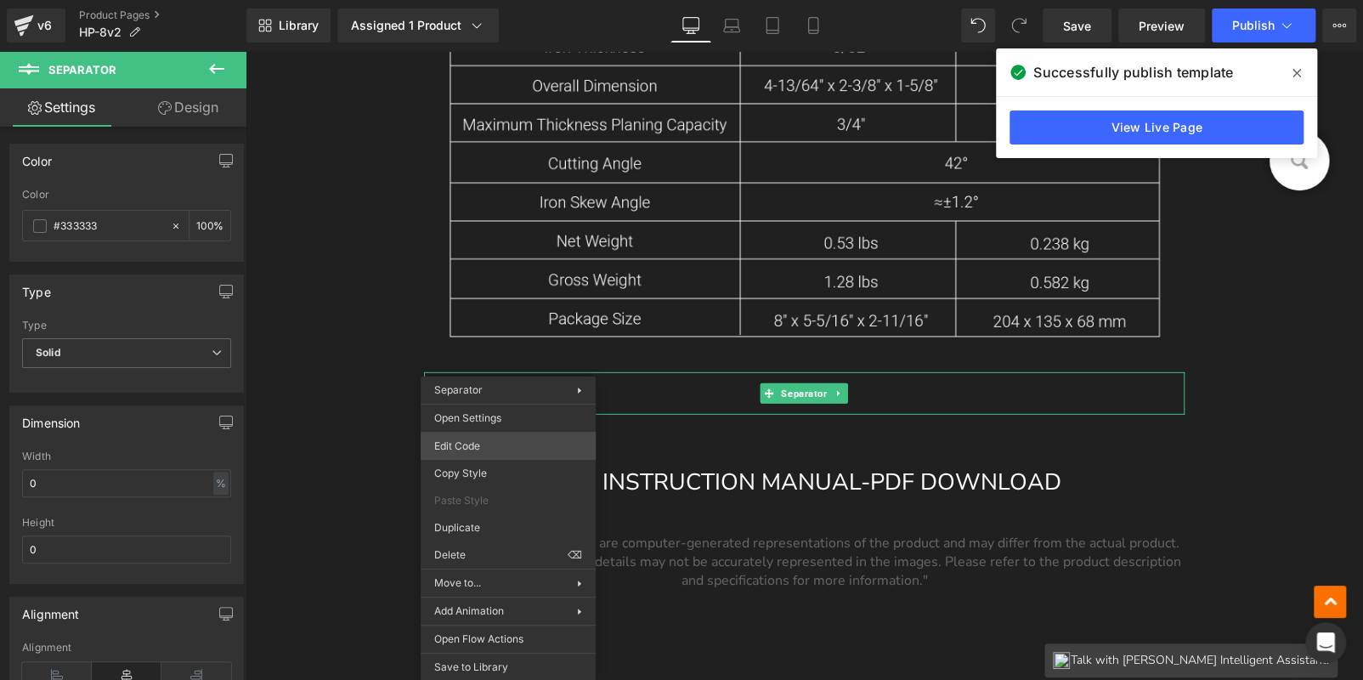
click at [489, 0] on div "Row You are previewing how the will restyle your page. You can not edit Element…" at bounding box center [681, 0] width 1363 height 0
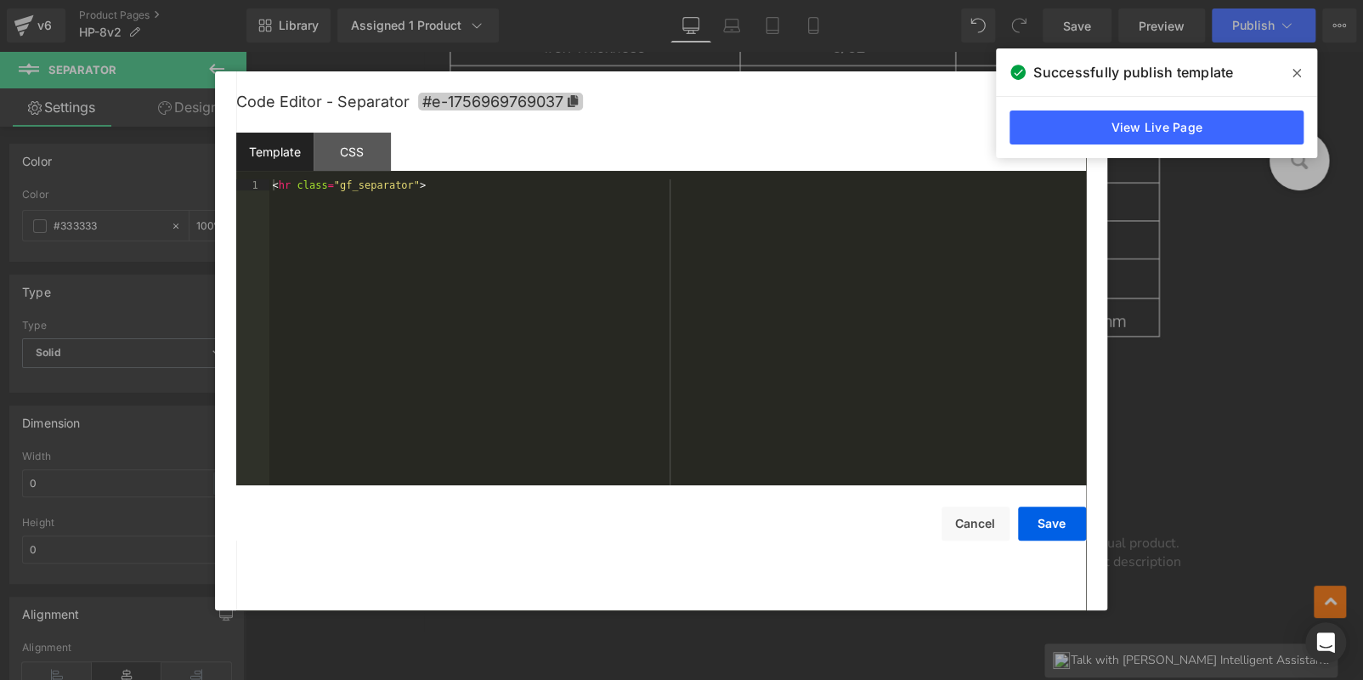
click at [565, 97] on span "#e-1756969769037" at bounding box center [500, 102] width 165 height 18
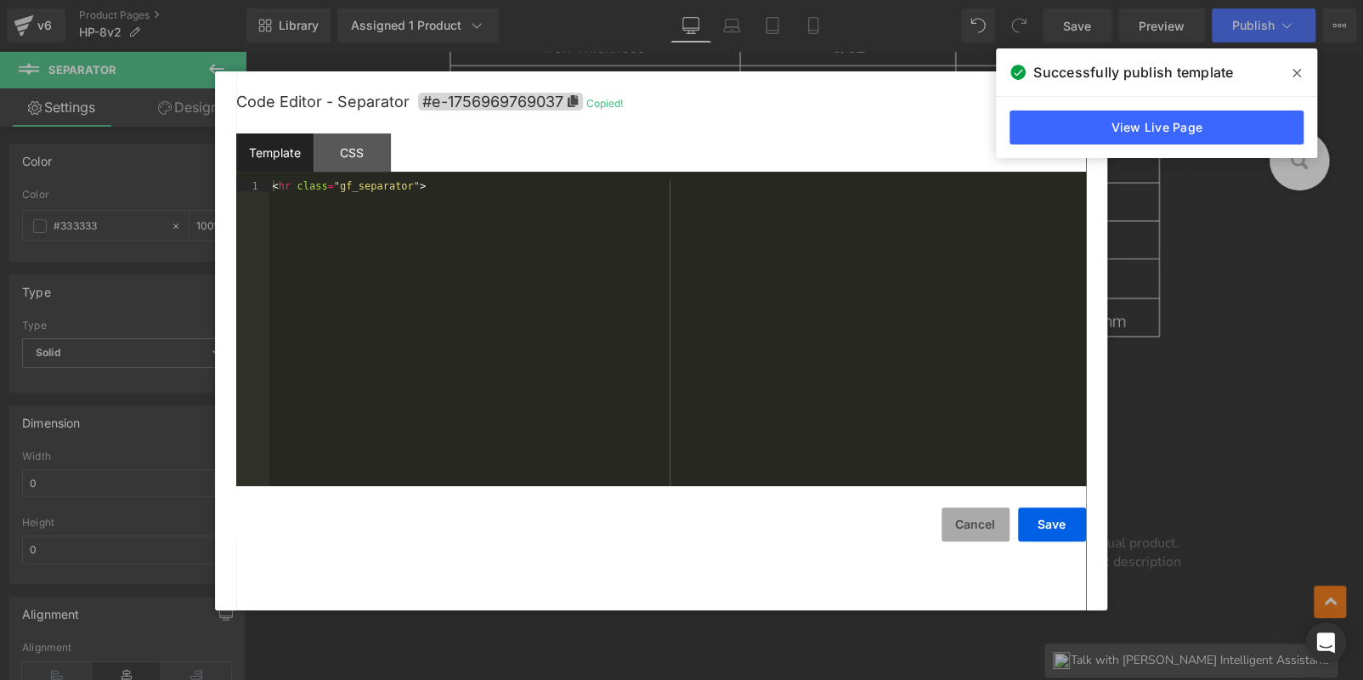
click at [947, 522] on button "Cancel" at bounding box center [976, 524] width 68 height 34
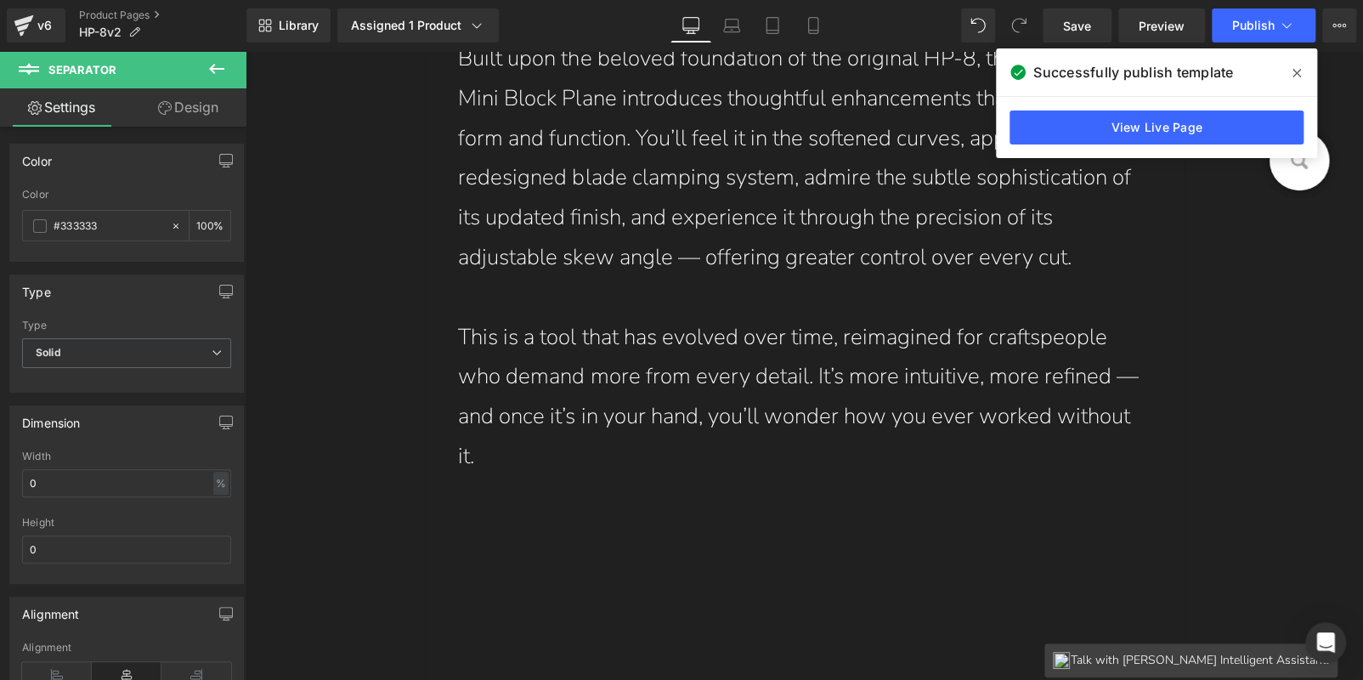
scroll to position [0, 0]
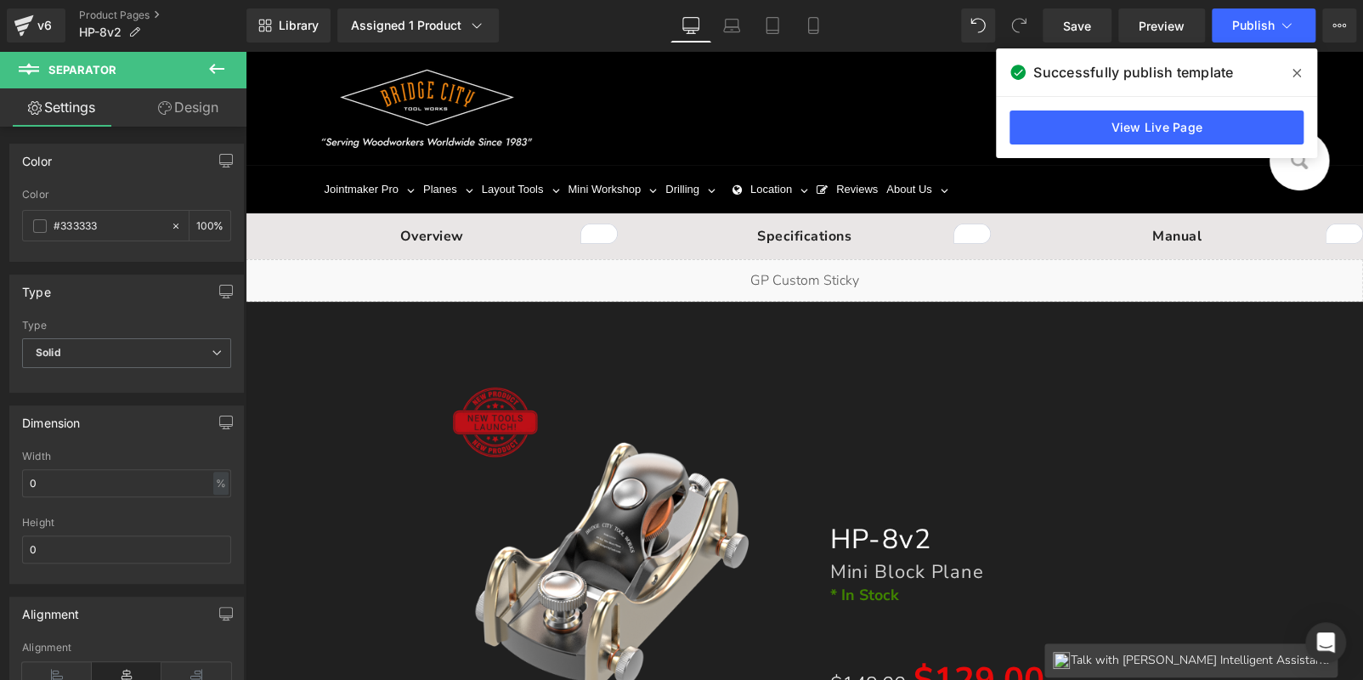
drag, startPoint x: 1358, startPoint y: 587, endPoint x: 1598, endPoint y: 79, distance: 561.9
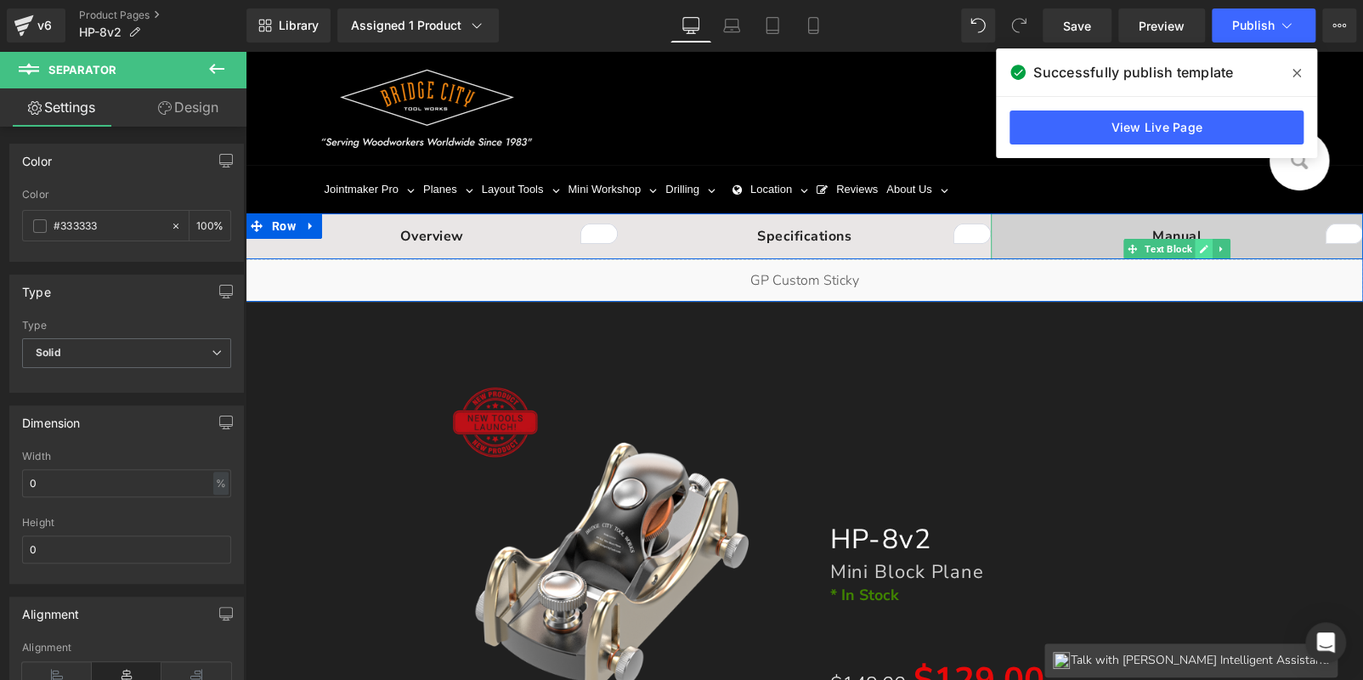
click at [1199, 246] on icon at bounding box center [1203, 249] width 9 height 10
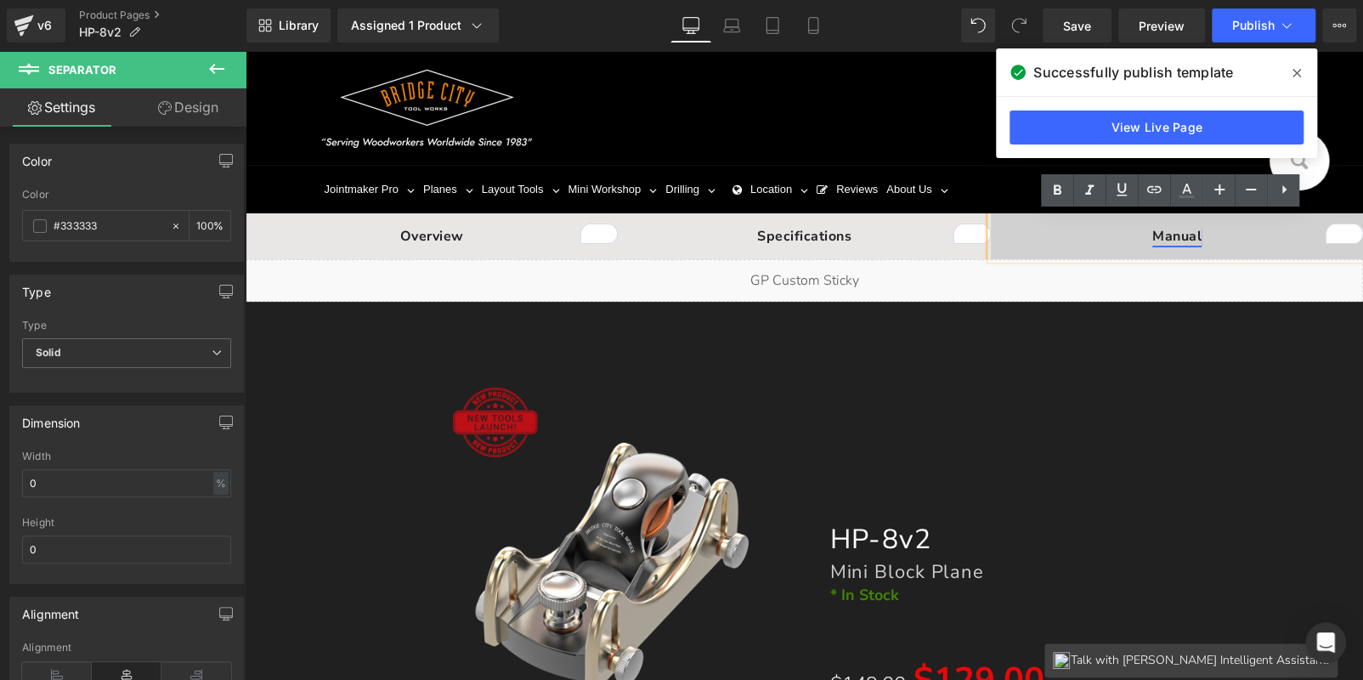
click at [1185, 235] on strong "Manual" at bounding box center [1176, 236] width 49 height 19
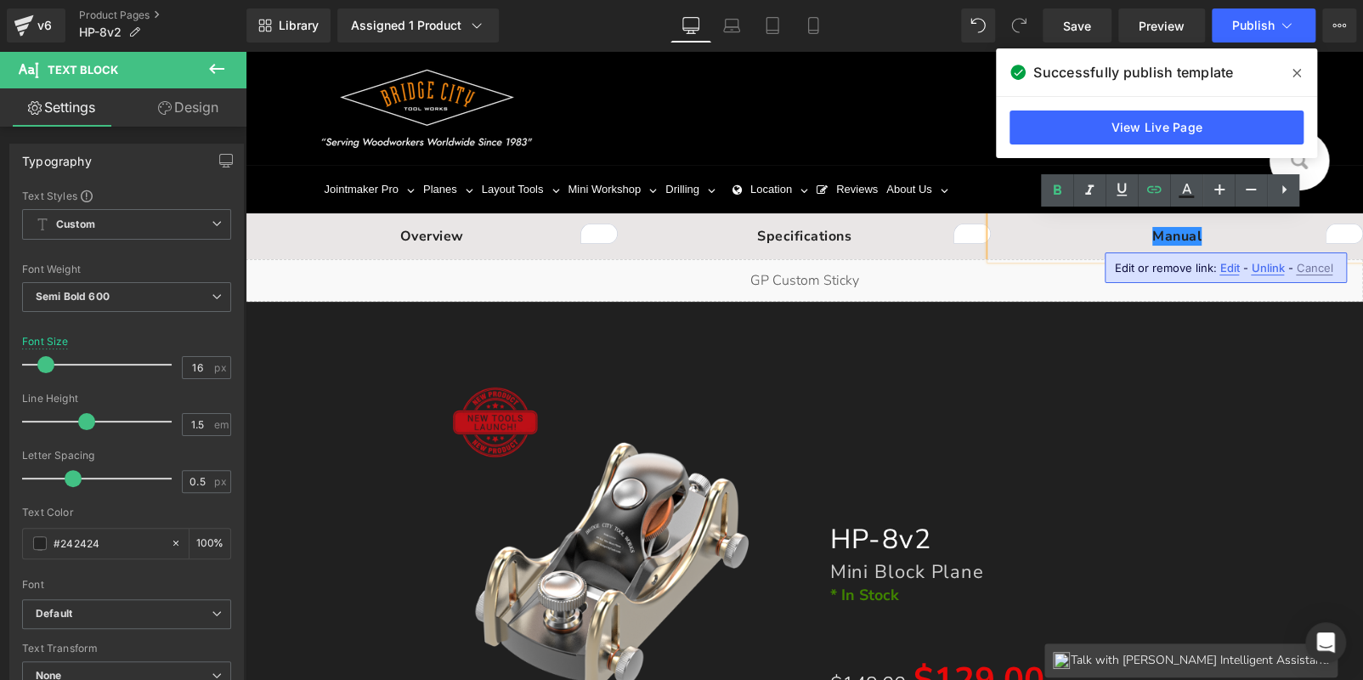
click at [1224, 263] on span "Edit" at bounding box center [1229, 268] width 20 height 14
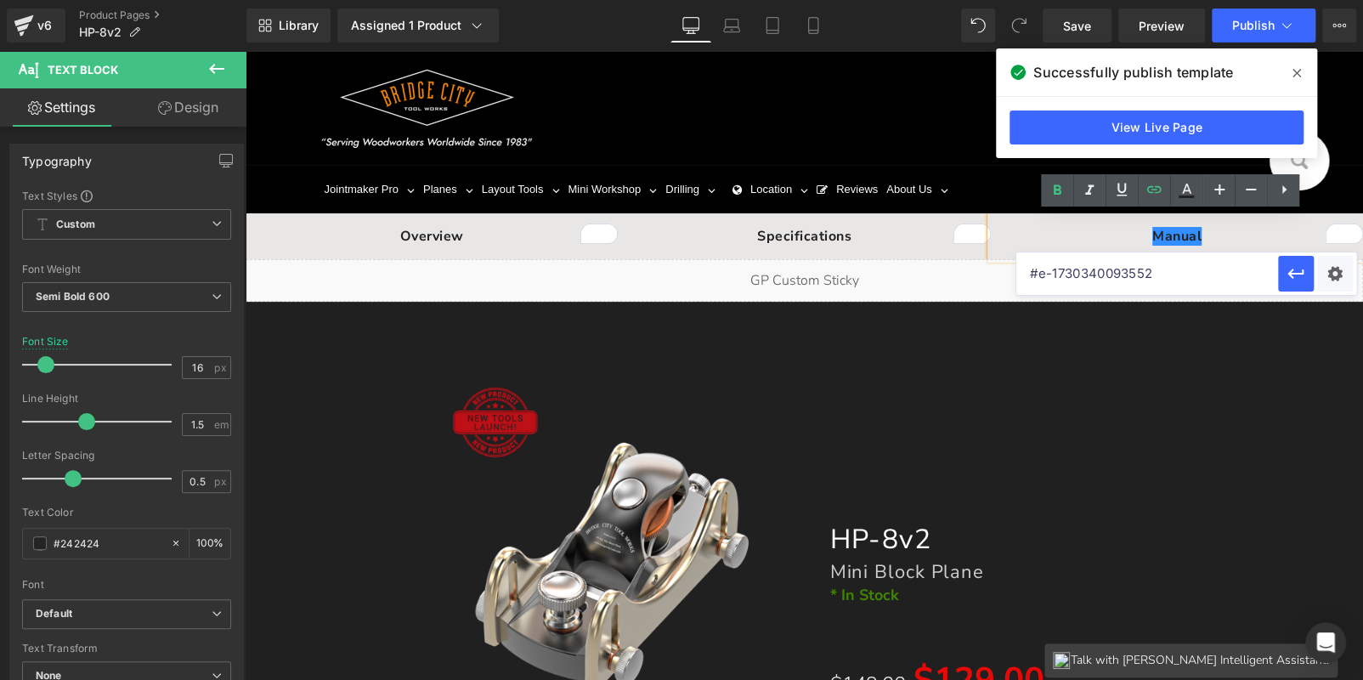
drag, startPoint x: 1172, startPoint y: 277, endPoint x: 1023, endPoint y: 277, distance: 148.7
click at [1023, 277] on input "#e-1730340093552" at bounding box center [1147, 273] width 262 height 42
paste input "56969769037"
type input "#e-1756969769037"
click at [1299, 274] on icon "button" at bounding box center [1296, 273] width 20 height 20
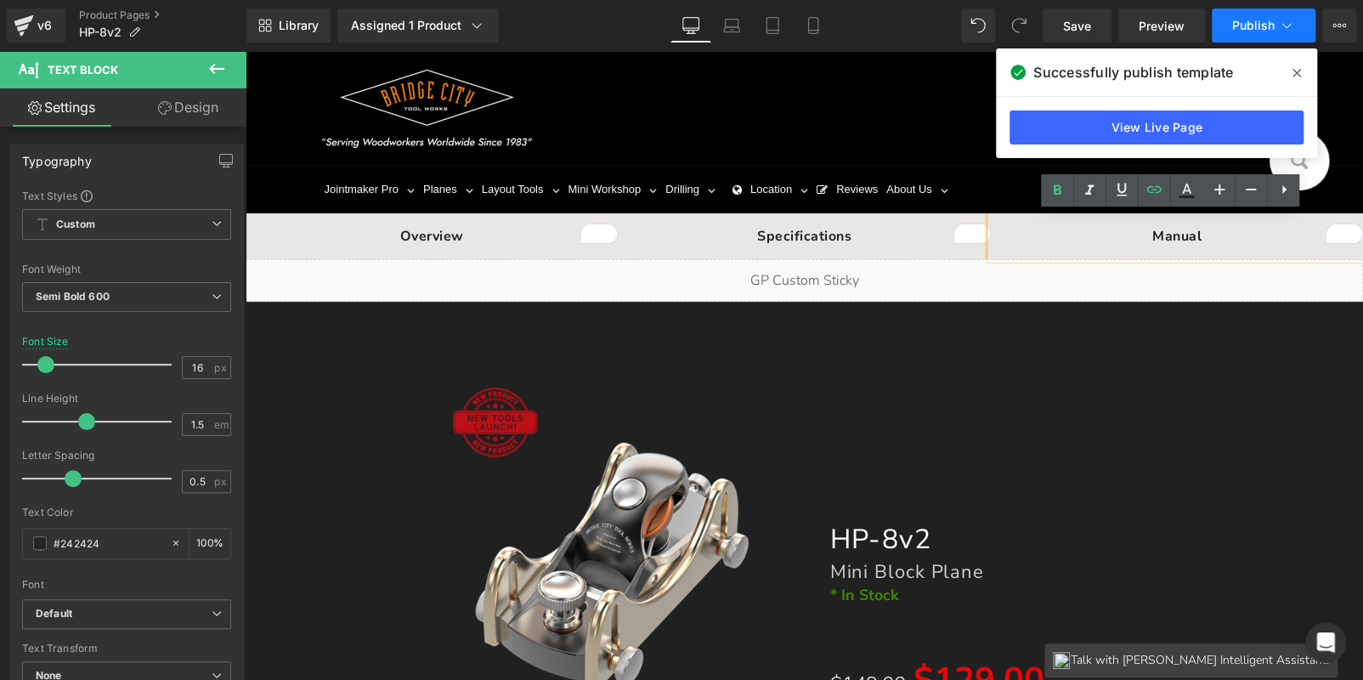
click at [1247, 31] on span "Publish" at bounding box center [1253, 26] width 42 height 14
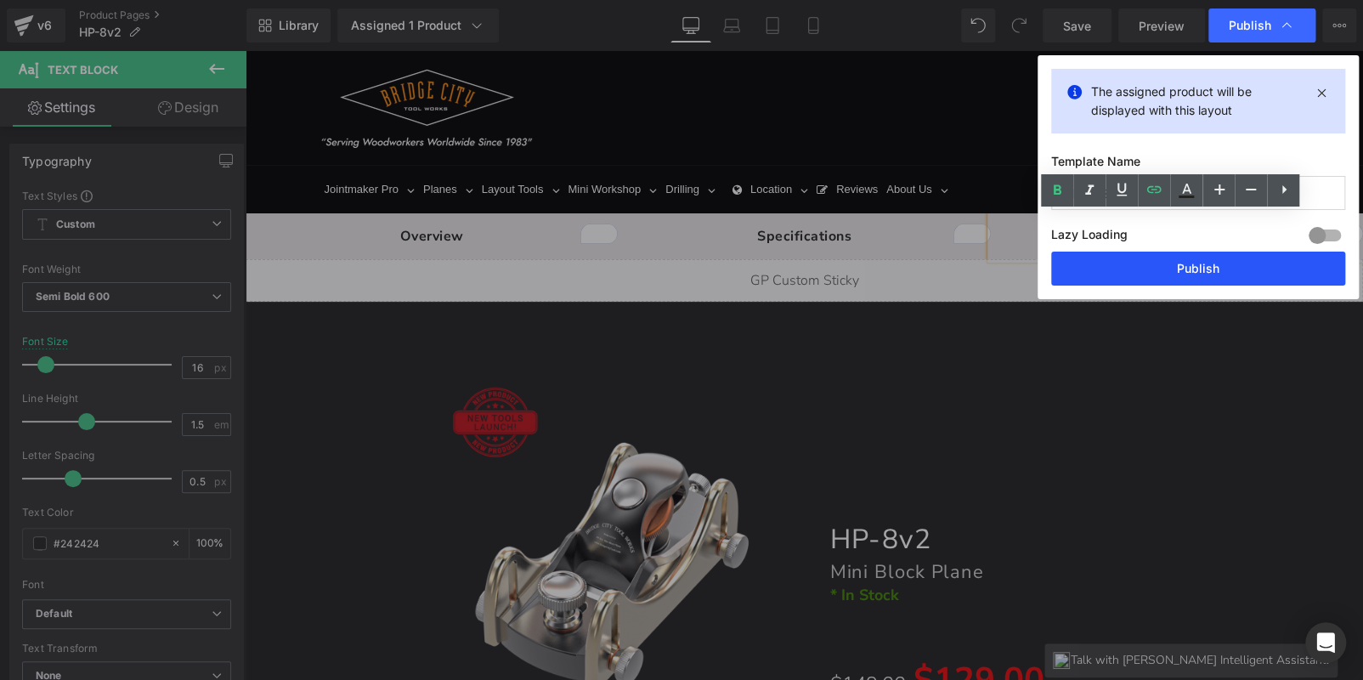
click at [1197, 269] on button "Publish" at bounding box center [1198, 269] width 294 height 34
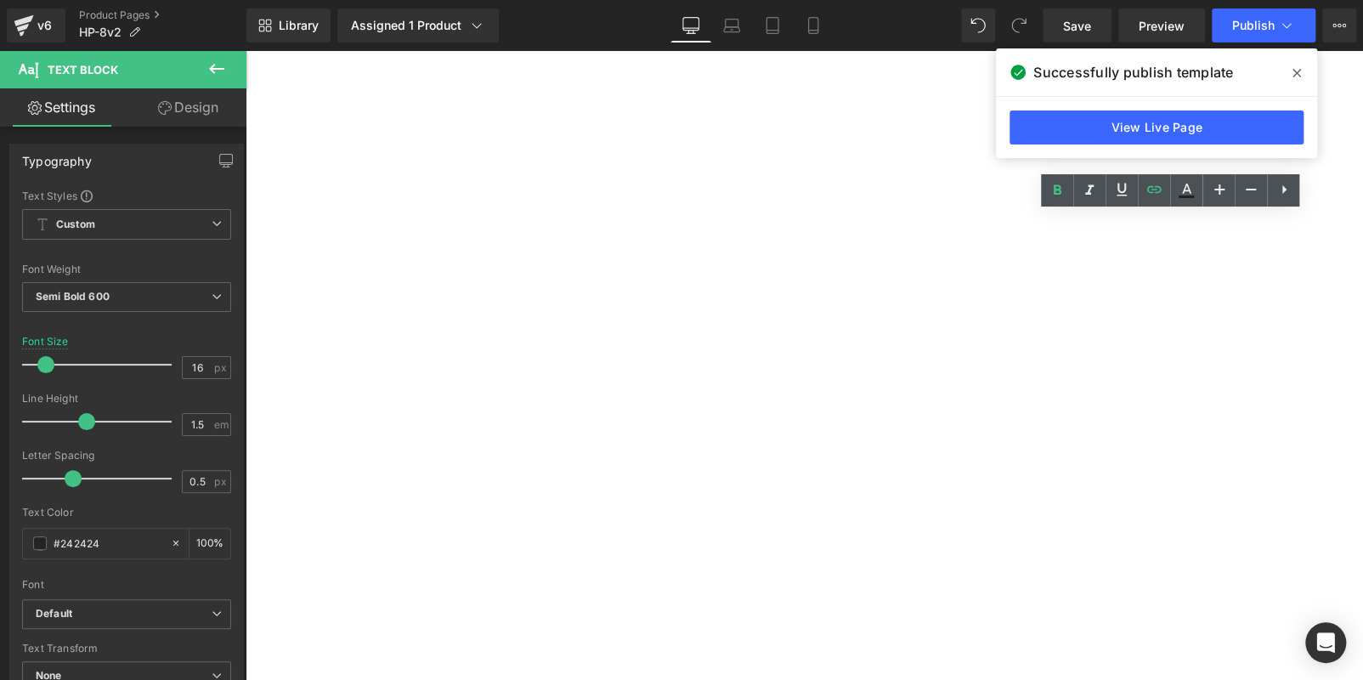
click at [1172, 233] on section at bounding box center [805, 365] width 1118 height 629
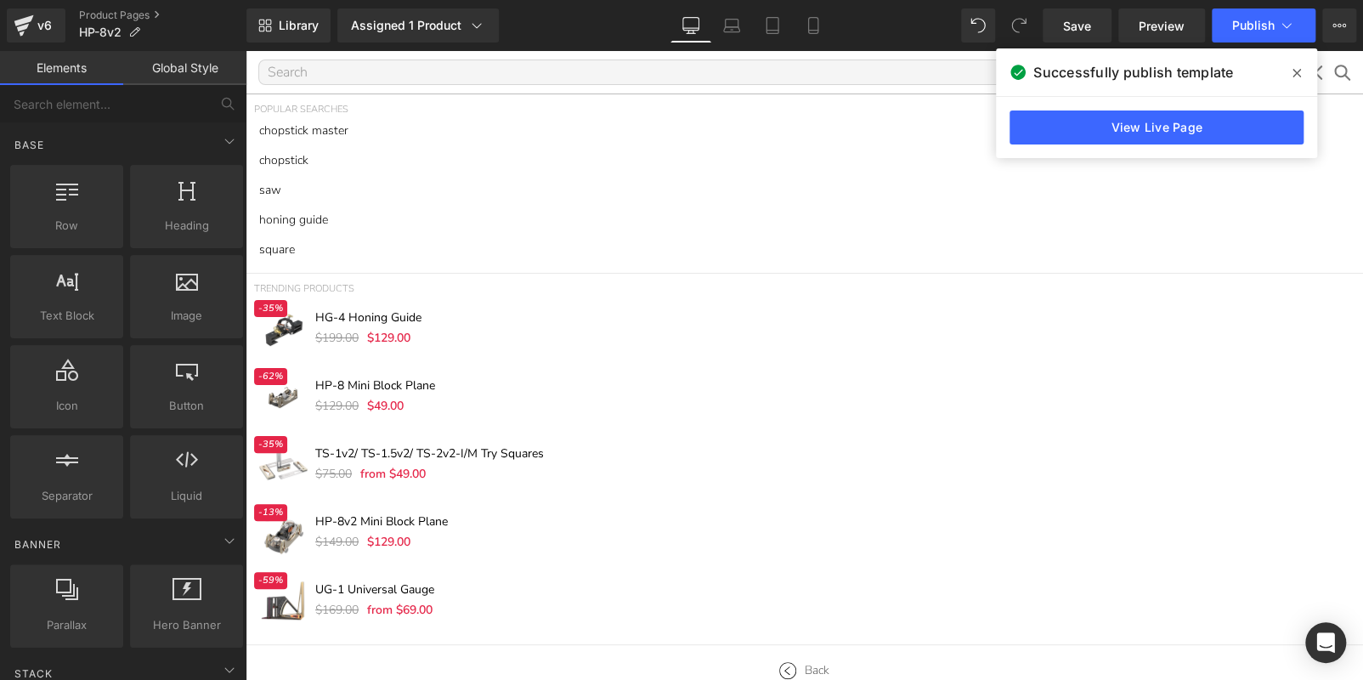
click at [1299, 71] on icon at bounding box center [1297, 73] width 8 height 14
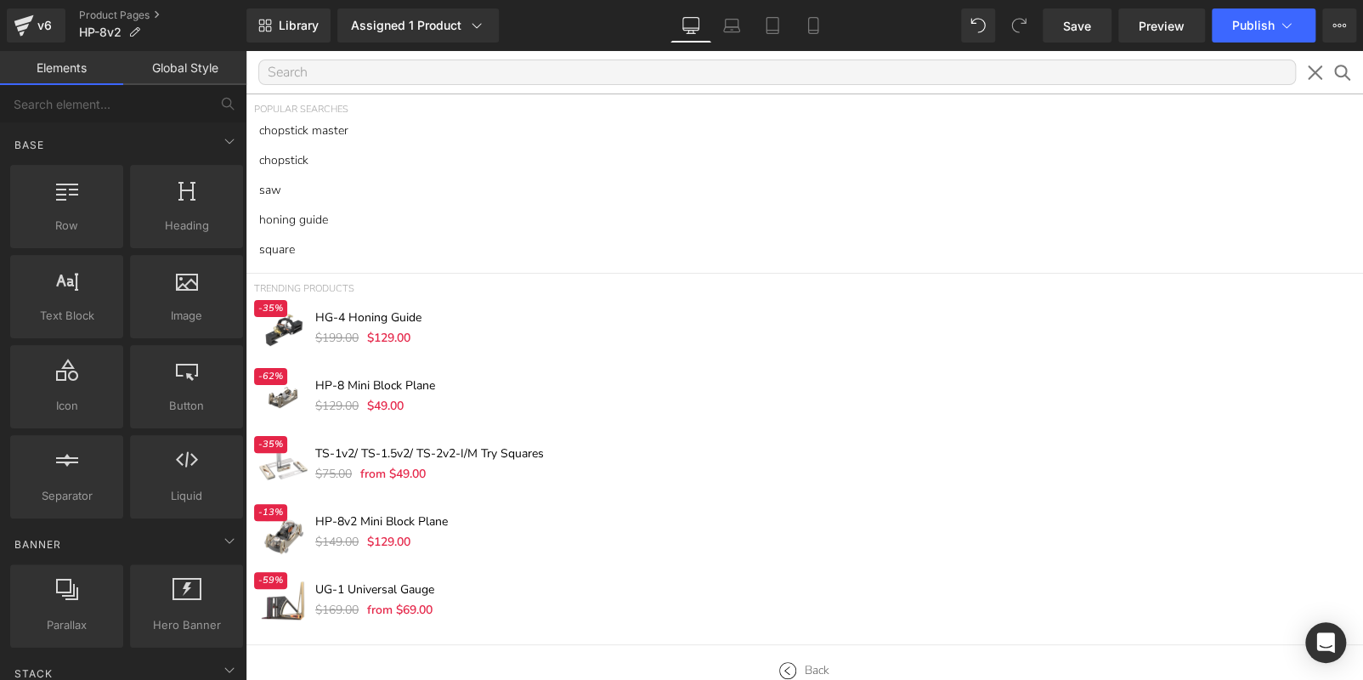
click at [1310, 71] on icon at bounding box center [1314, 72] width 21 height 21
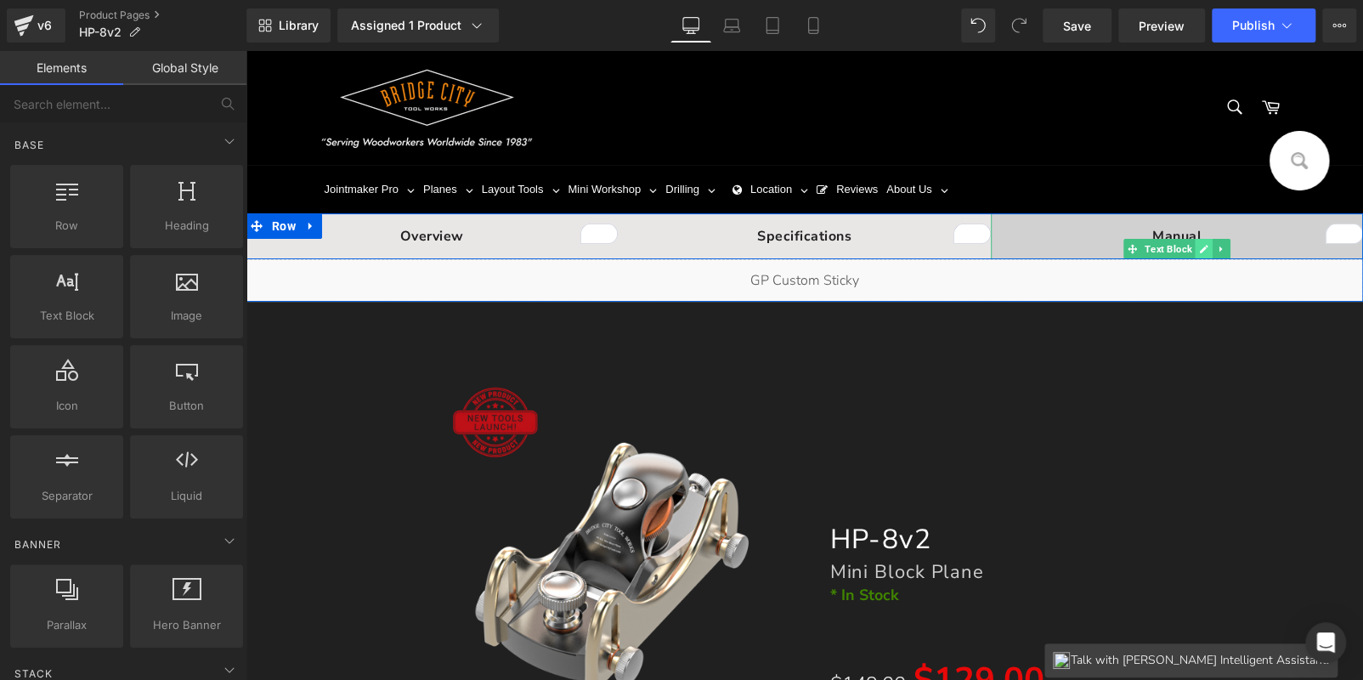
click at [1199, 244] on icon at bounding box center [1203, 249] width 9 height 10
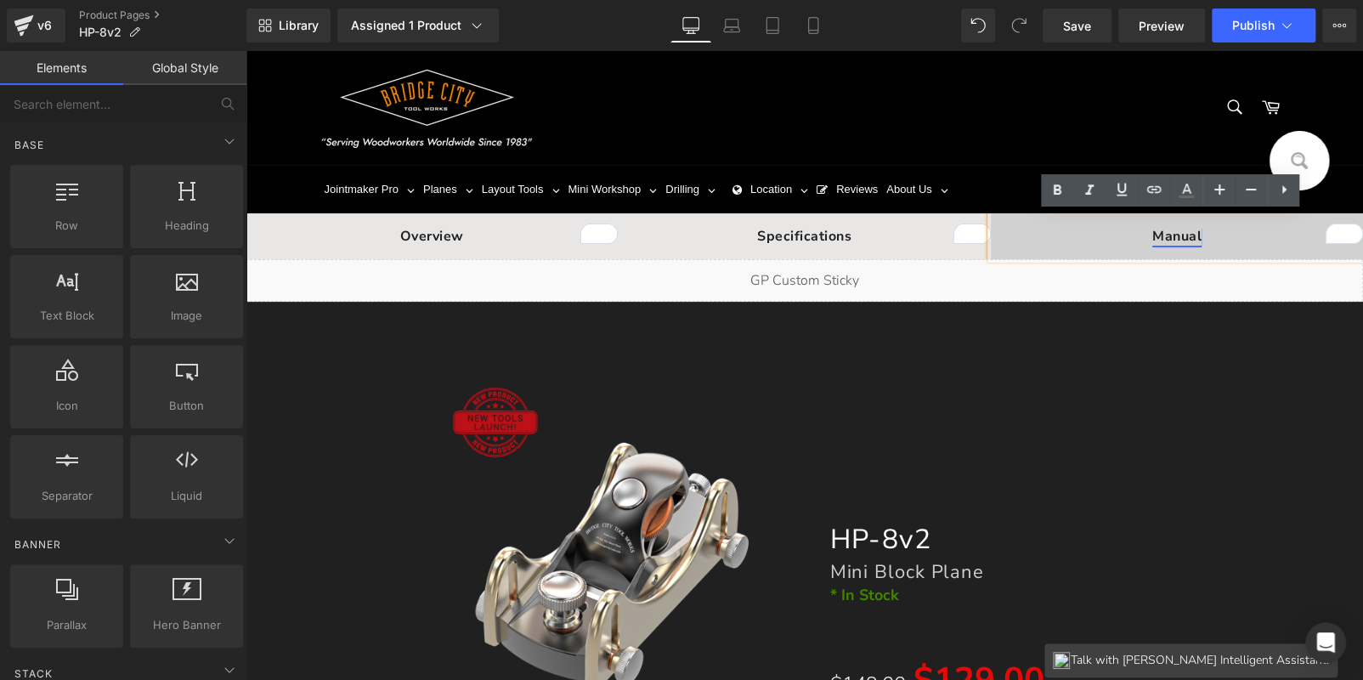
click at [1188, 240] on strong "Manual" at bounding box center [1176, 236] width 49 height 19
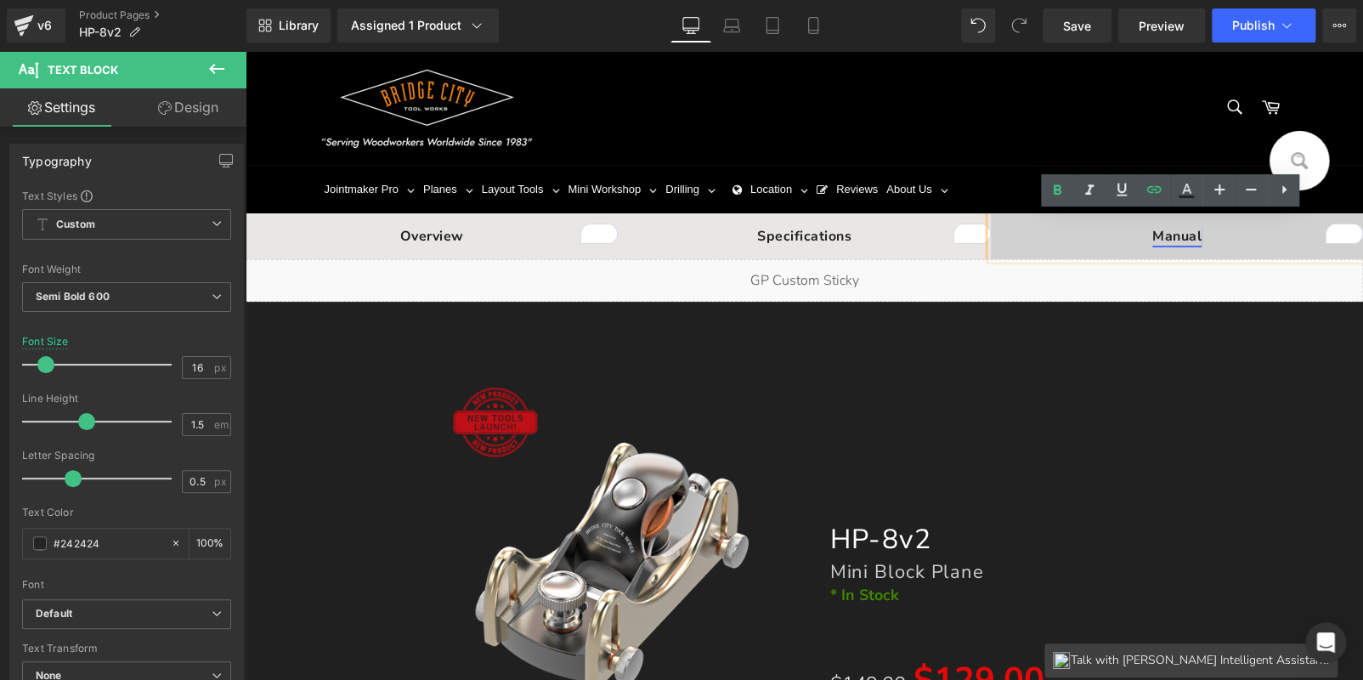
click at [1180, 243] on strong "Manual" at bounding box center [1176, 236] width 49 height 19
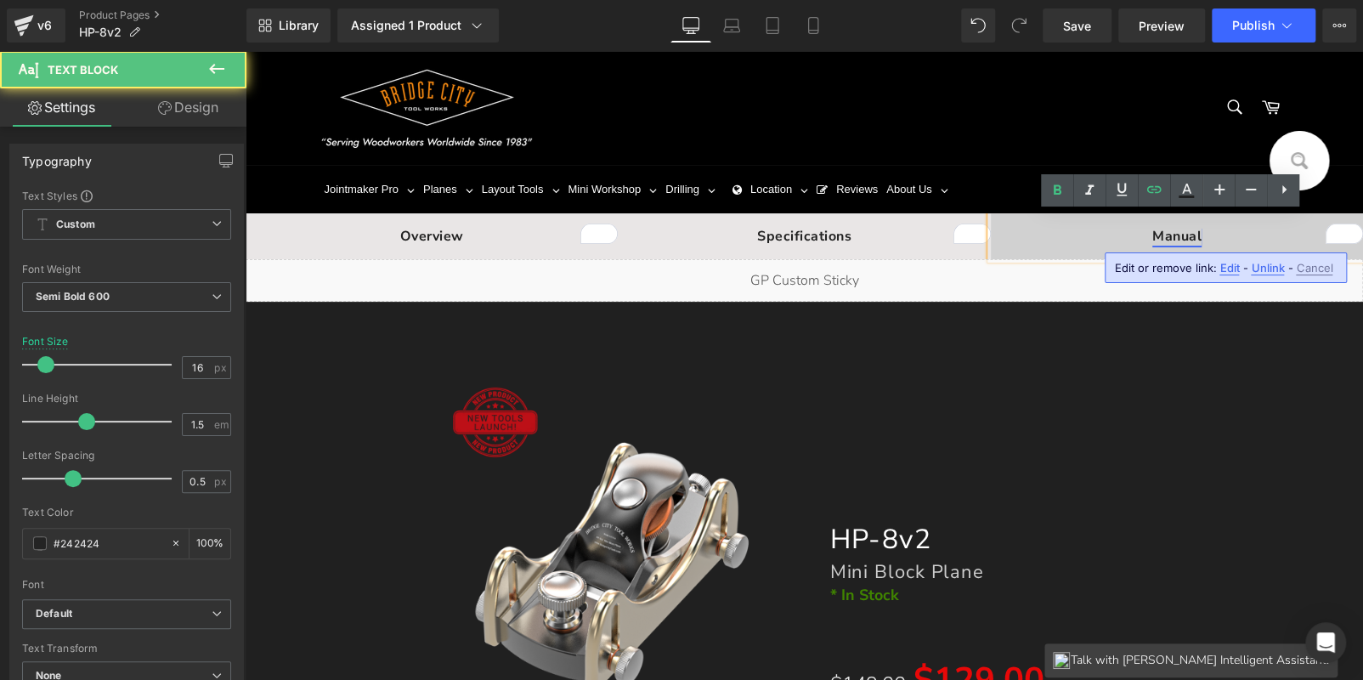
click at [1180, 259] on div "Liquid" at bounding box center [805, 280] width 1118 height 42
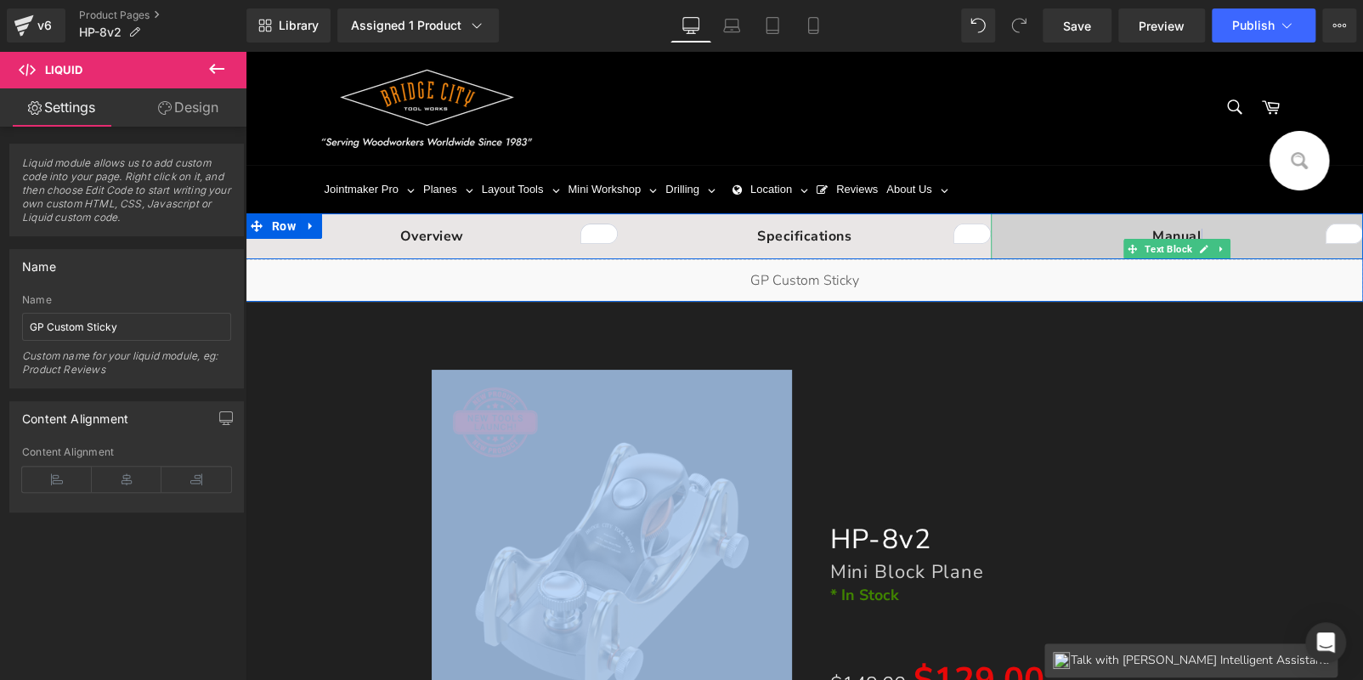
click at [1181, 235] on strong "Manual" at bounding box center [1176, 236] width 49 height 19
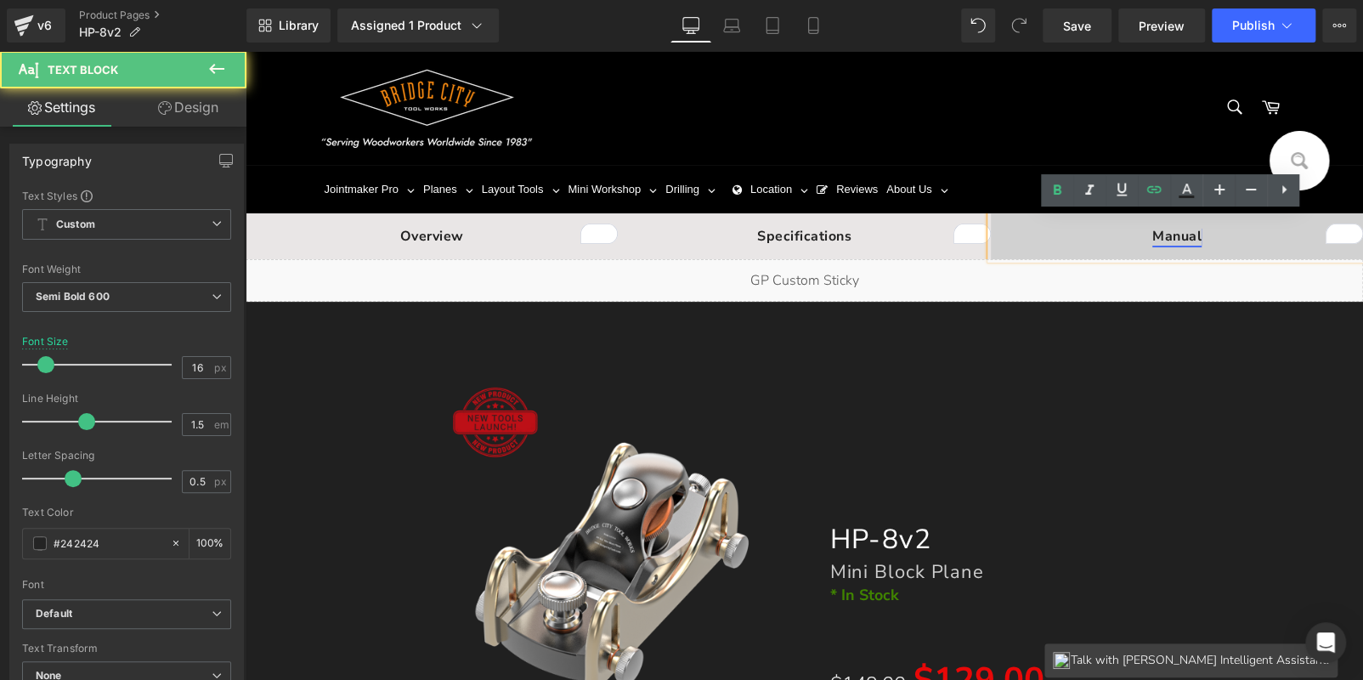
click at [1176, 234] on strong "Manual" at bounding box center [1176, 236] width 49 height 19
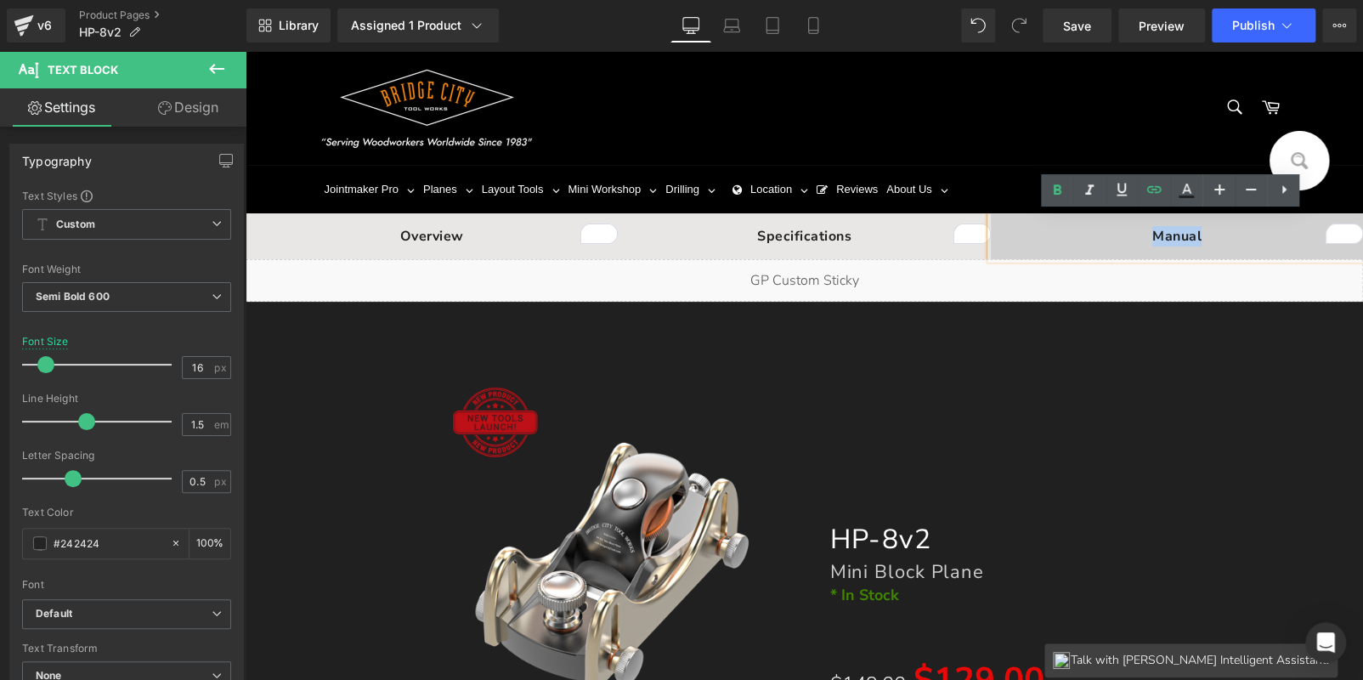
click at [1236, 236] on p "Manual" at bounding box center [1177, 236] width 372 height 20
click at [1185, 236] on strong "Manual" at bounding box center [1176, 236] width 49 height 19
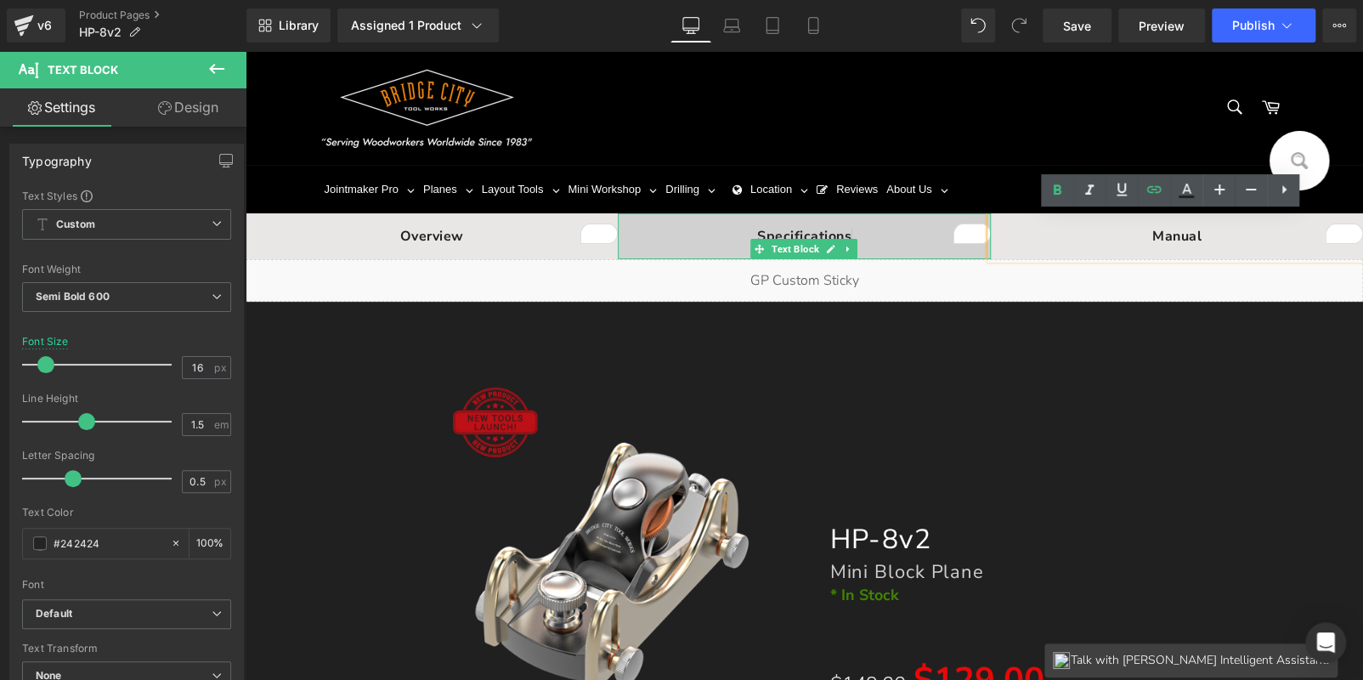
click at [822, 232] on span "pecifications" at bounding box center [809, 236] width 86 height 19
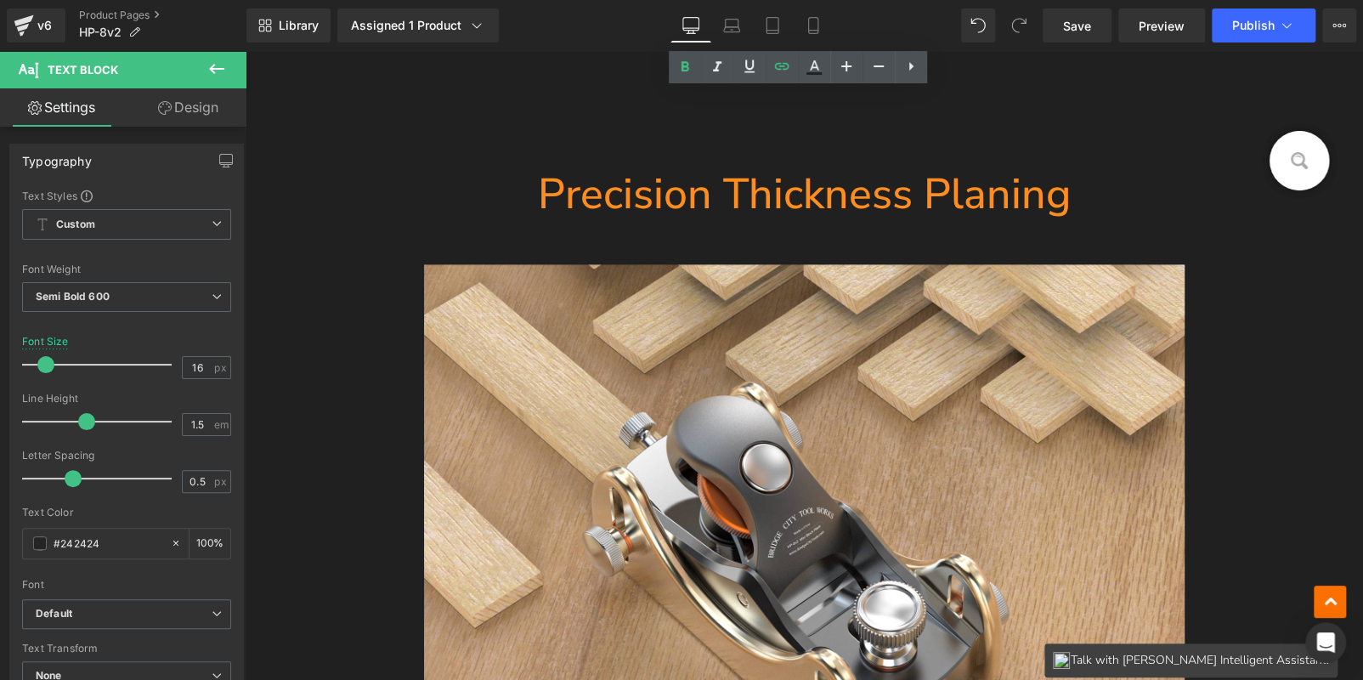
scroll to position [13004, 0]
